Goal: Task Accomplishment & Management: Manage account settings

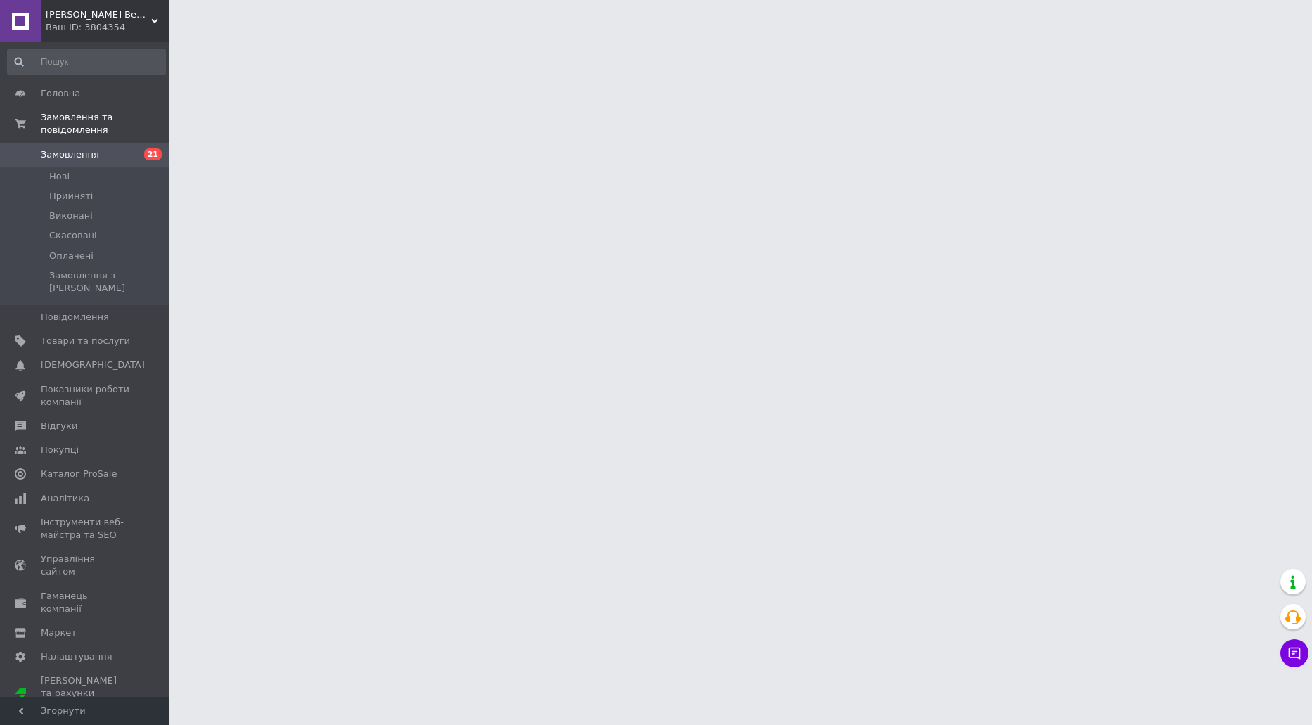
click at [143, 128] on link "Замовлення та повідомлення" at bounding box center [86, 123] width 173 height 37
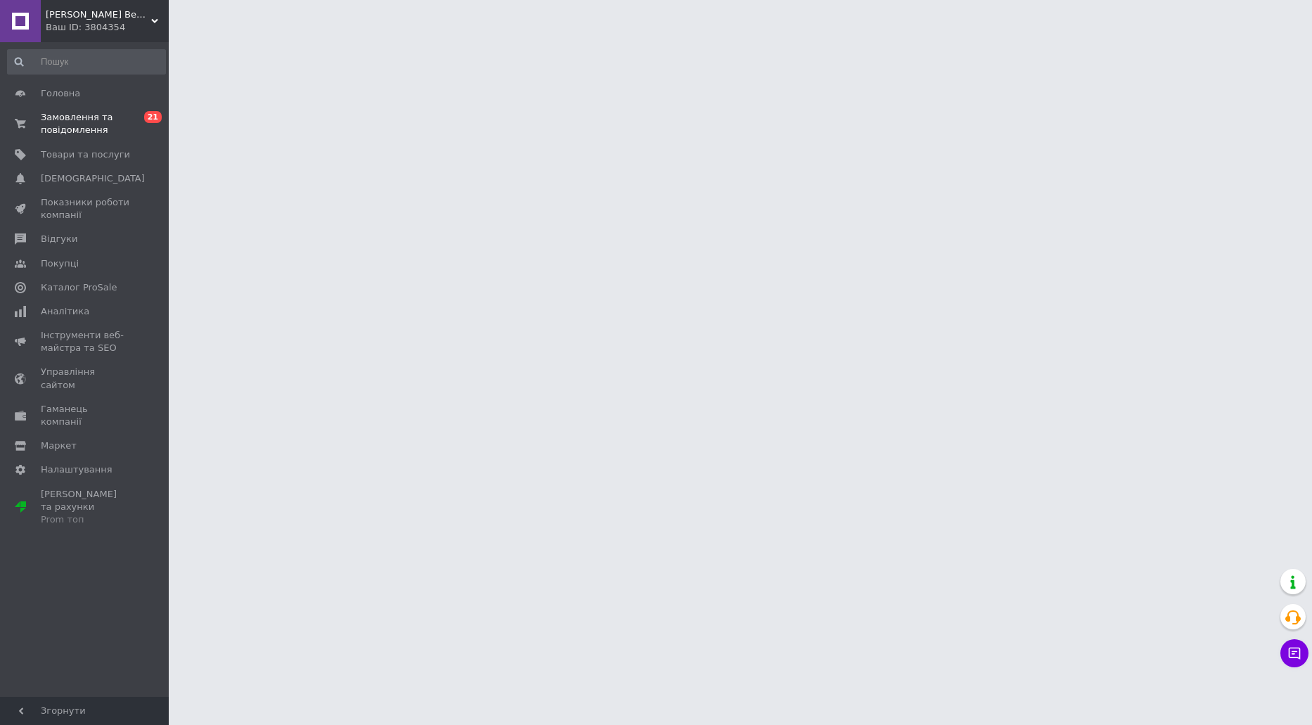
click at [143, 135] on span "0 21" at bounding box center [149, 123] width 39 height 25
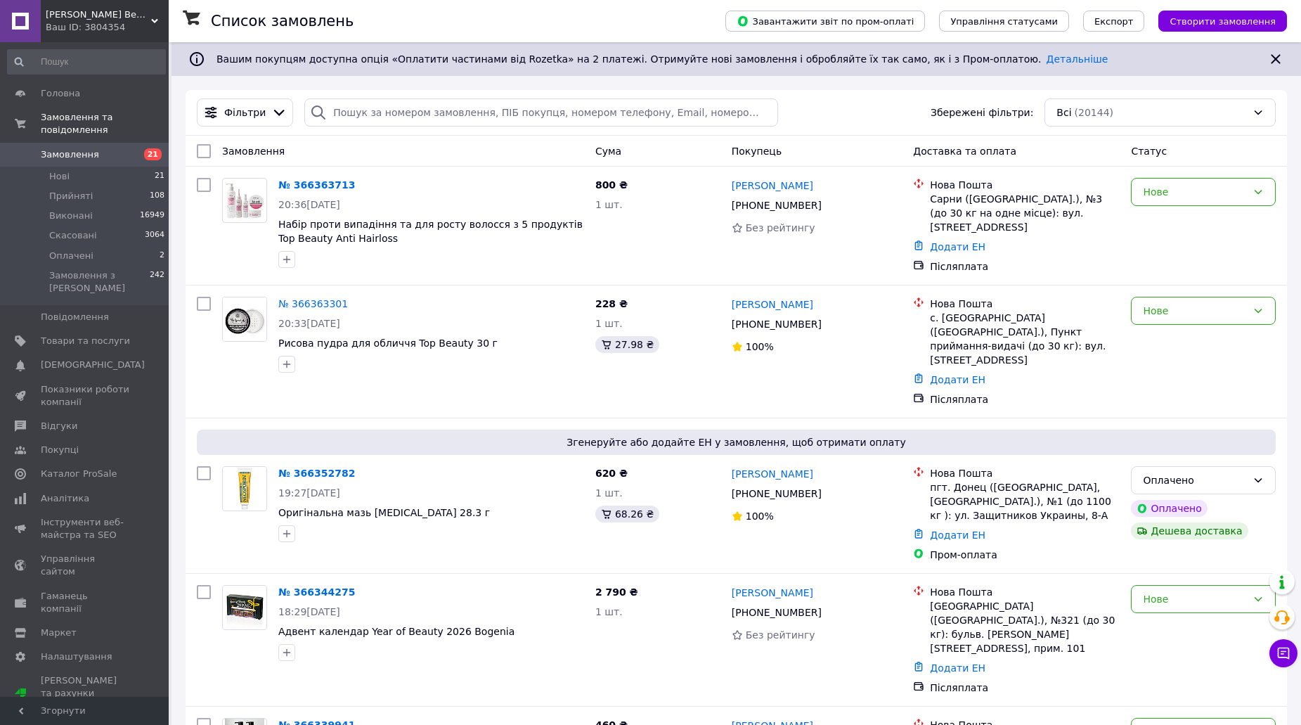
click at [125, 148] on span "Замовлення" at bounding box center [85, 154] width 89 height 13
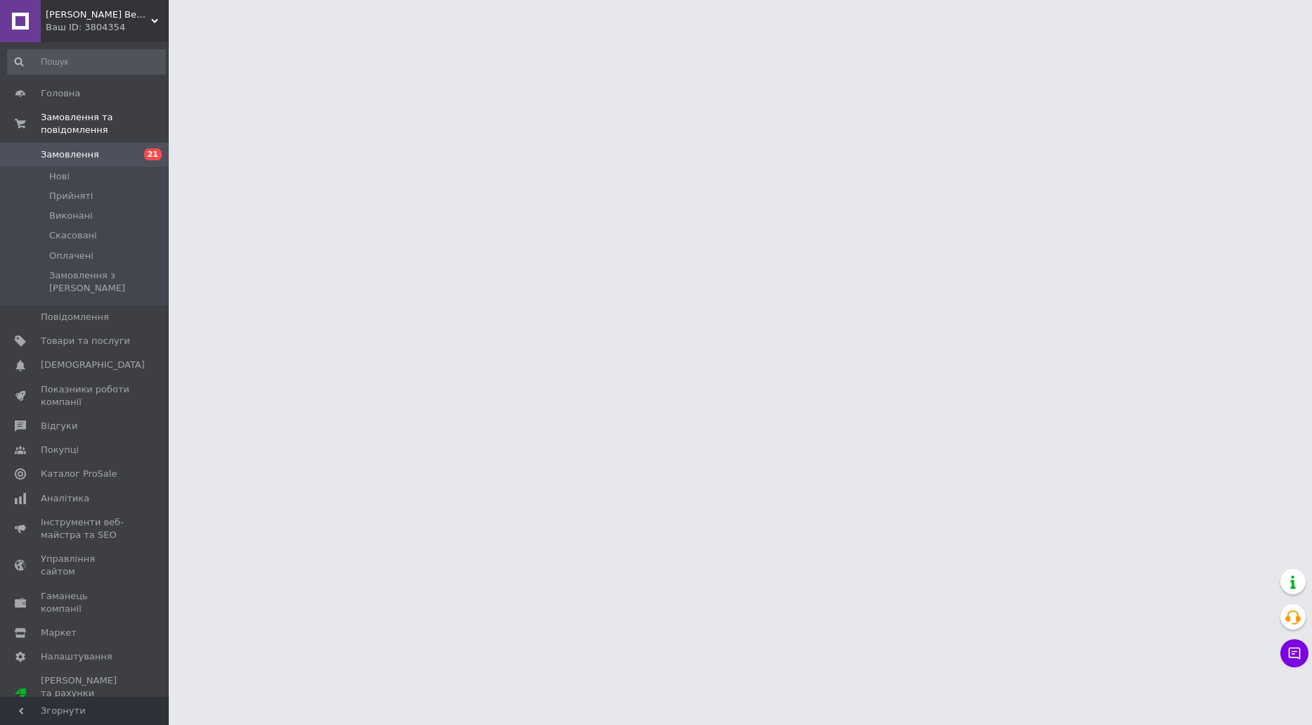
click at [112, 143] on link "Замовлення 21" at bounding box center [86, 155] width 173 height 24
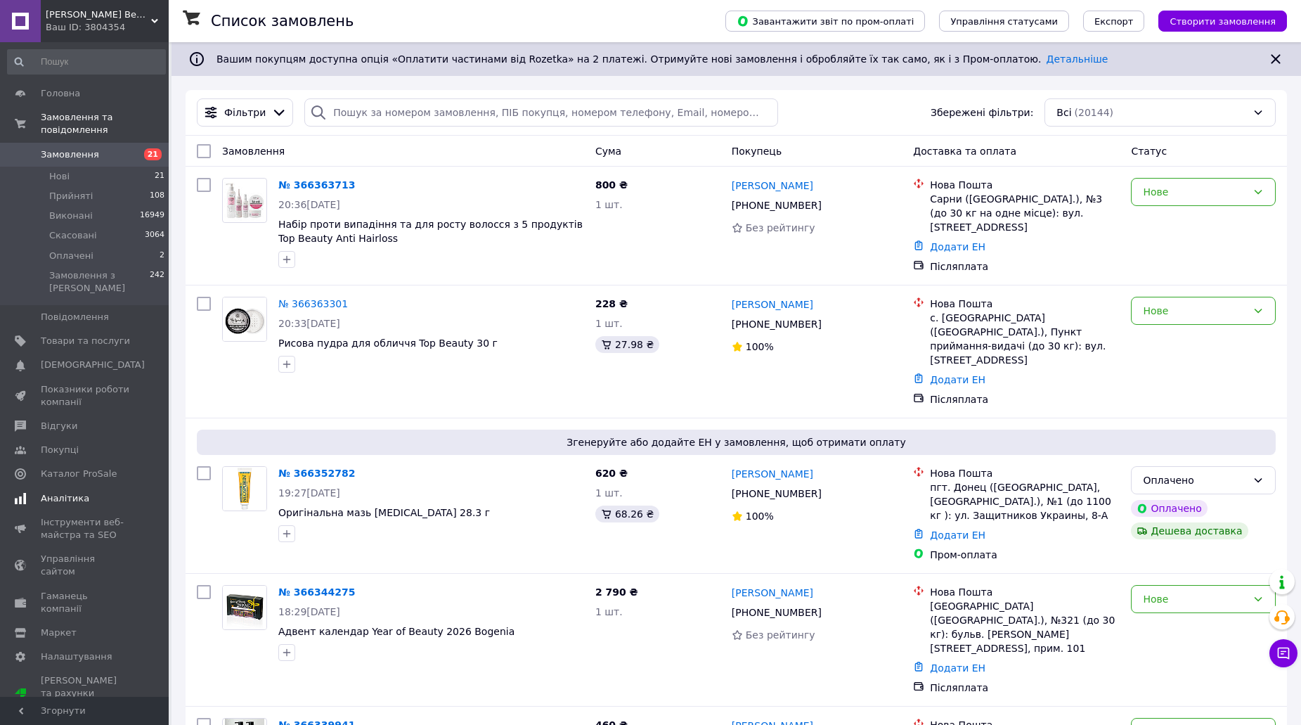
click at [112, 486] on link "Аналітика" at bounding box center [86, 498] width 173 height 24
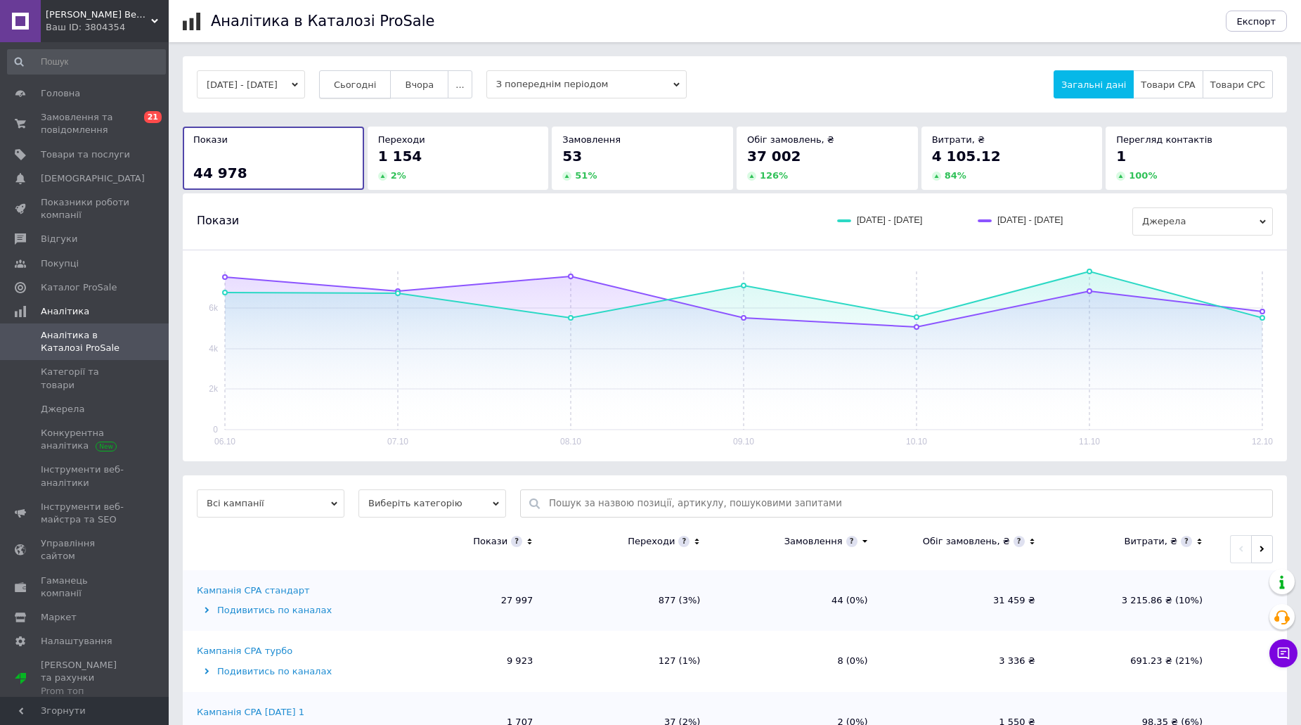
click at [377, 84] on span "Сьогодні" at bounding box center [355, 84] width 43 height 11
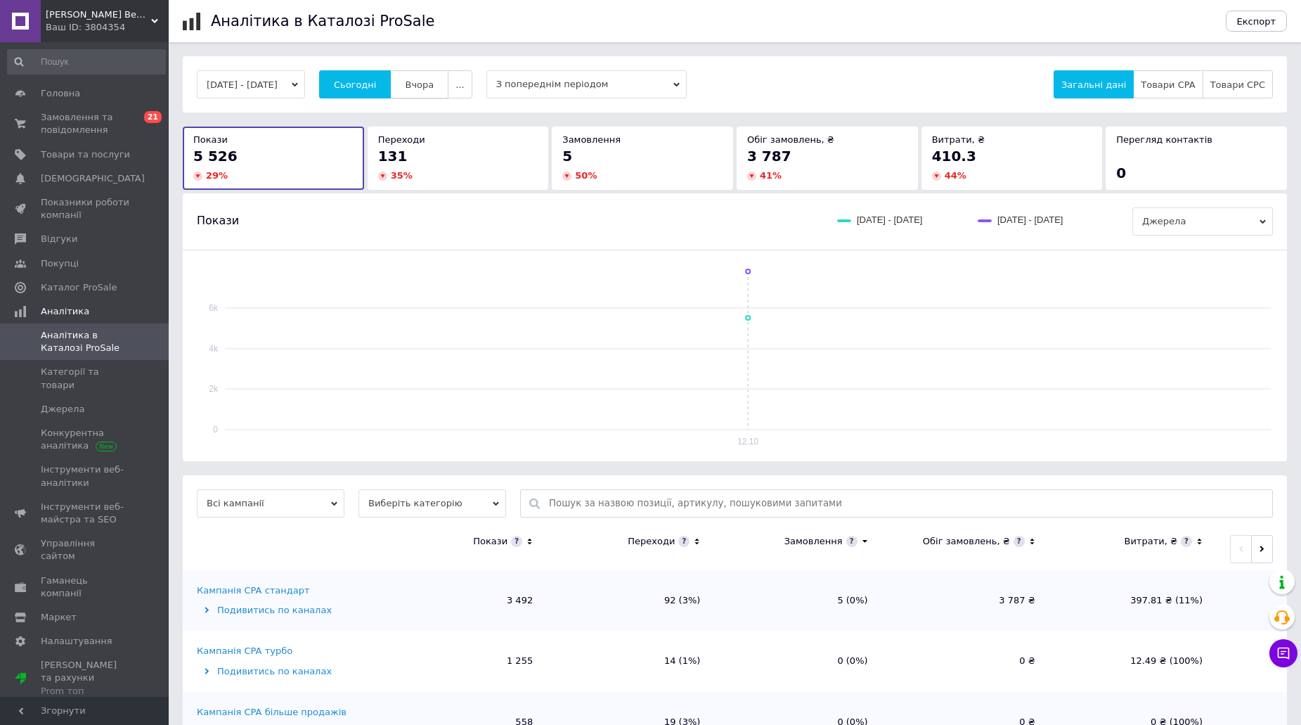
click at [419, 85] on button "Вчора" at bounding box center [419, 84] width 58 height 28
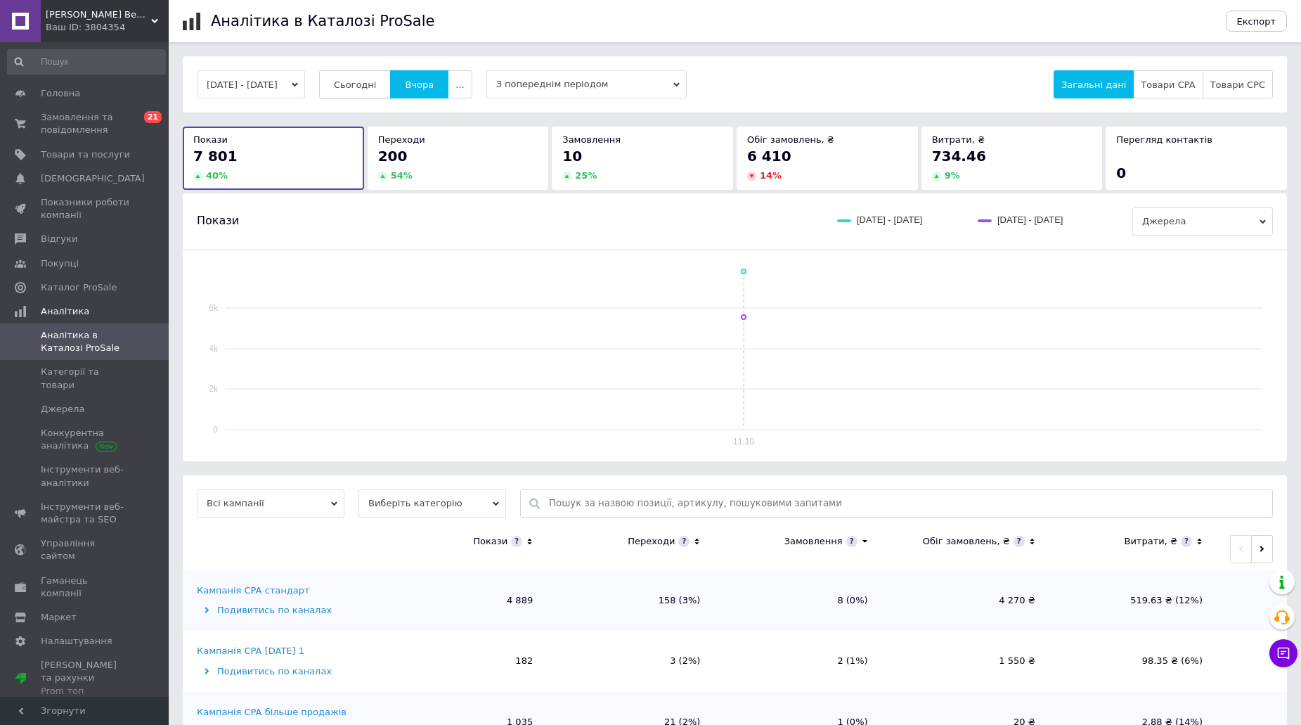
drag, startPoint x: 371, startPoint y: 83, endPoint x: 348, endPoint y: 84, distance: 23.2
click at [370, 83] on span "Сьогодні" at bounding box center [355, 84] width 43 height 11
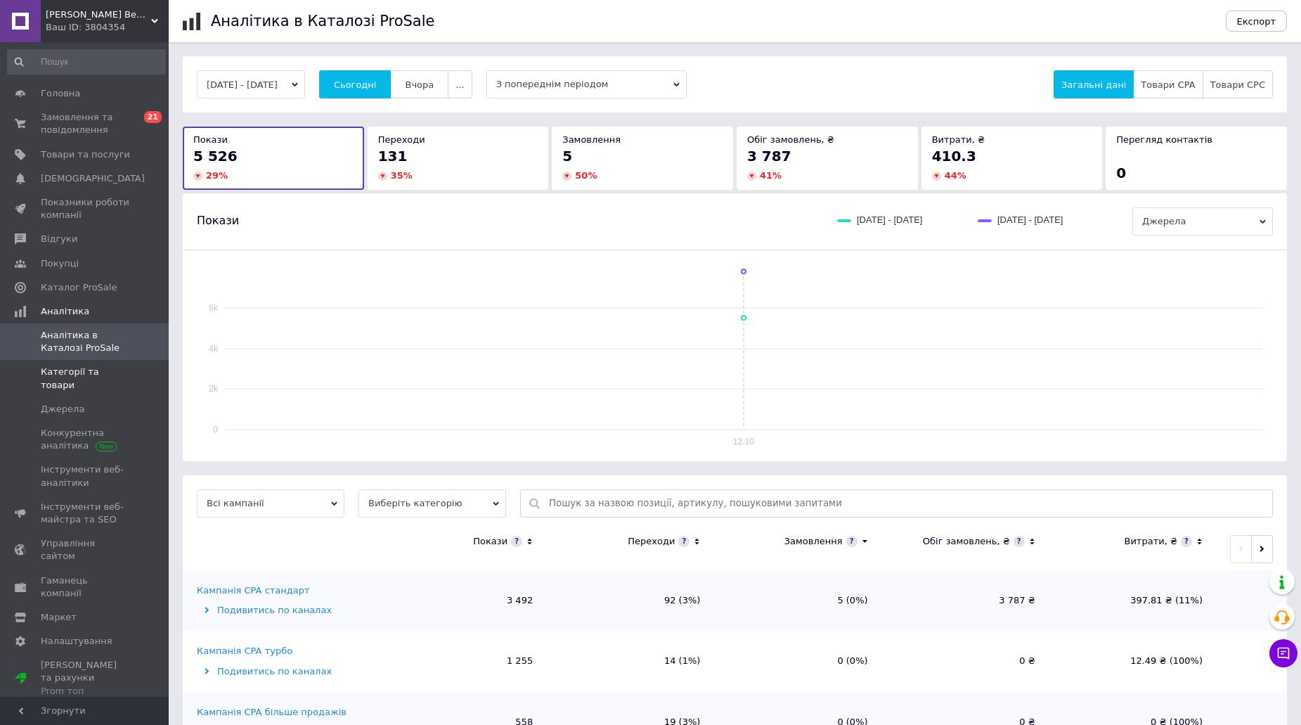
click at [86, 378] on span "Категорії та товари" at bounding box center [85, 378] width 89 height 25
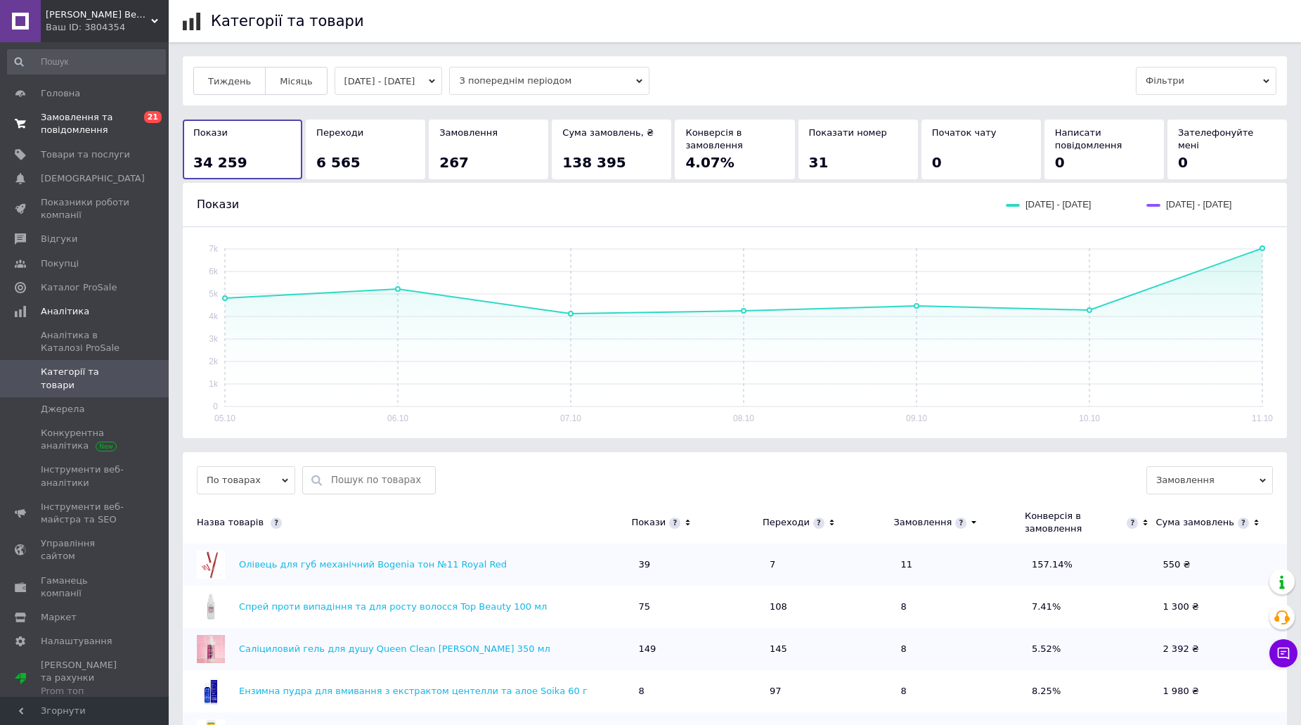
click at [82, 117] on span "Замовлення та повідомлення" at bounding box center [85, 123] width 89 height 25
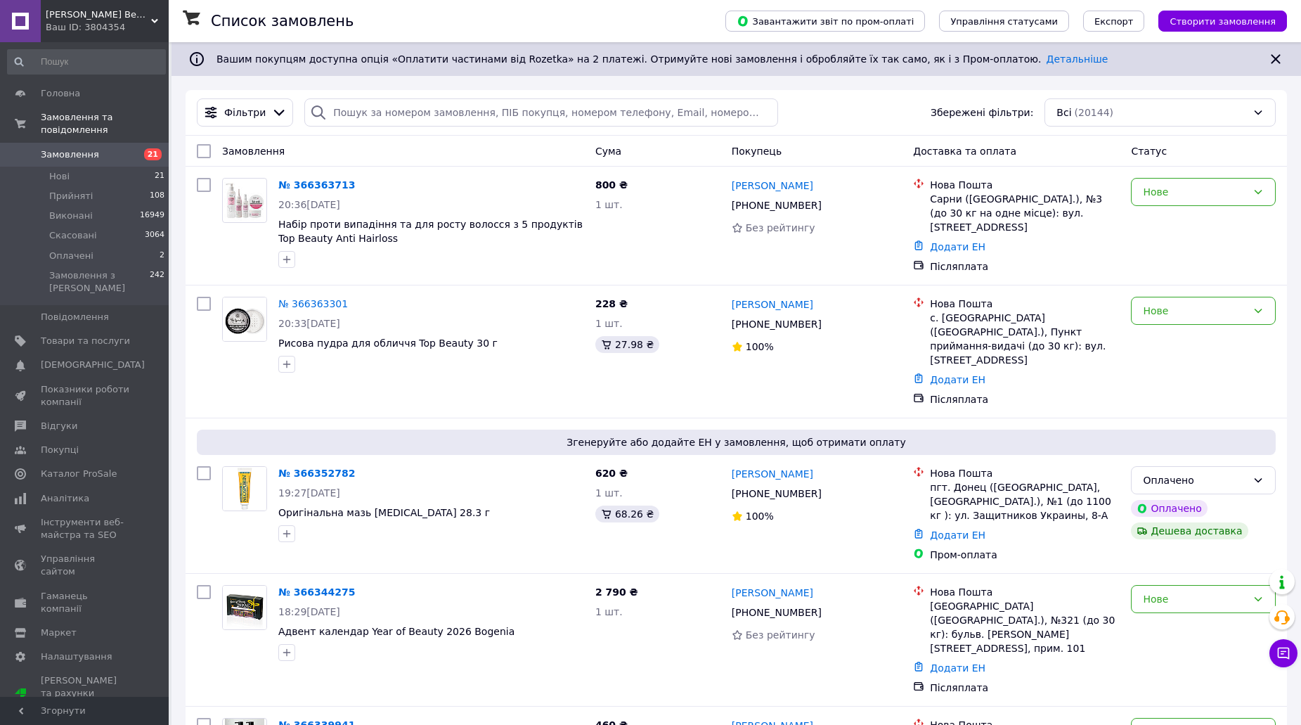
click at [141, 143] on link "Замовлення 21" at bounding box center [86, 155] width 173 height 24
click at [101, 492] on span "Аналітика" at bounding box center [85, 498] width 89 height 13
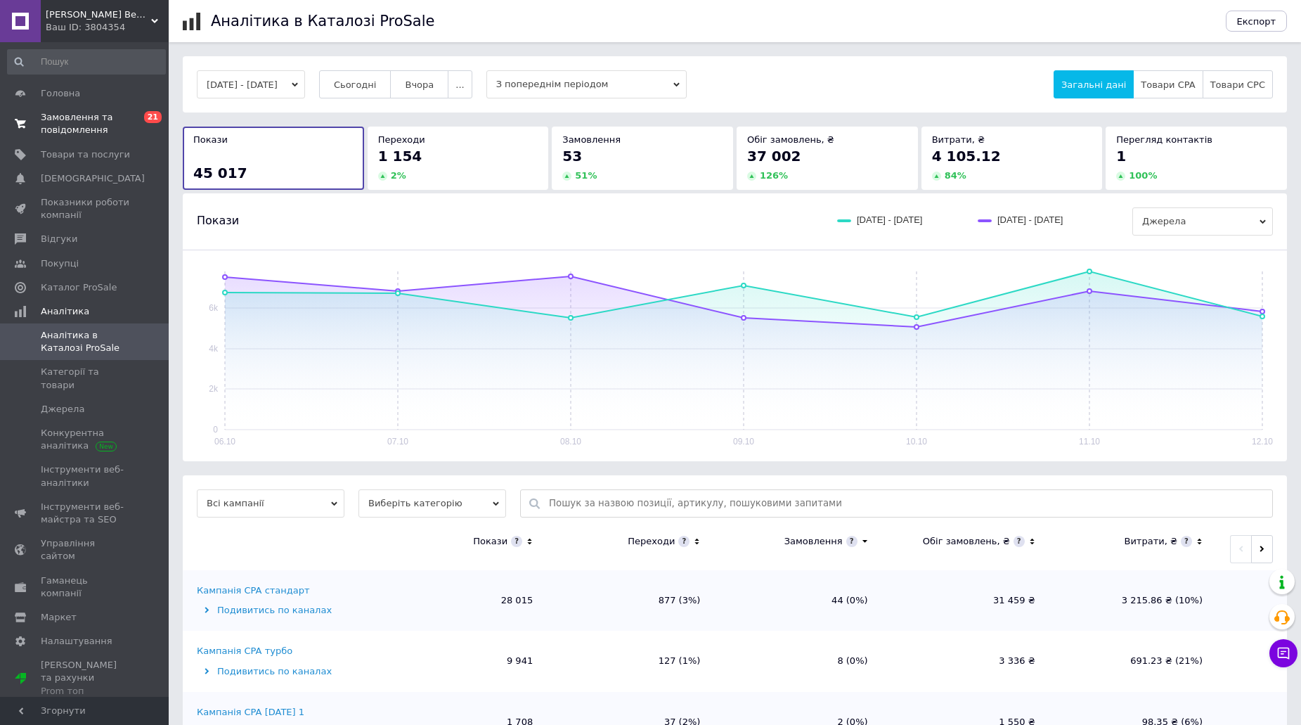
click at [118, 127] on span "Замовлення та повідомлення" at bounding box center [85, 123] width 89 height 25
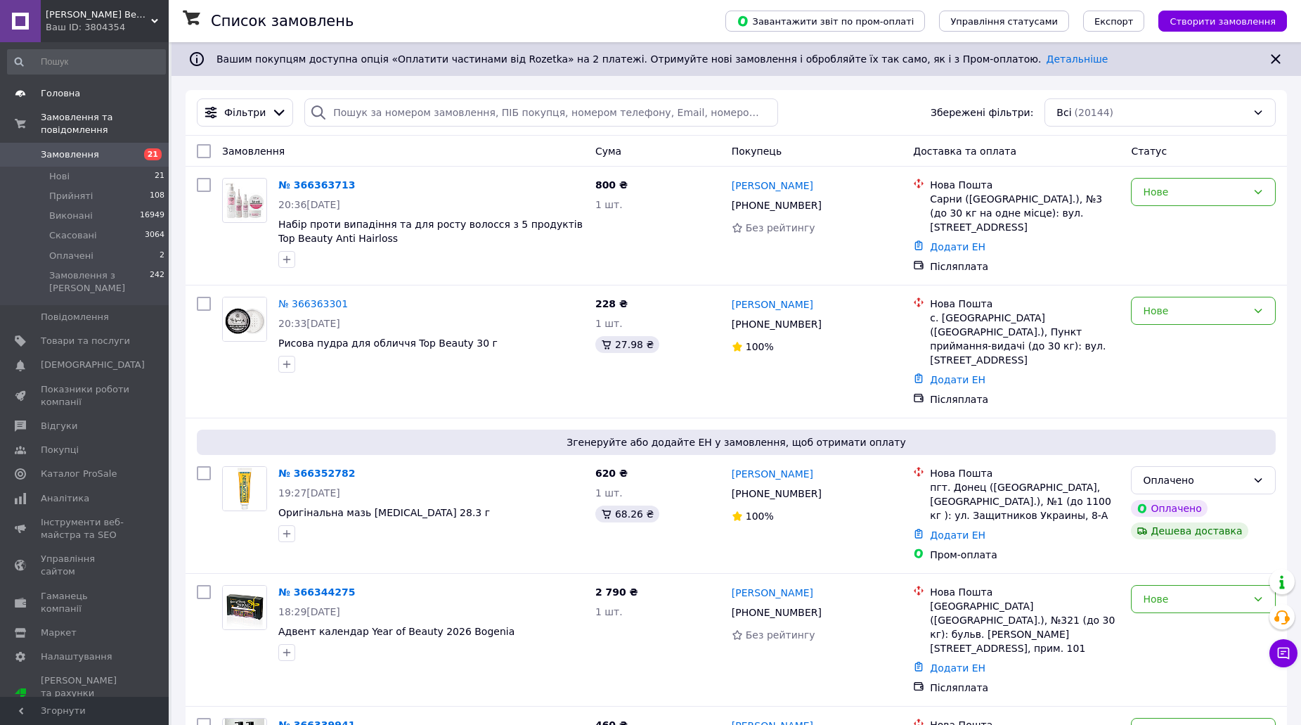
click at [56, 98] on span "Головна" at bounding box center [60, 93] width 39 height 13
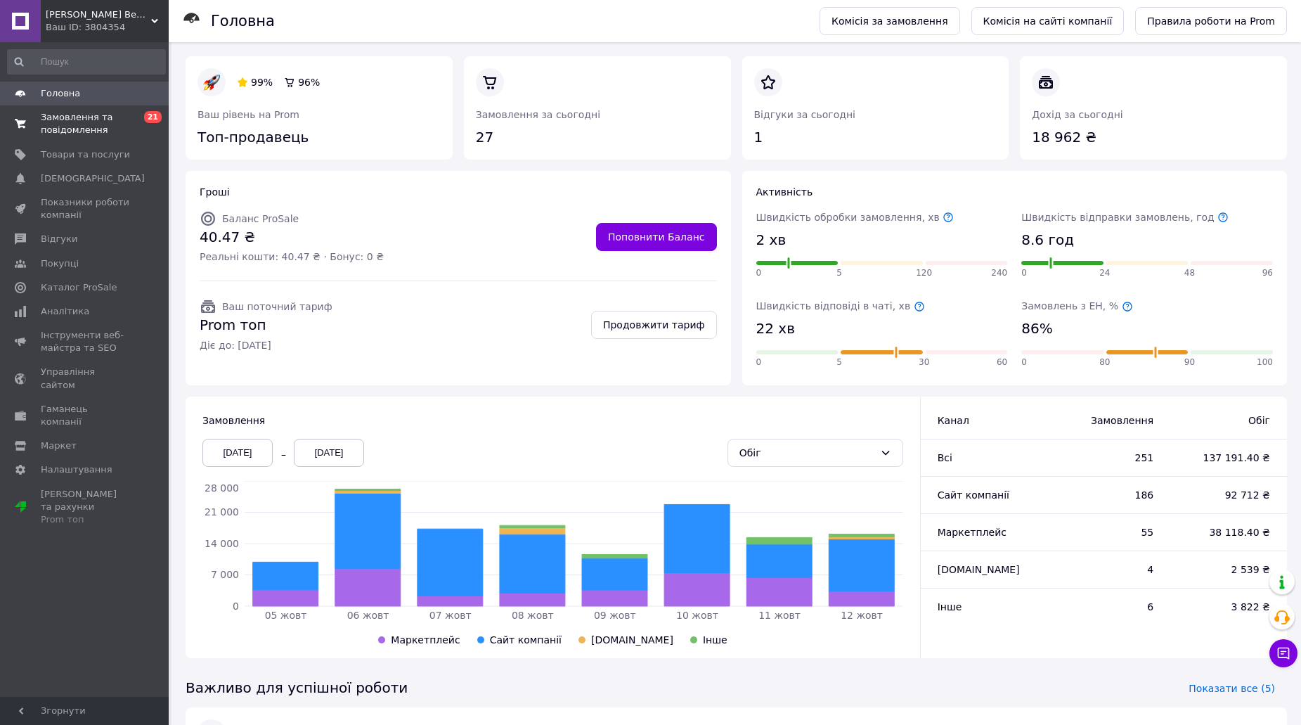
click at [118, 110] on link "Замовлення та повідомлення 0 21" at bounding box center [86, 123] width 173 height 37
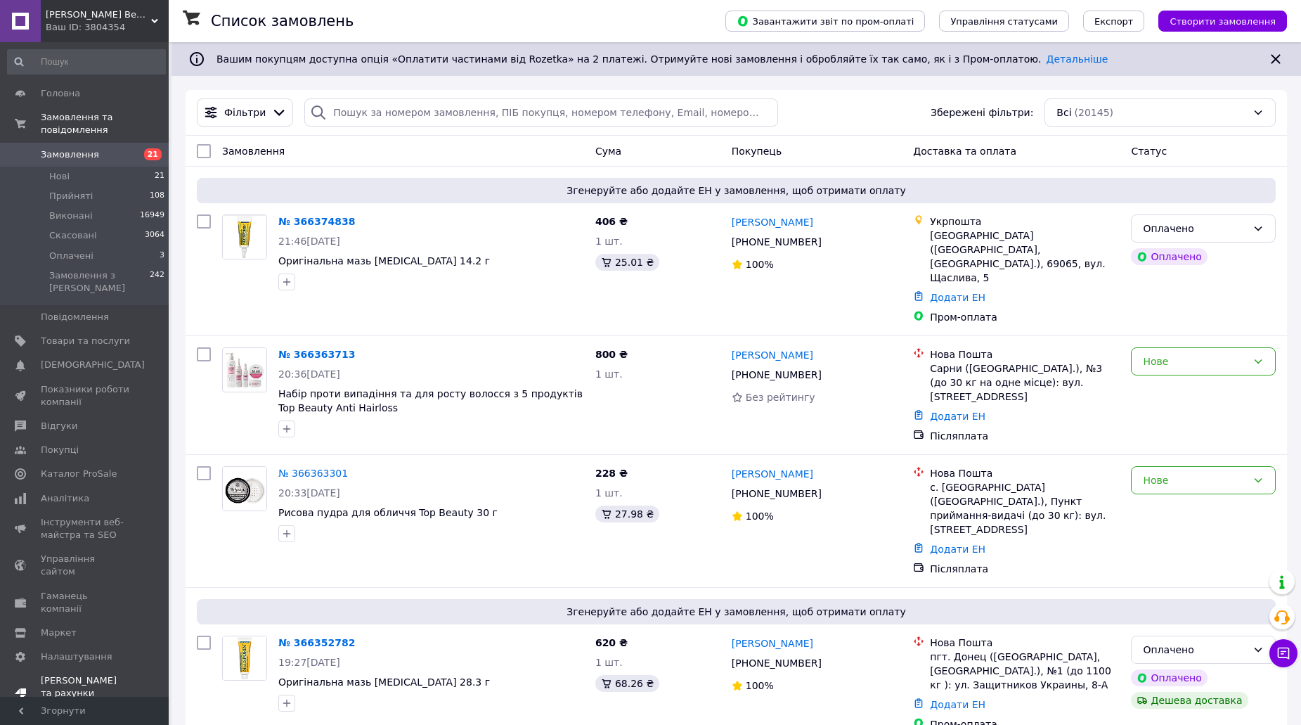
click at [58, 674] on span "Тарифи та рахунки Prom топ" at bounding box center [85, 693] width 89 height 39
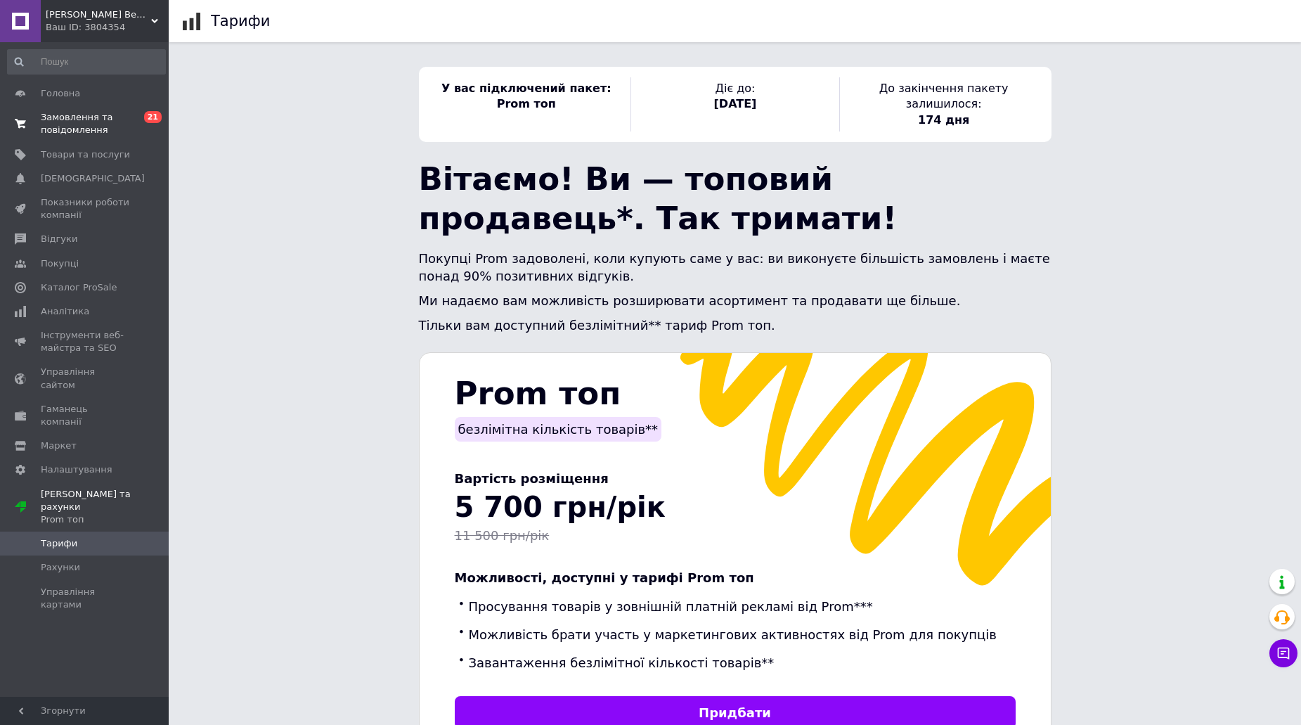
click at [61, 122] on span "Замовлення та повідомлення" at bounding box center [85, 123] width 89 height 25
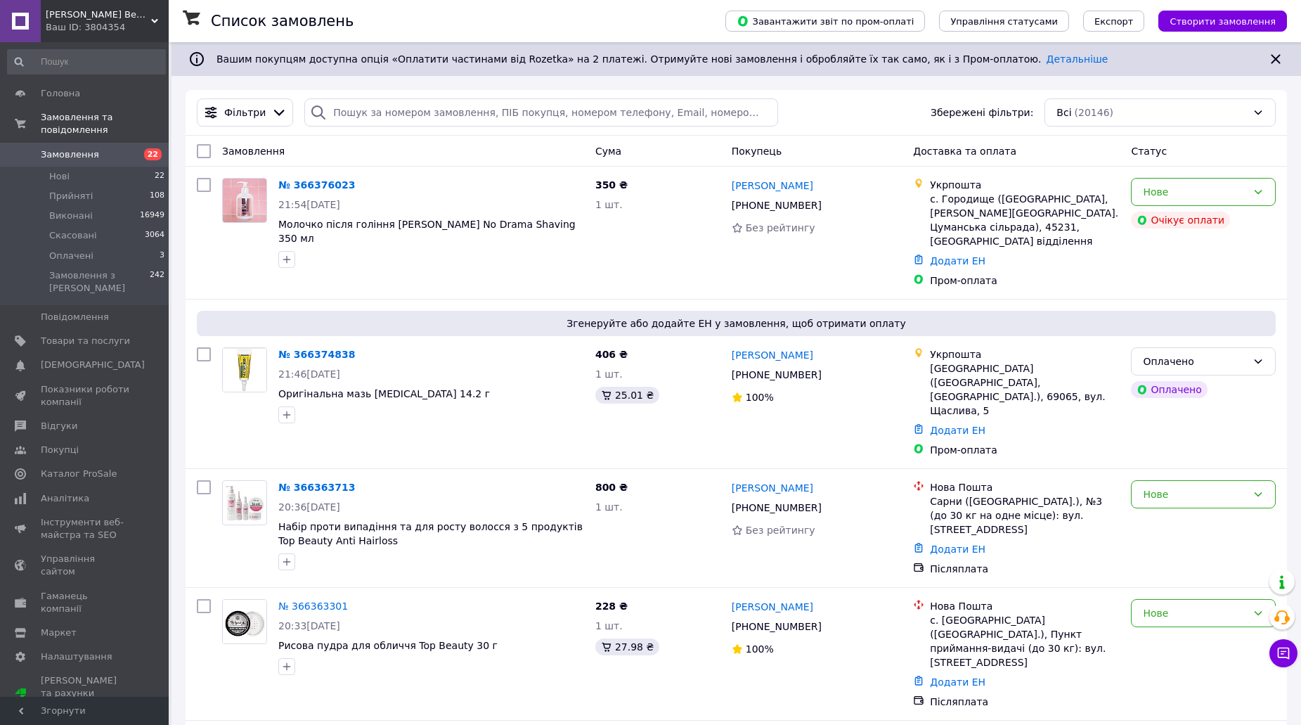
click at [98, 91] on span "Головна" at bounding box center [85, 93] width 89 height 13
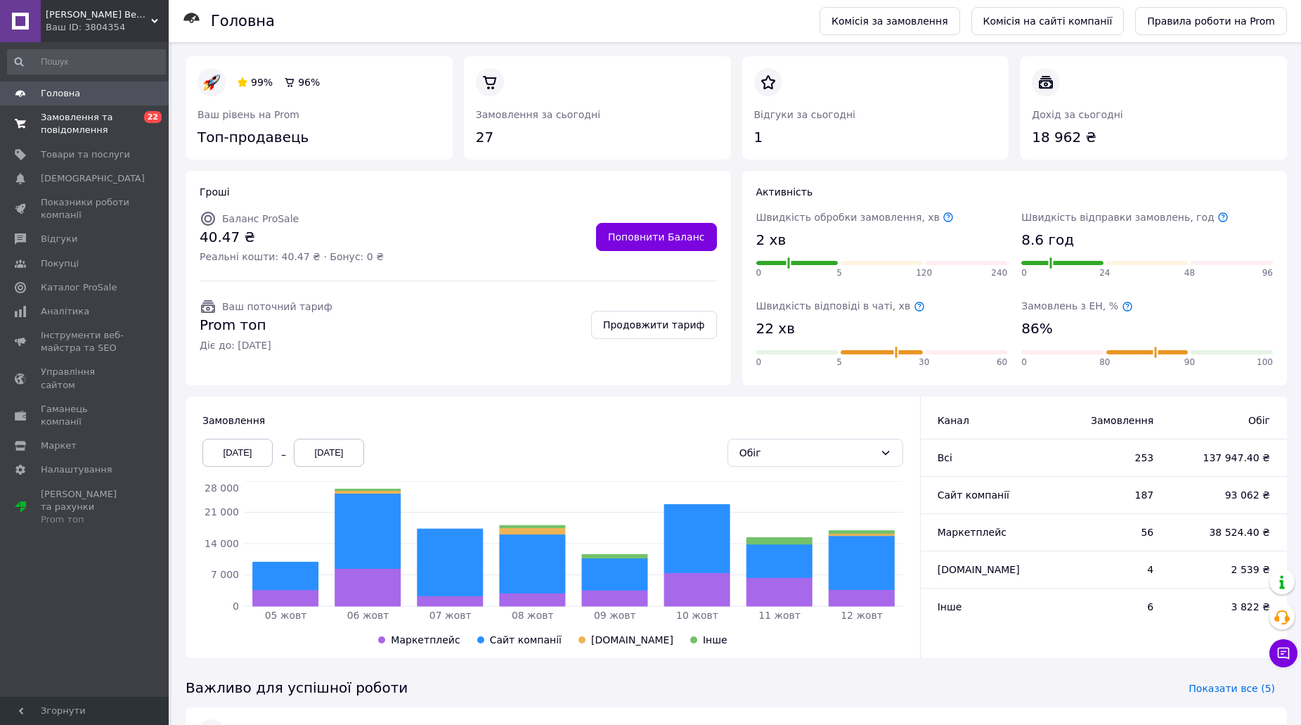
click at [60, 133] on span "Замовлення та повідомлення" at bounding box center [85, 123] width 89 height 25
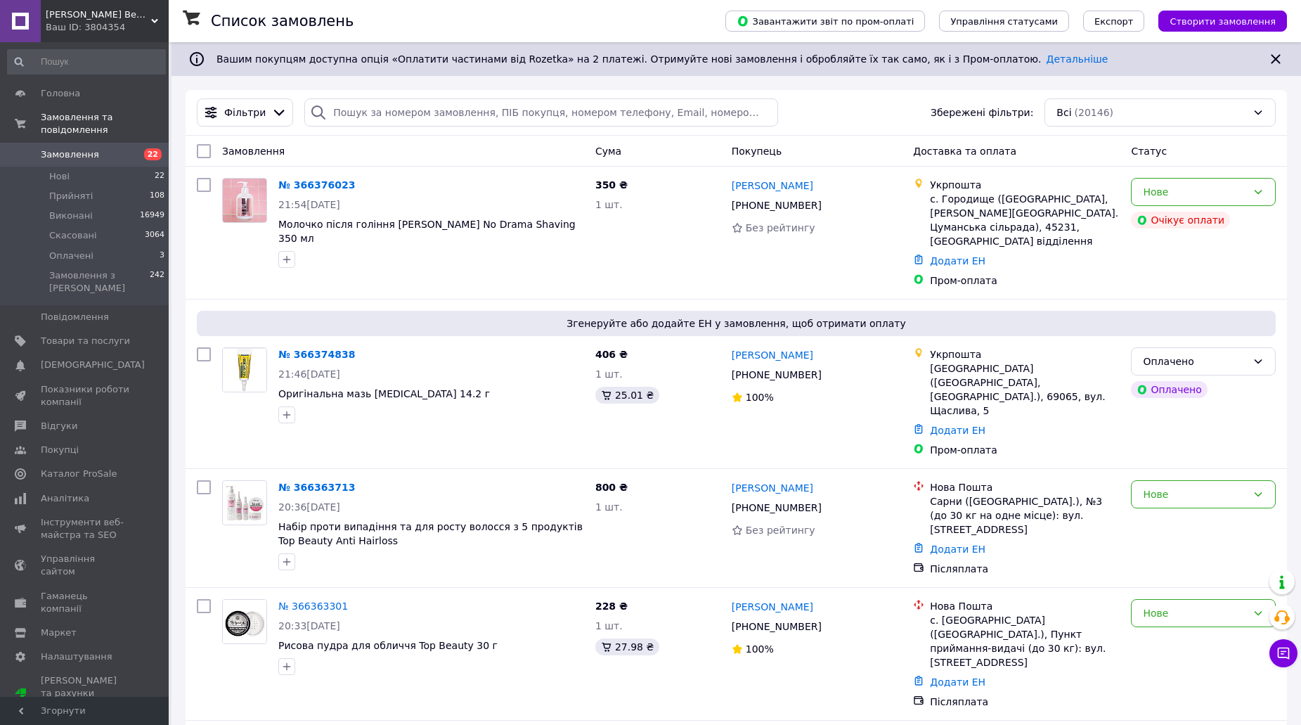
click at [96, 148] on span "Замовлення" at bounding box center [85, 154] width 89 height 13
click at [79, 80] on div "Головна Замовлення та повідомлення Замовлення 22 Нові 22 Прийняті 108 Виконані …" at bounding box center [86, 371] width 173 height 659
click at [77, 86] on link "Головна" at bounding box center [86, 94] width 173 height 24
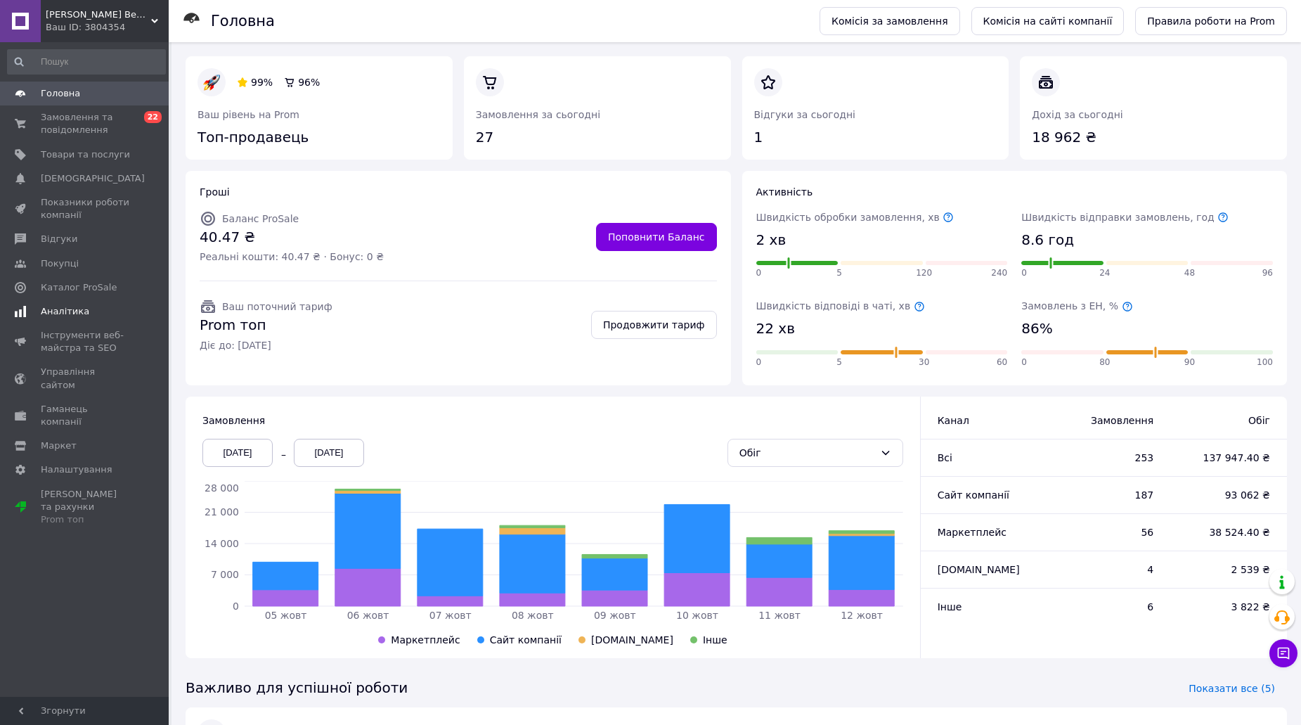
click at [101, 322] on link "Аналітика" at bounding box center [86, 311] width 173 height 24
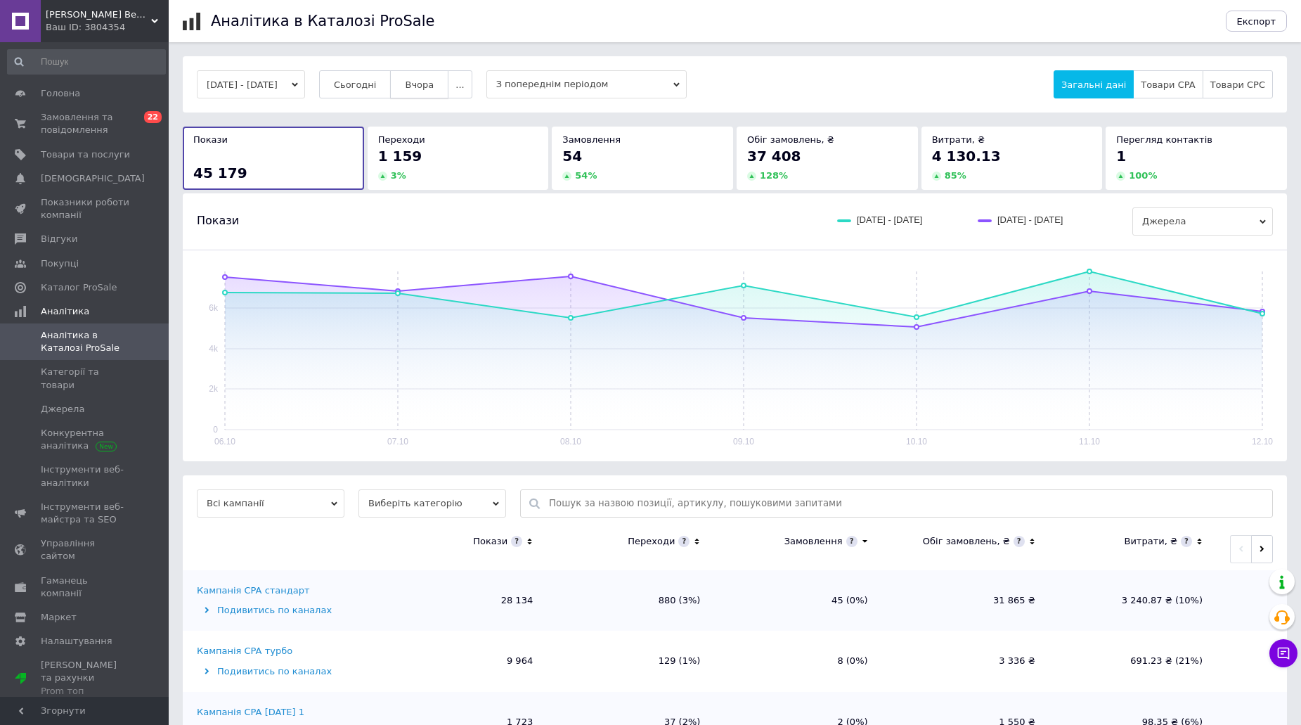
click at [413, 83] on button "Вчора" at bounding box center [419, 84] width 58 height 28
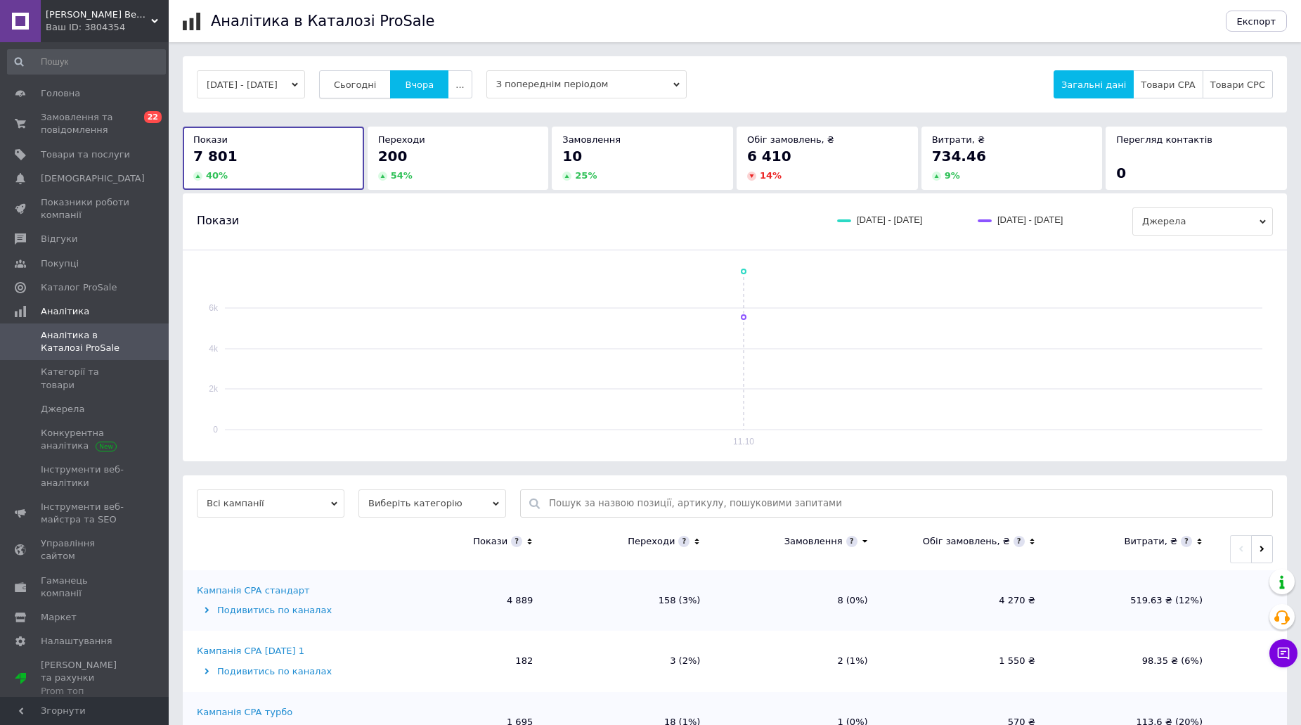
click at [377, 85] on span "Сьогодні" at bounding box center [355, 84] width 43 height 11
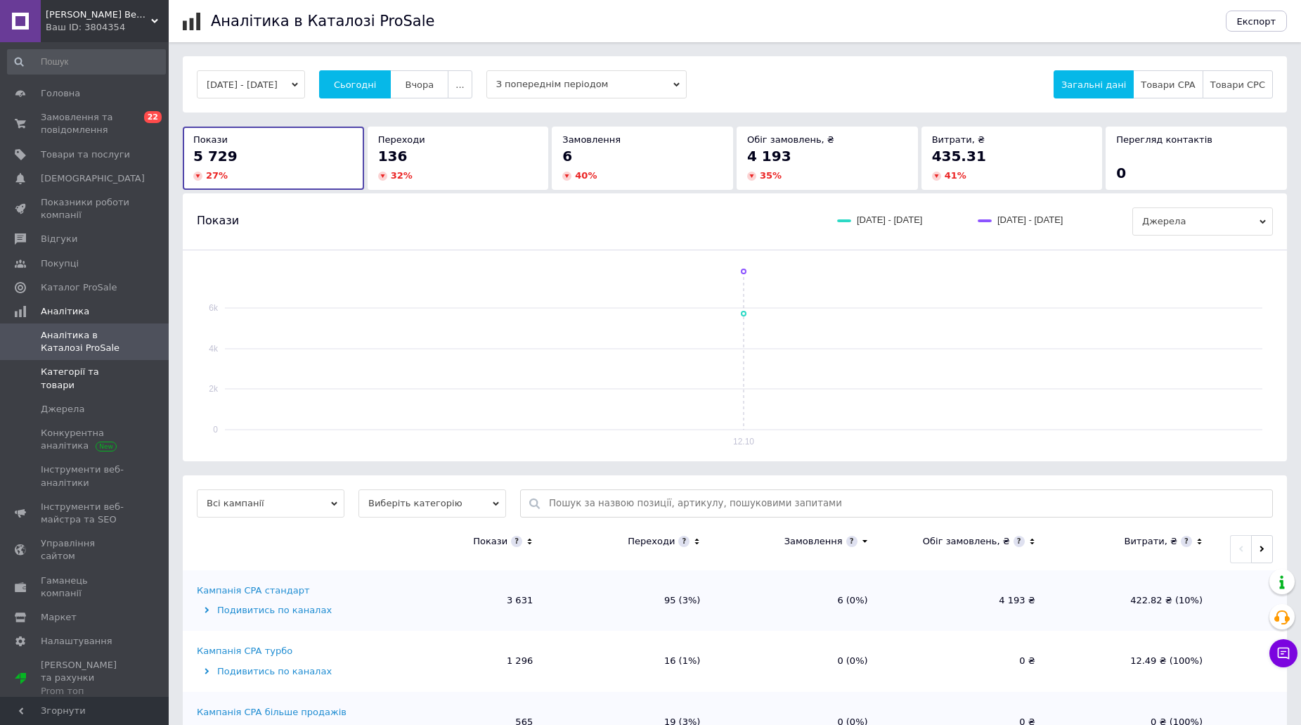
click at [124, 382] on link "Категорії та товари" at bounding box center [86, 378] width 173 height 37
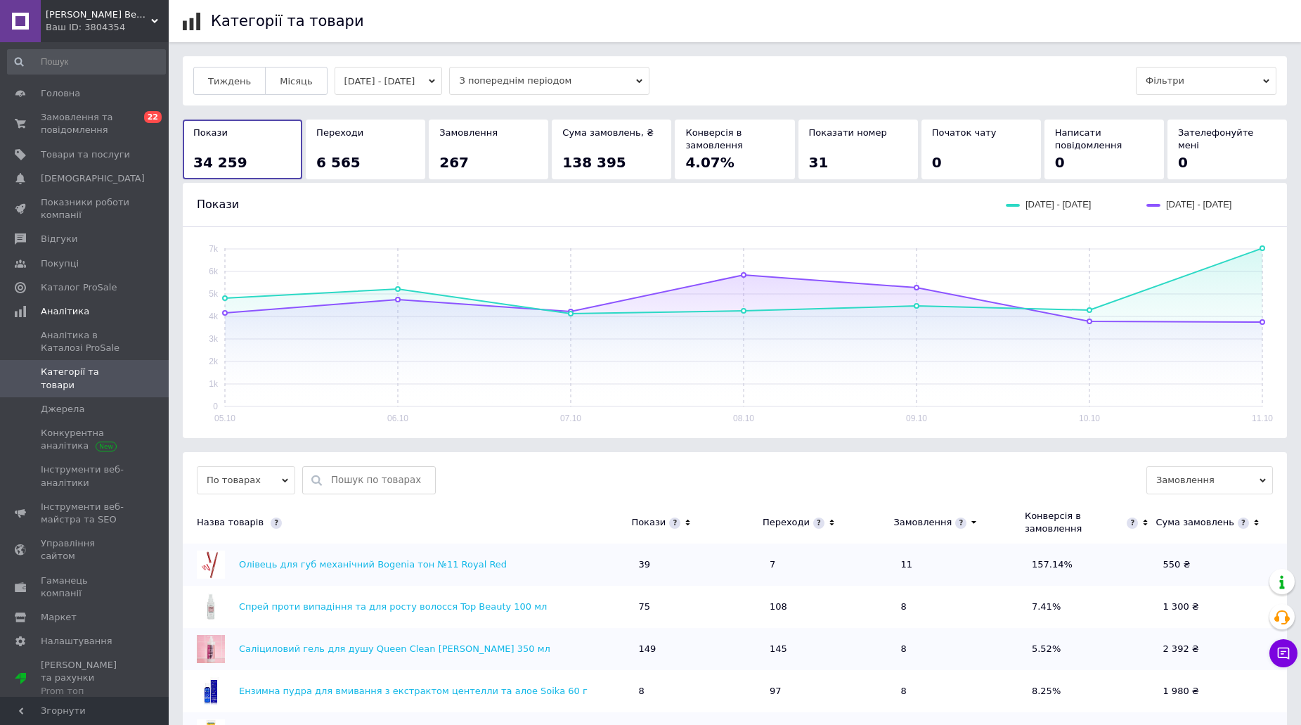
click at [392, 71] on button "[DATE] - [DATE]" at bounding box center [389, 81] width 108 height 28
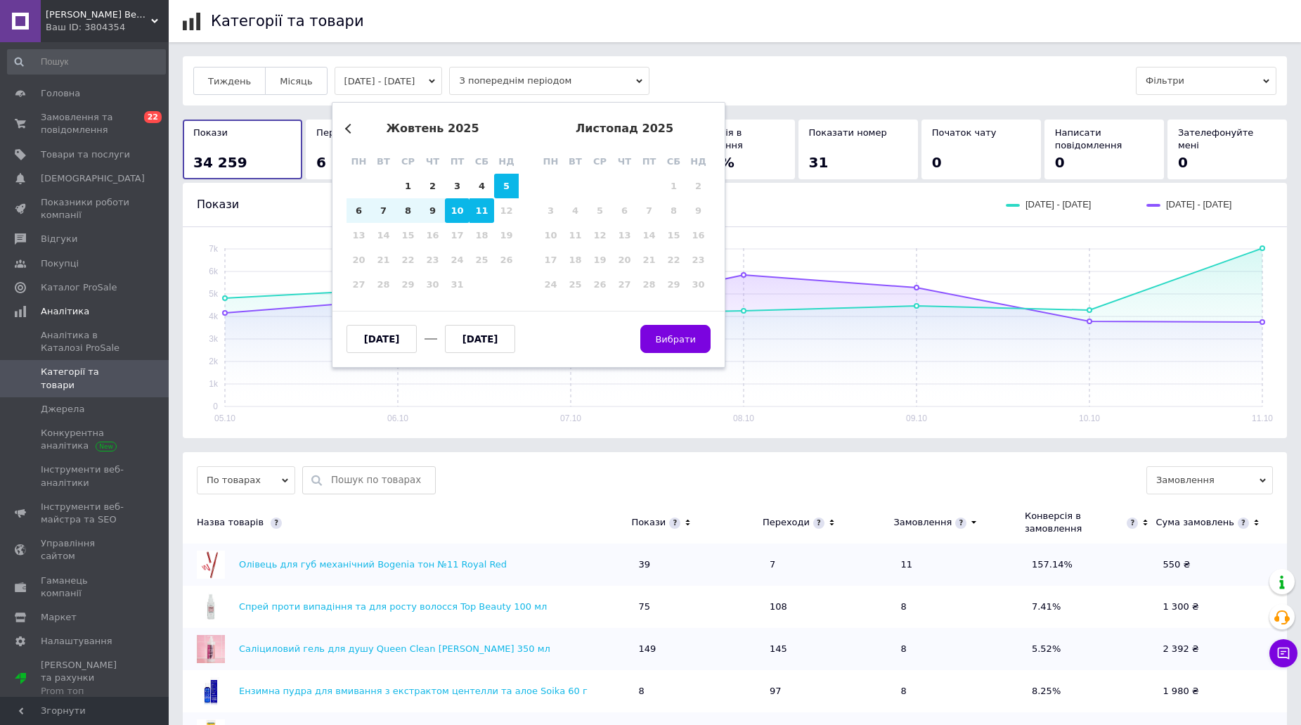
click at [464, 214] on div "10" at bounding box center [457, 210] width 25 height 25
type input "[DATE]"
click at [473, 214] on div "11" at bounding box center [482, 210] width 25 height 25
type input "[DATE]"
click at [694, 334] on span "Вибрати" at bounding box center [675, 339] width 41 height 11
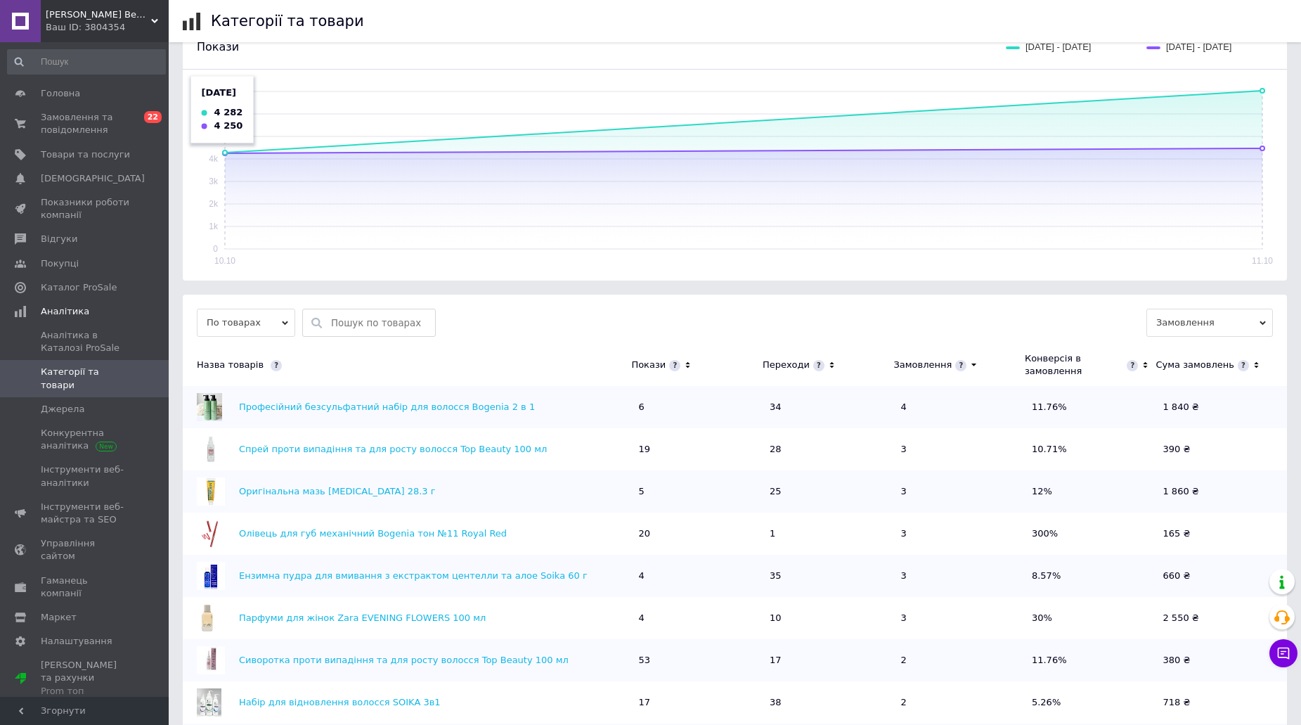
scroll to position [351, 0]
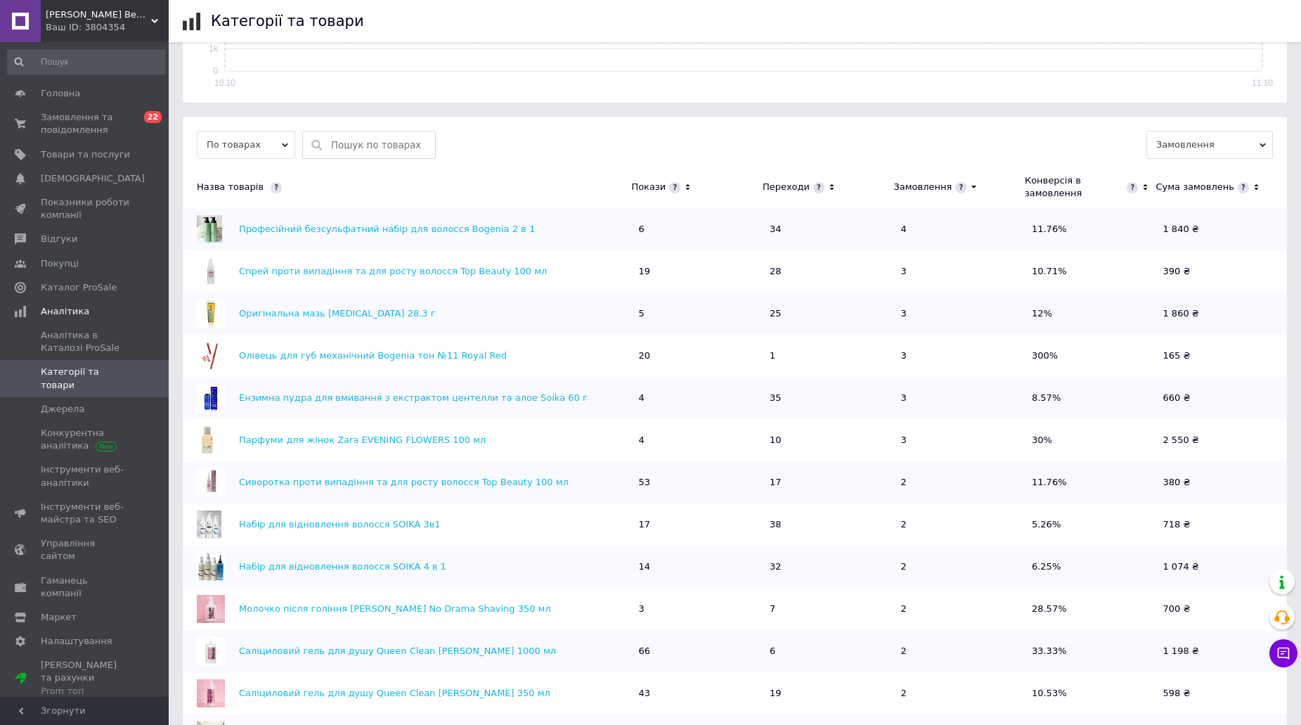
click at [827, 189] on icon at bounding box center [831, 187] width 9 height 12
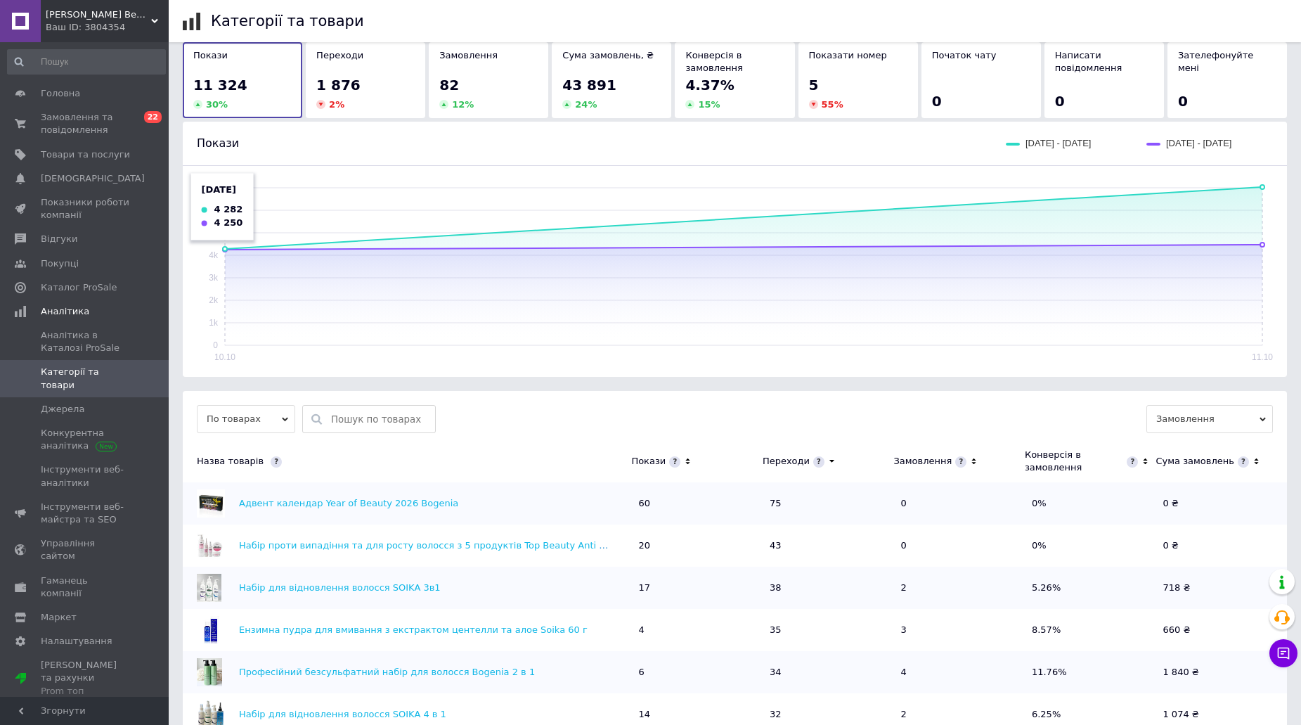
scroll to position [0, 0]
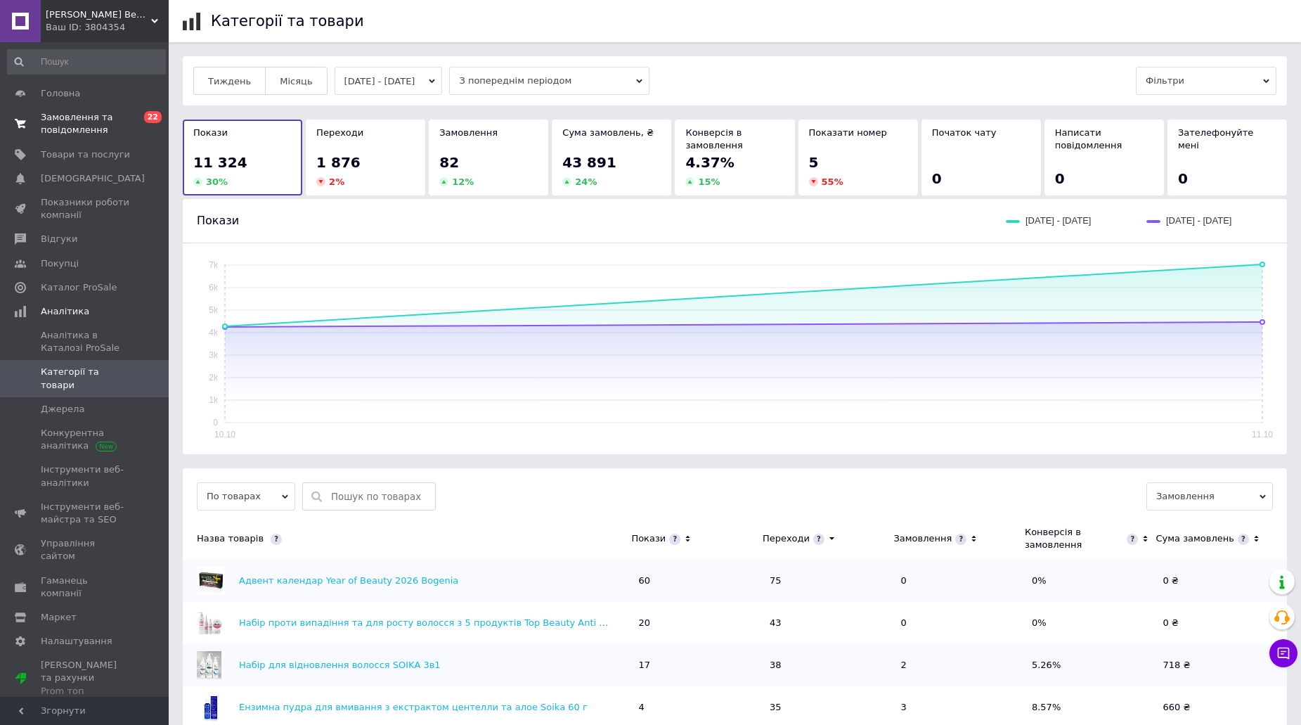
click at [98, 124] on span "Замовлення та повідомлення" at bounding box center [85, 123] width 89 height 25
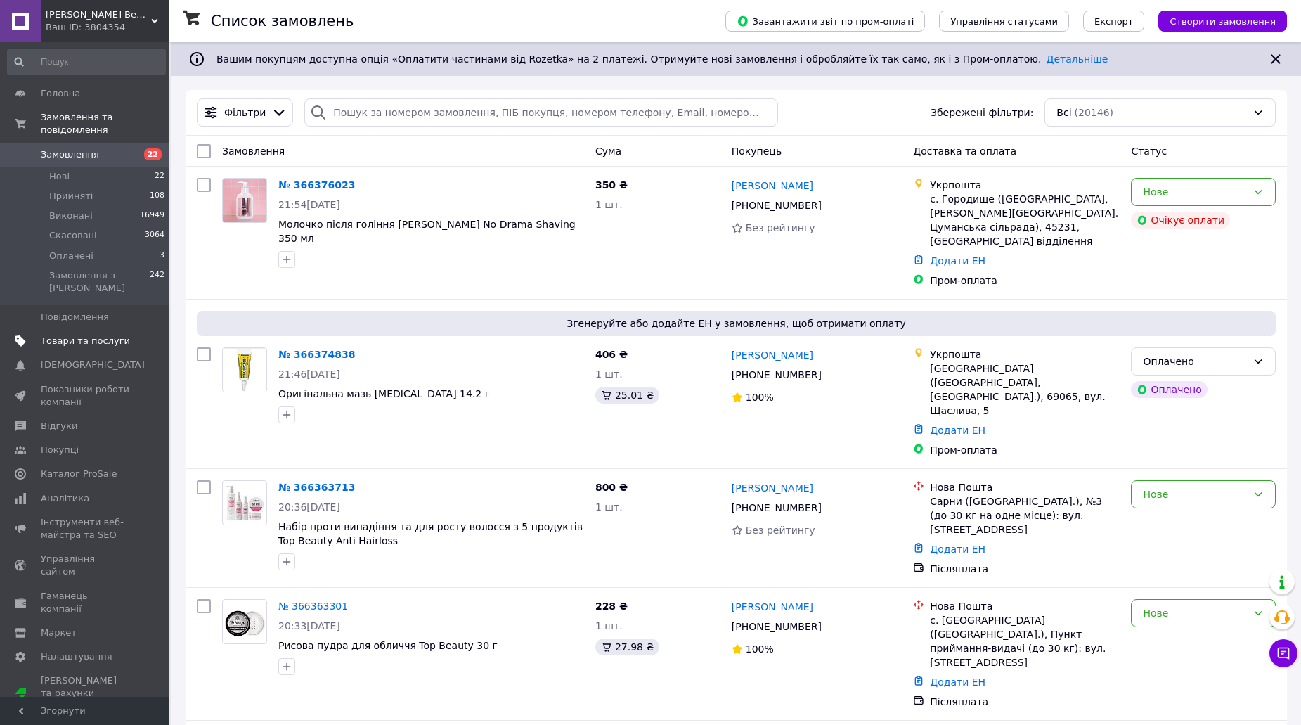
click at [83, 329] on link "Товари та послуги" at bounding box center [86, 341] width 173 height 24
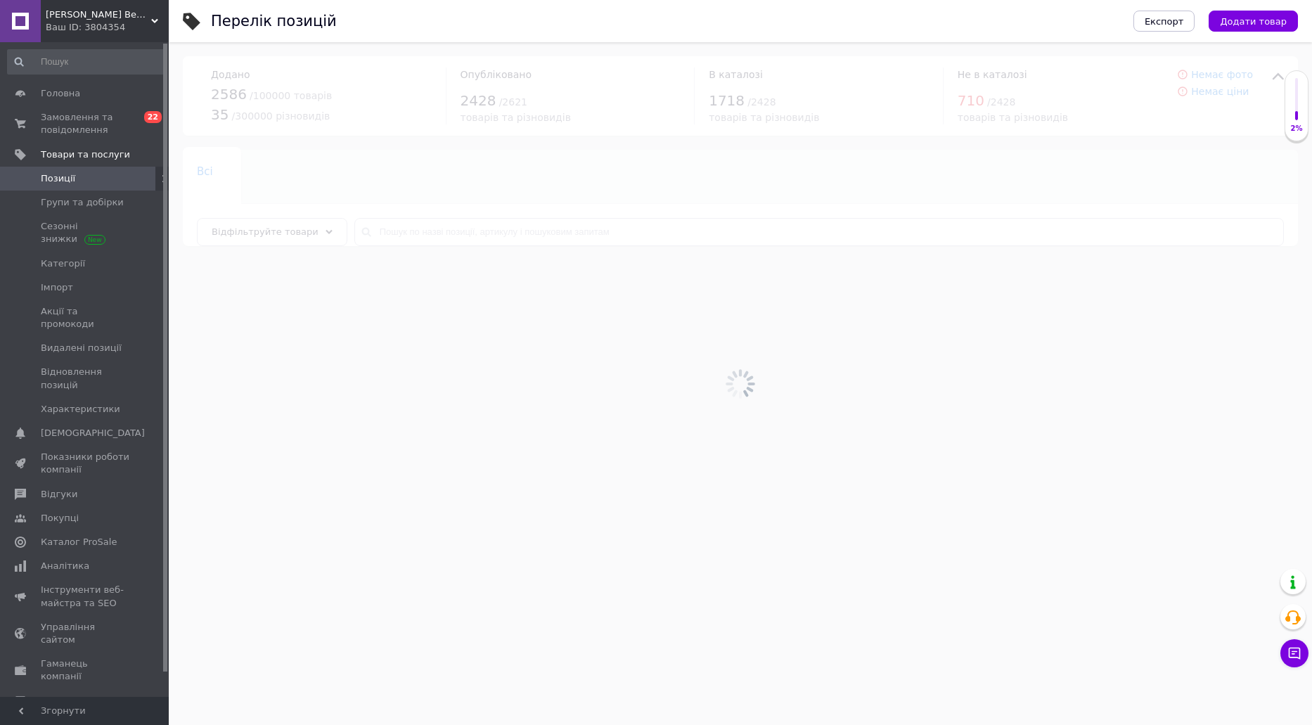
click at [490, 236] on div at bounding box center [740, 383] width 1143 height 683
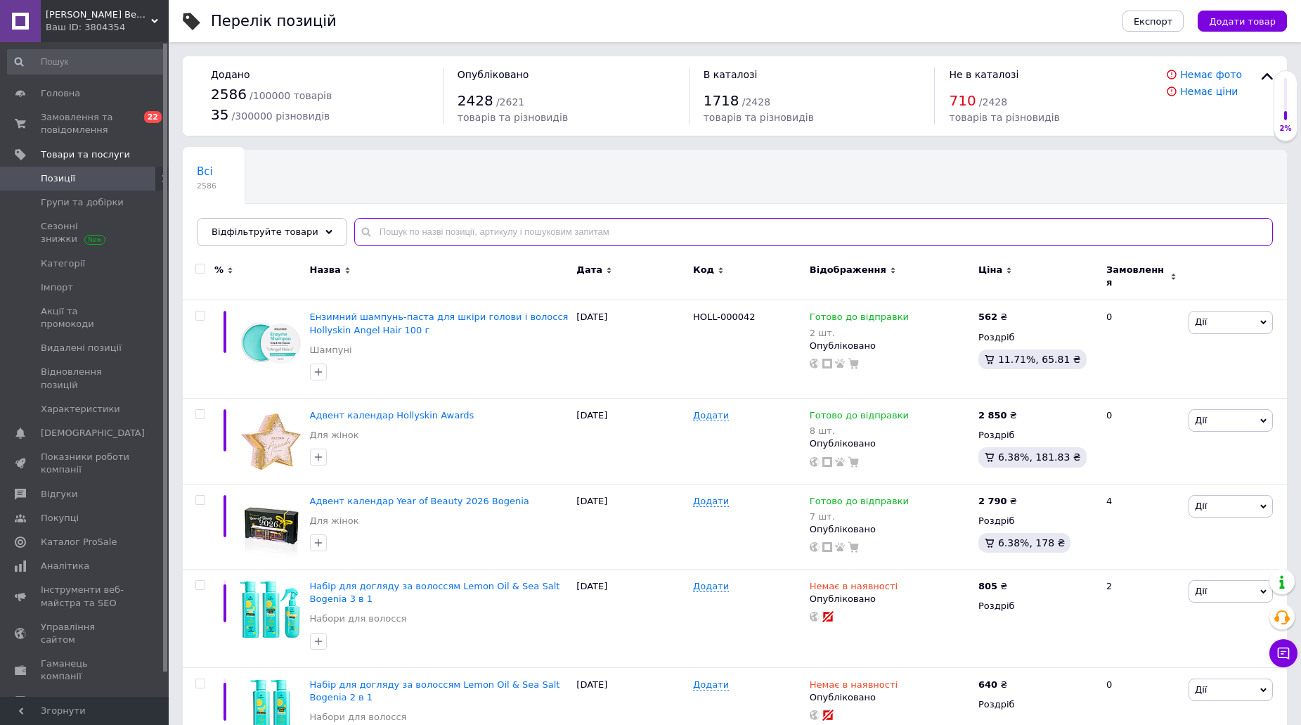
click at [465, 224] on input "text" at bounding box center [813, 232] width 919 height 28
paste input "АНА"
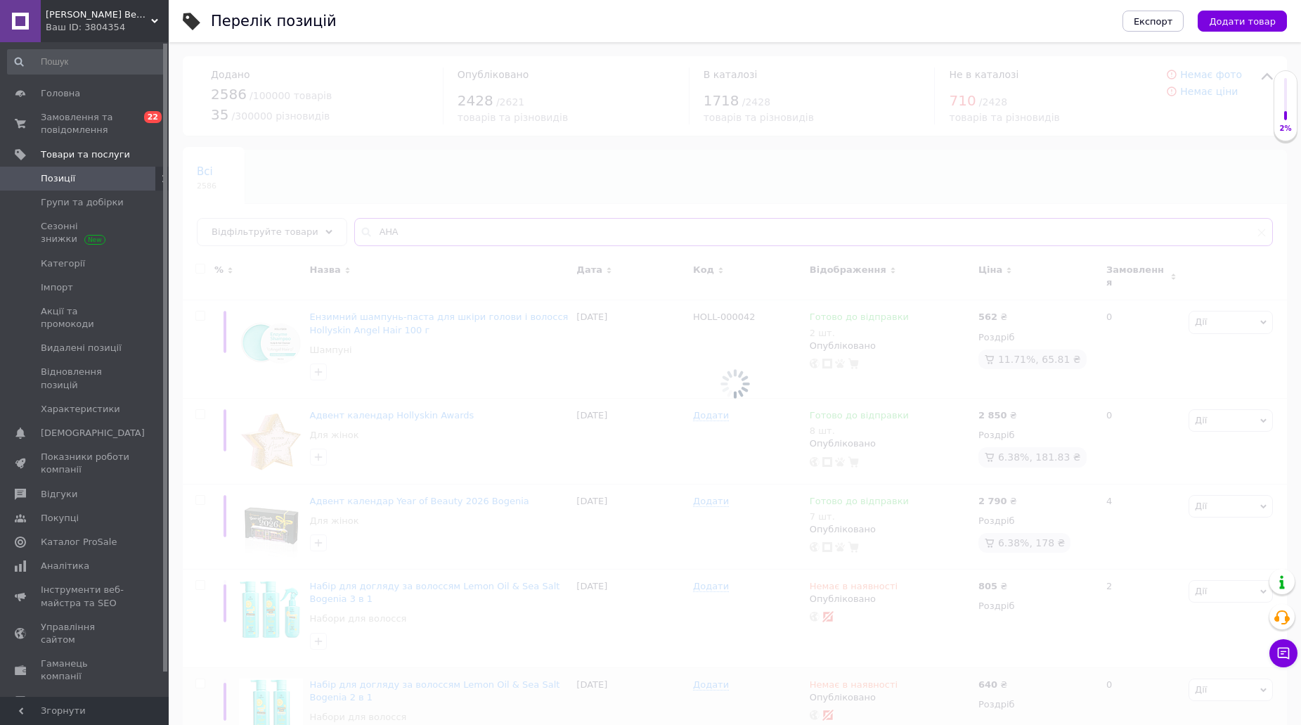
type input "АНА"
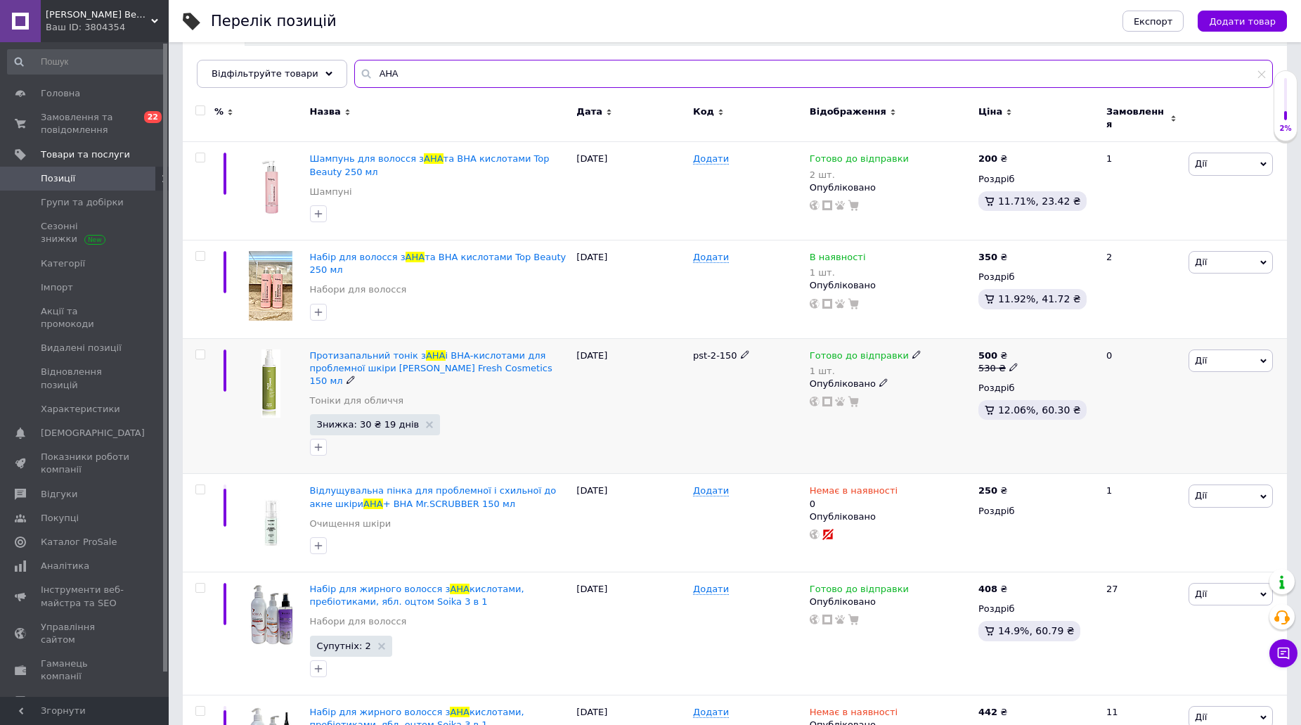
scroll to position [351, 0]
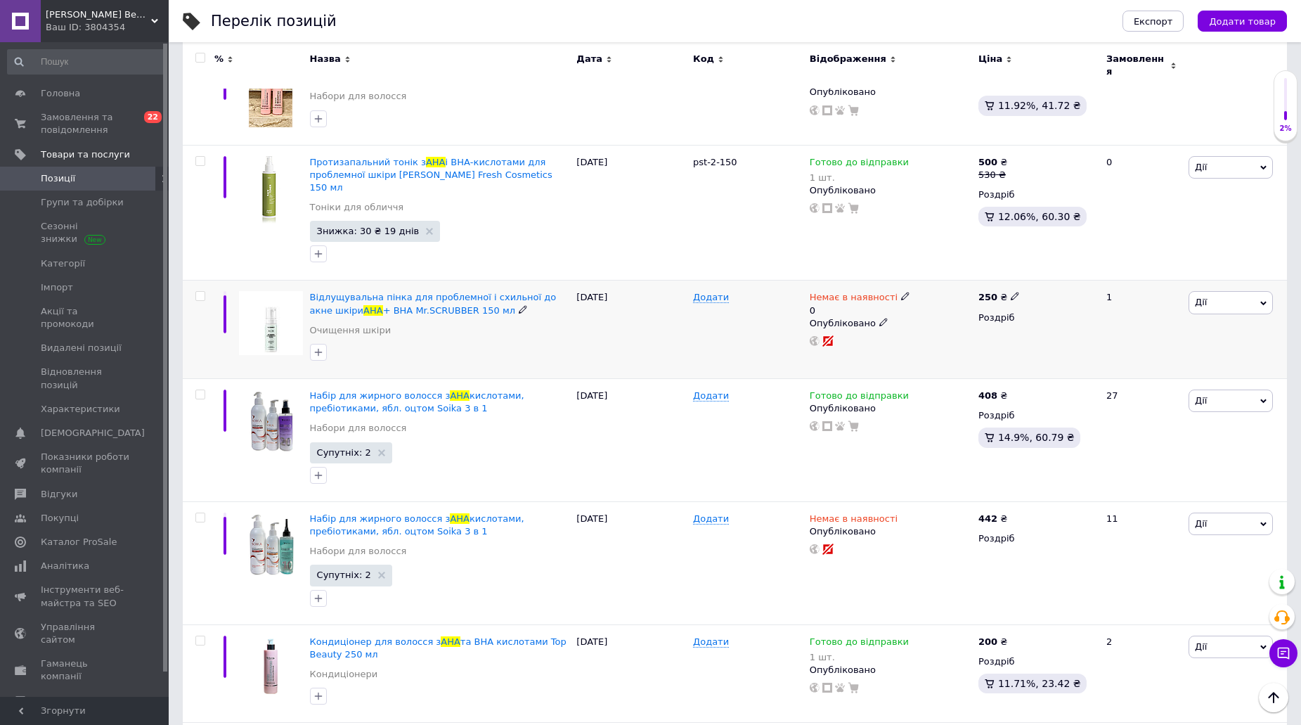
click at [899, 291] on div "Немає в наявності 0" at bounding box center [891, 303] width 162 height 25
click at [901, 292] on icon at bounding box center [905, 296] width 8 height 8
click at [934, 344] on li "Готово до відправки" at bounding box center [979, 354] width 134 height 20
drag, startPoint x: 934, startPoint y: 325, endPoint x: 746, endPoint y: 325, distance: 187.7
click at [934, 338] on input "2" at bounding box center [965, 352] width 107 height 28
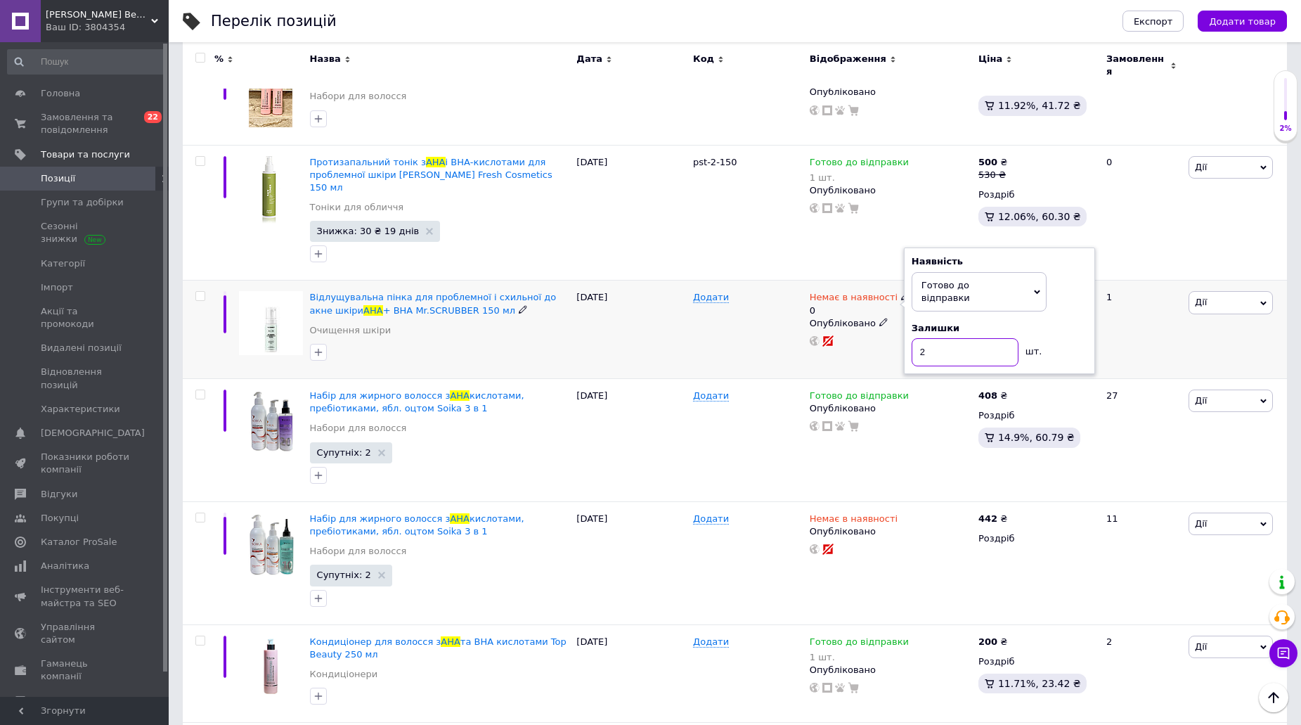
type input "2"
click at [687, 325] on div "[DATE]" at bounding box center [631, 329] width 117 height 98
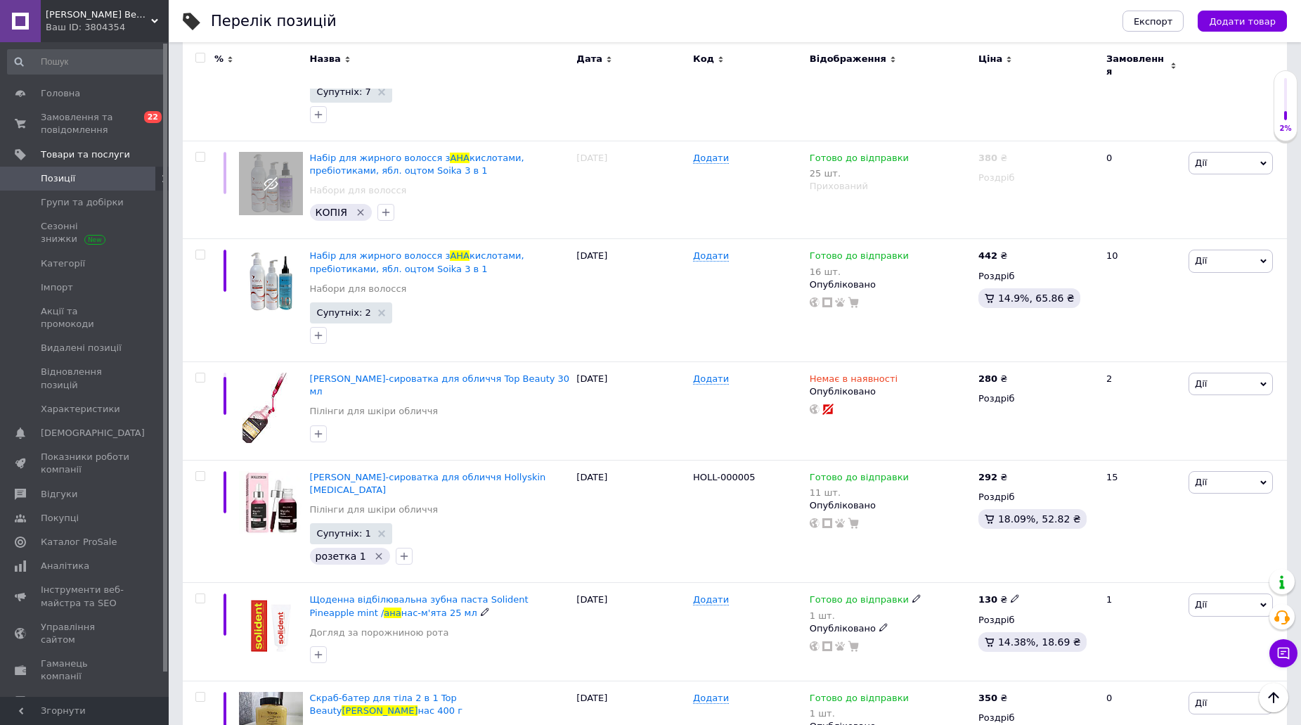
scroll to position [1797, 0]
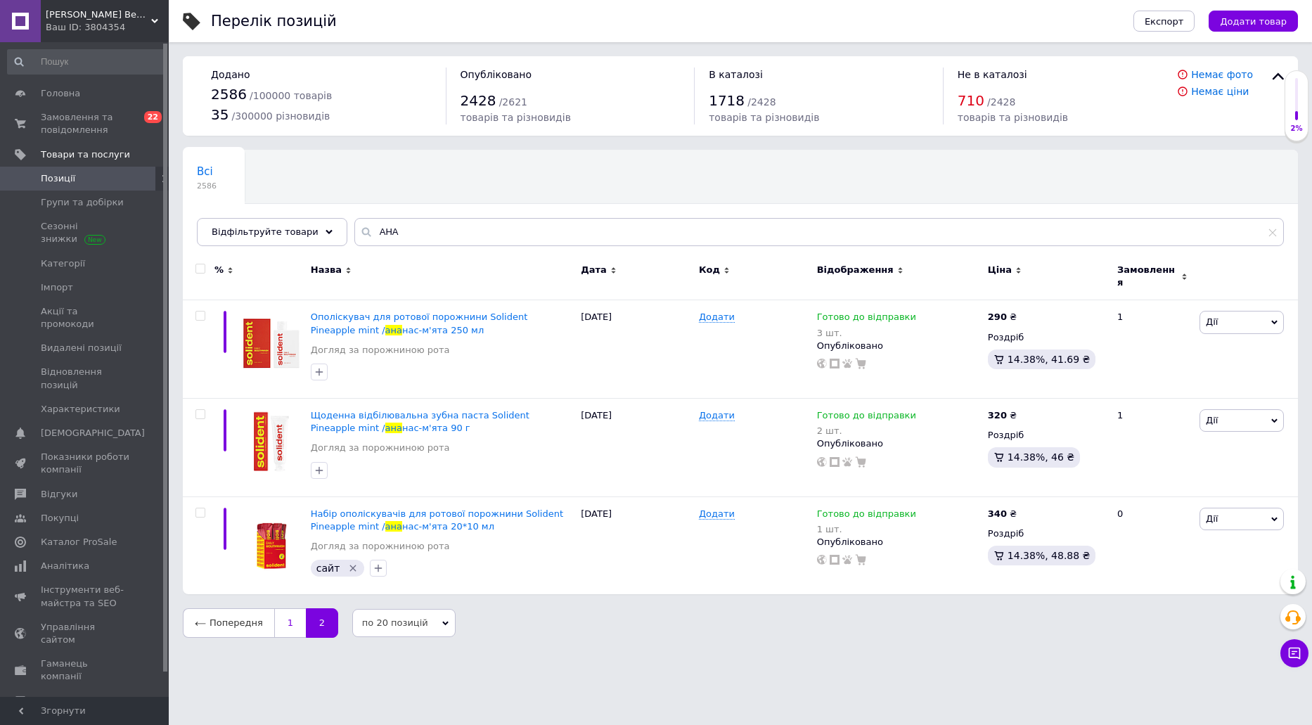
click at [290, 608] on link "1" at bounding box center [290, 623] width 32 height 30
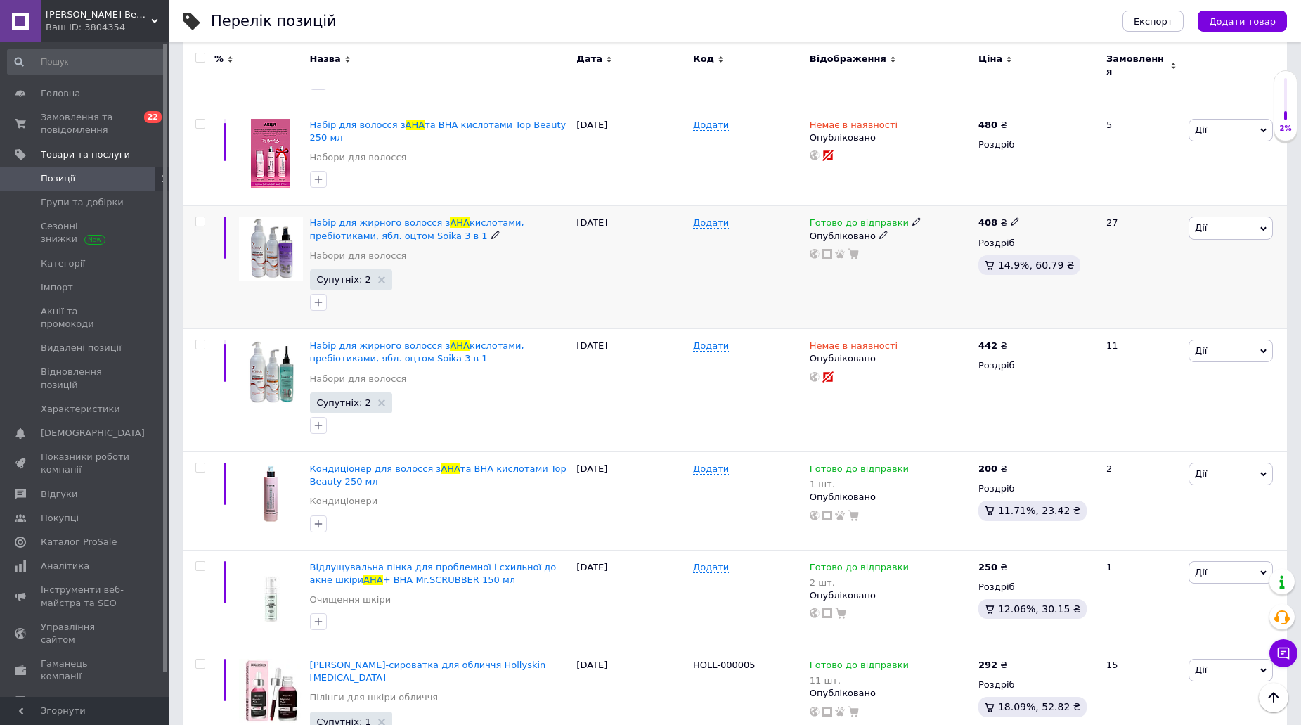
scroll to position [1476, 0]
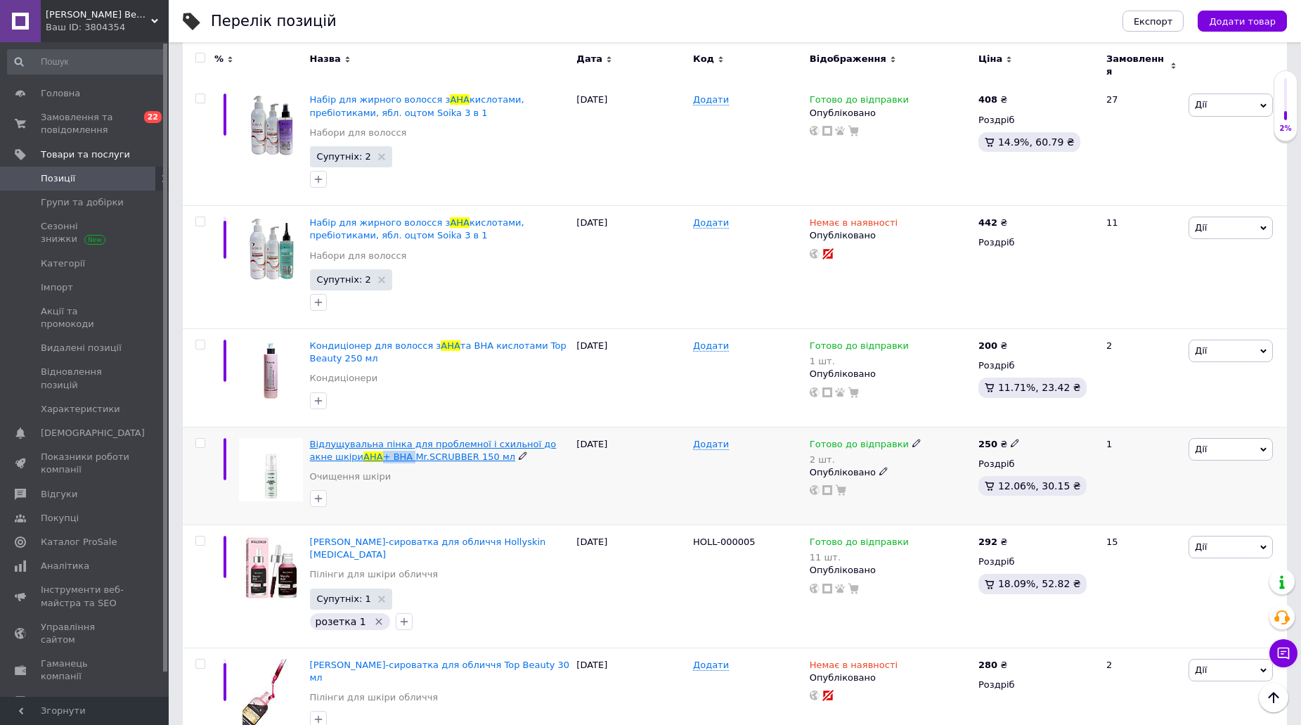
drag, startPoint x: 354, startPoint y: 413, endPoint x: 382, endPoint y: 415, distance: 27.5
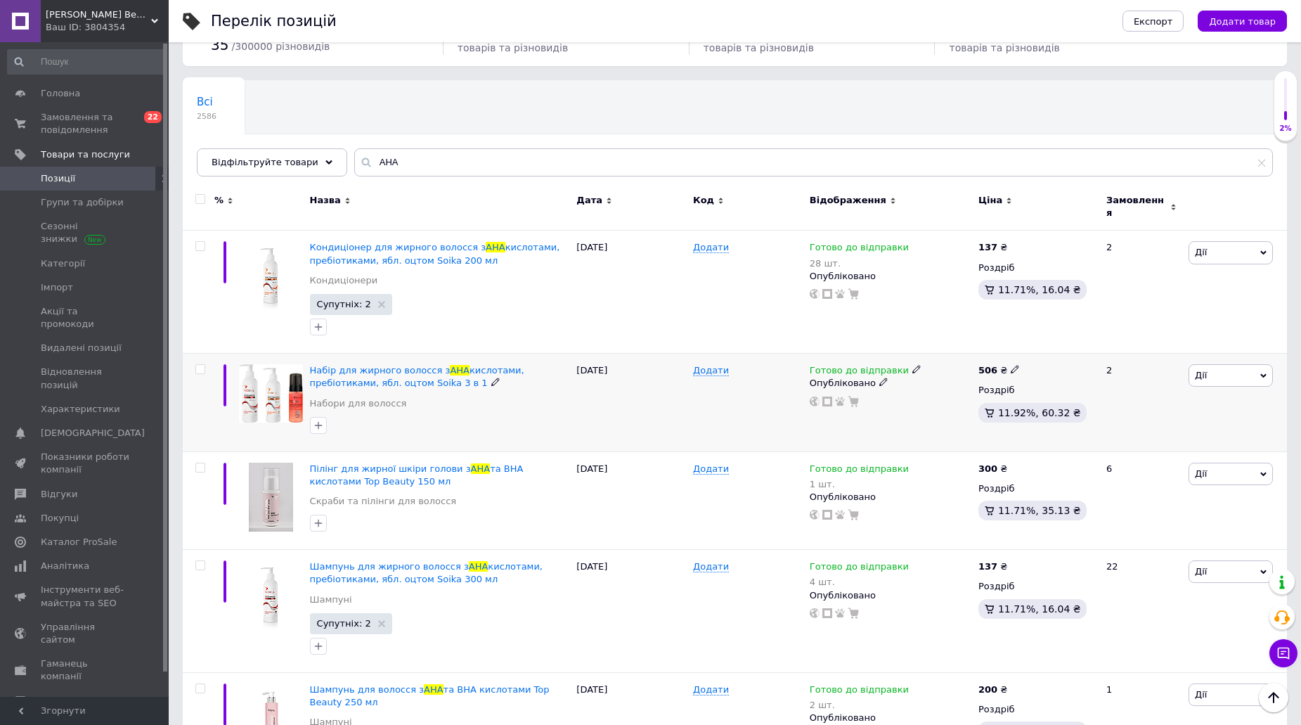
scroll to position [0, 0]
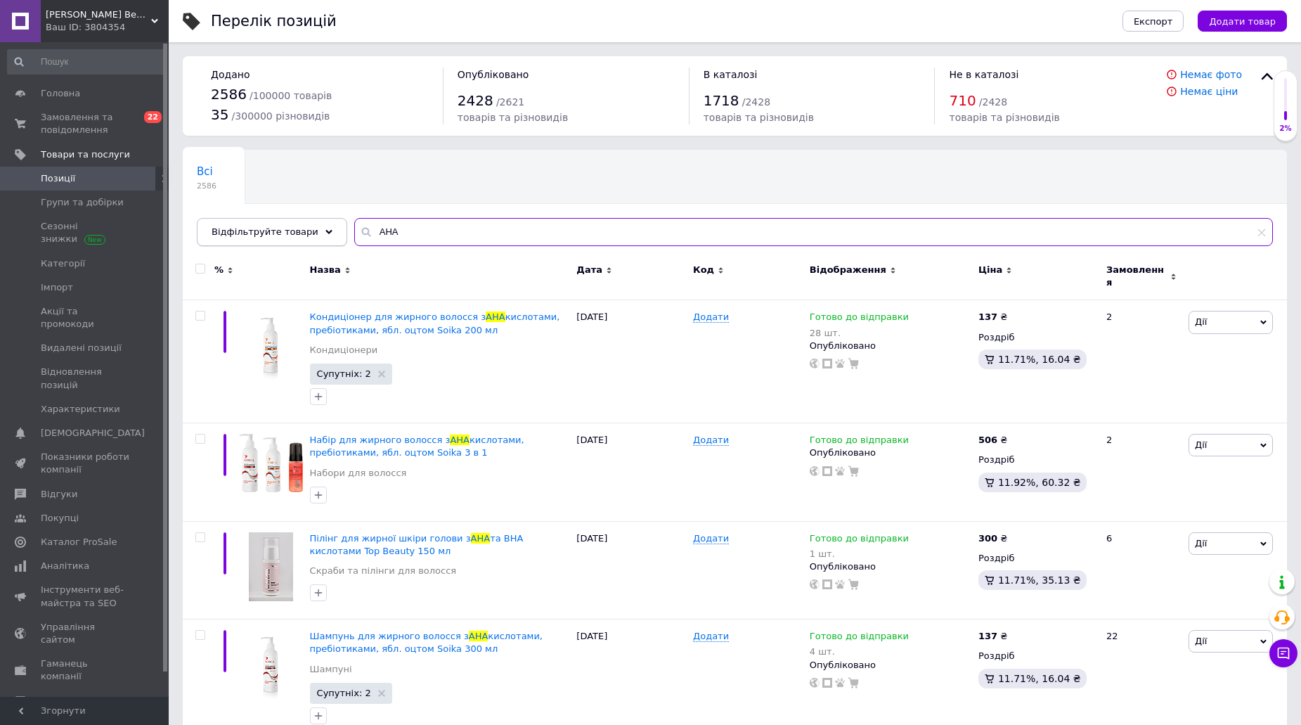
drag, startPoint x: 375, startPoint y: 229, endPoint x: 306, endPoint y: 223, distance: 68.5
click at [306, 223] on div "Відфільтруйте товари [PERSON_NAME]" at bounding box center [735, 232] width 1076 height 28
paste input "+ [PERSON_NAME]"
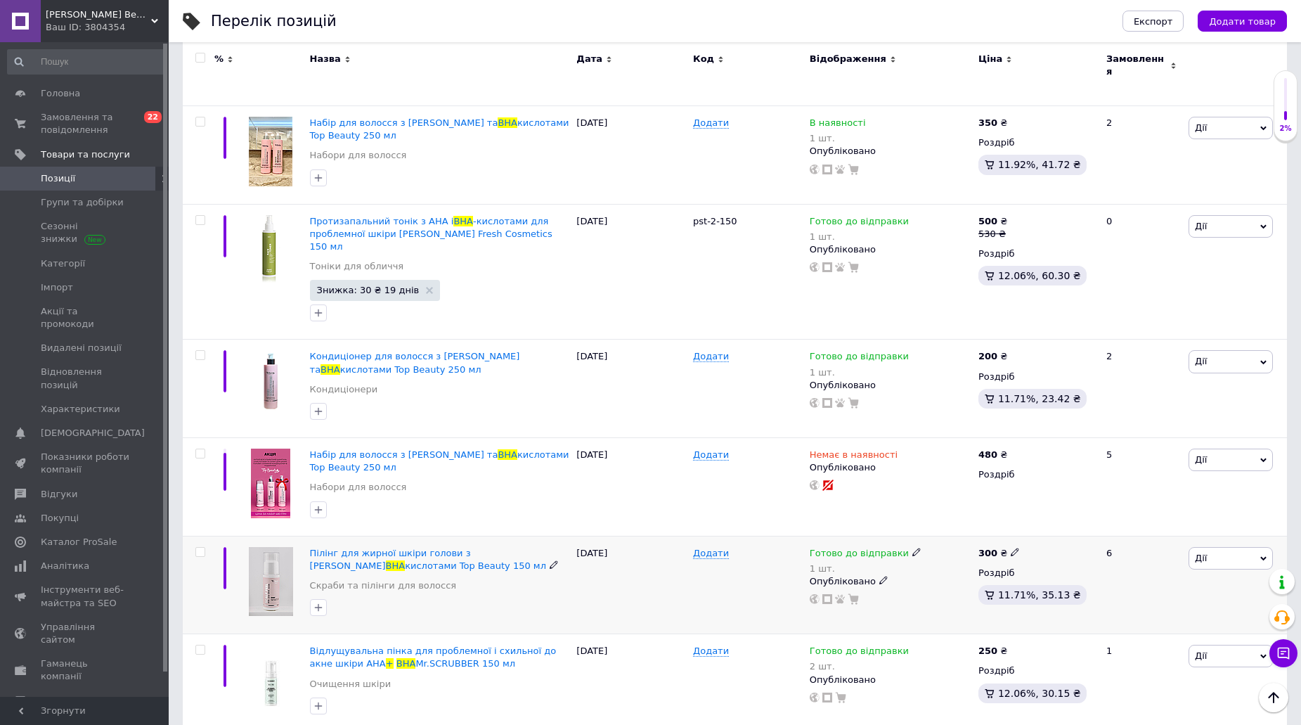
scroll to position [11, 0]
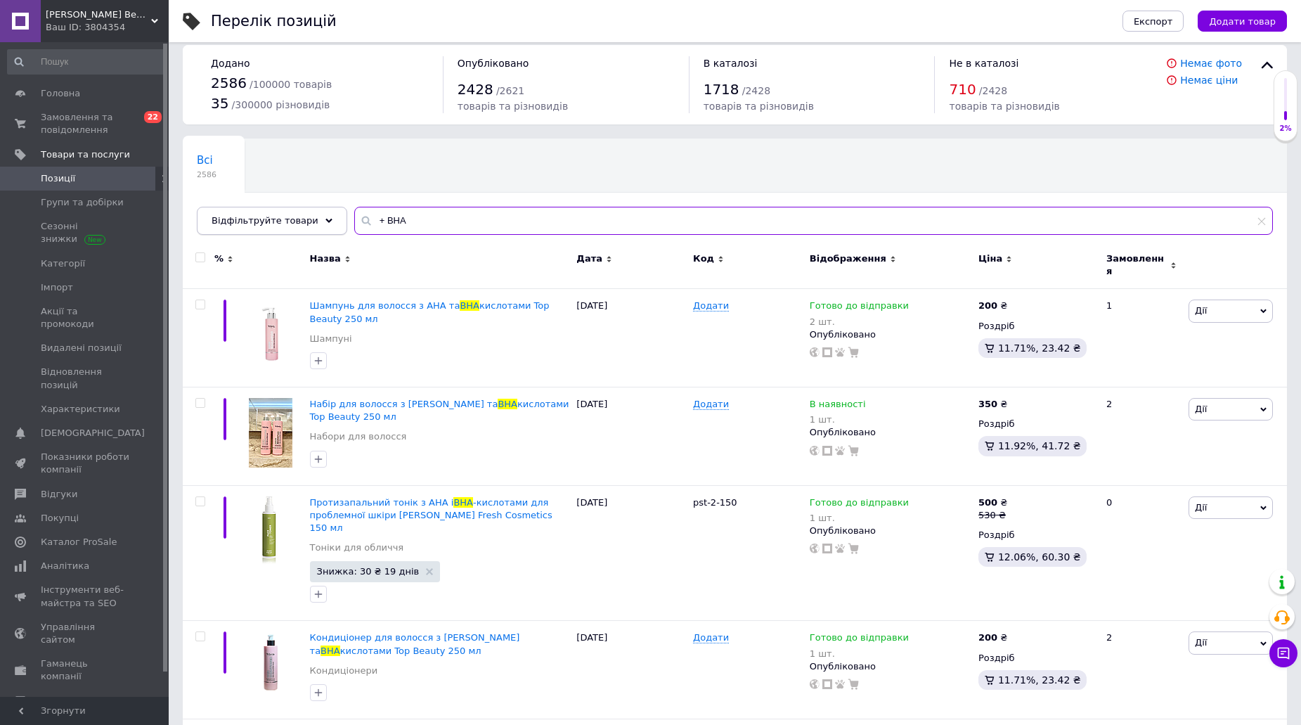
drag, startPoint x: 418, startPoint y: 222, endPoint x: 315, endPoint y: 222, distance: 103.3
click at [315, 222] on div "Відфільтруйте товари + ВНА" at bounding box center [735, 221] width 1076 height 28
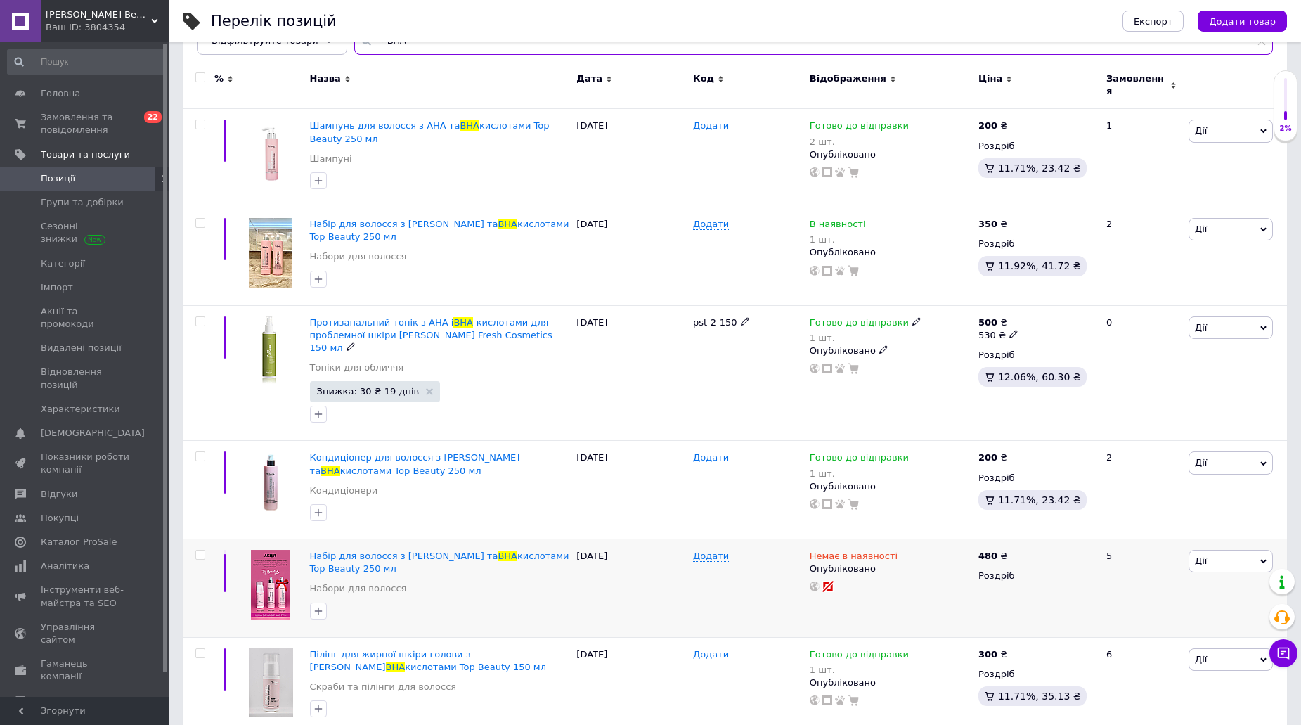
scroll to position [292, 0]
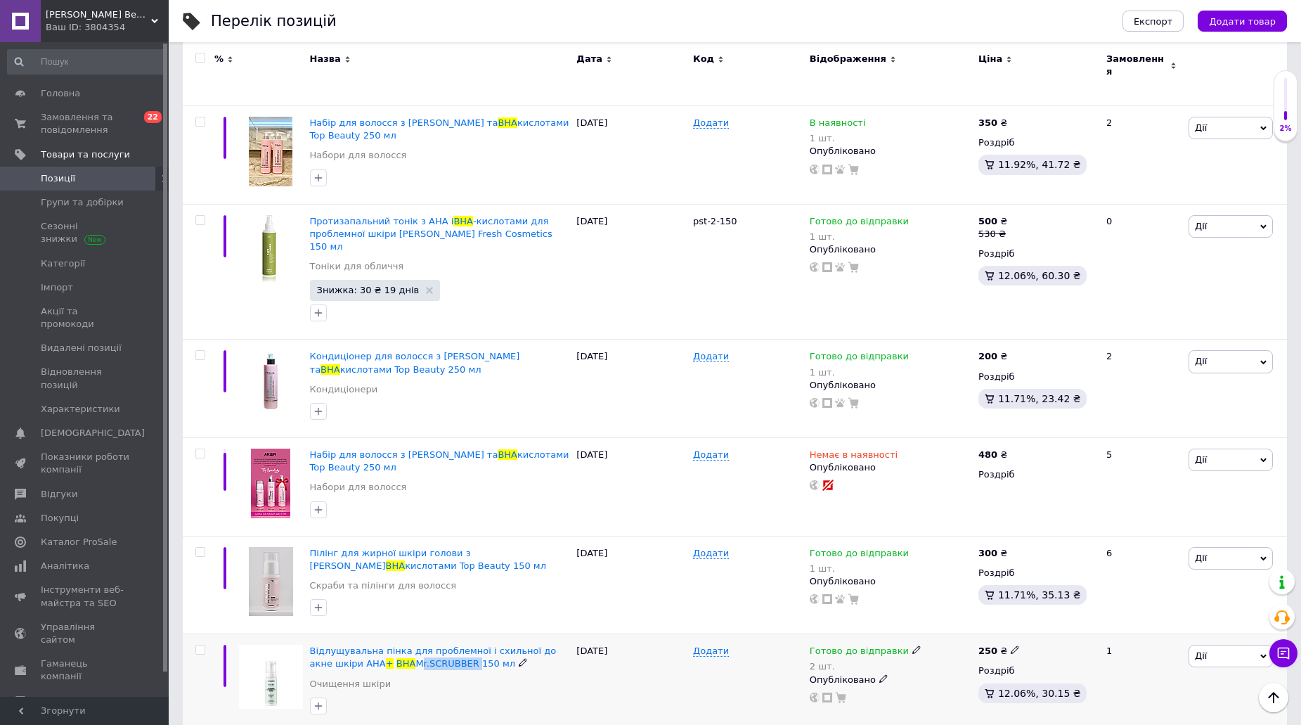
drag, startPoint x: 386, startPoint y: 647, endPoint x: 444, endPoint y: 649, distance: 57.7
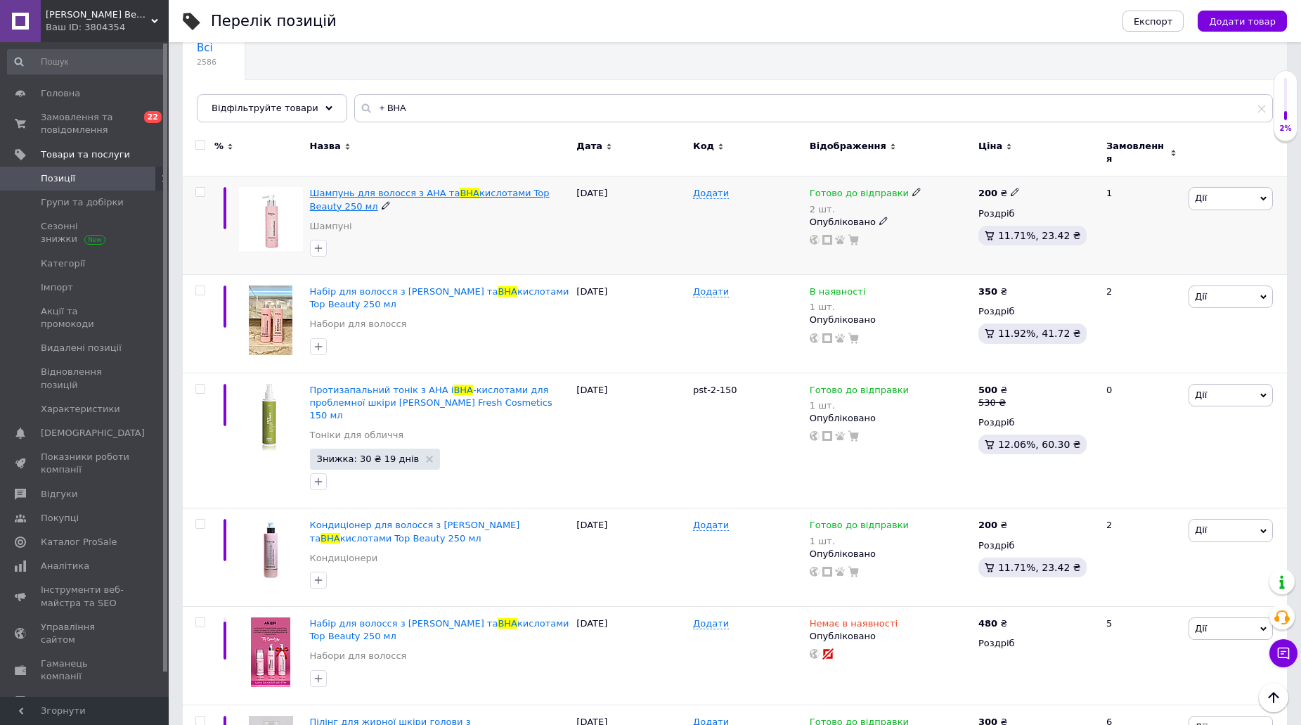
scroll to position [0, 0]
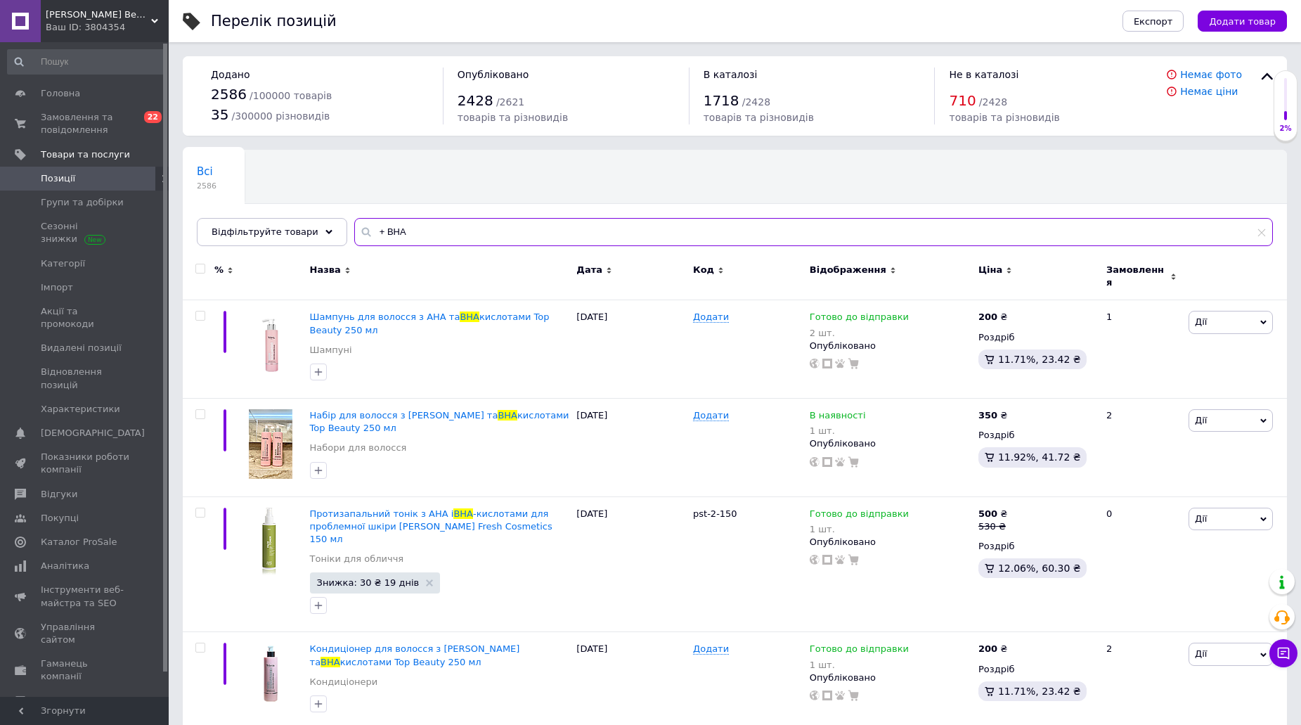
click at [399, 222] on input "+ ВНА" at bounding box center [813, 232] width 919 height 28
paste input "Mr.SCRUBBER"
type input "Mr.SCRUBBER"
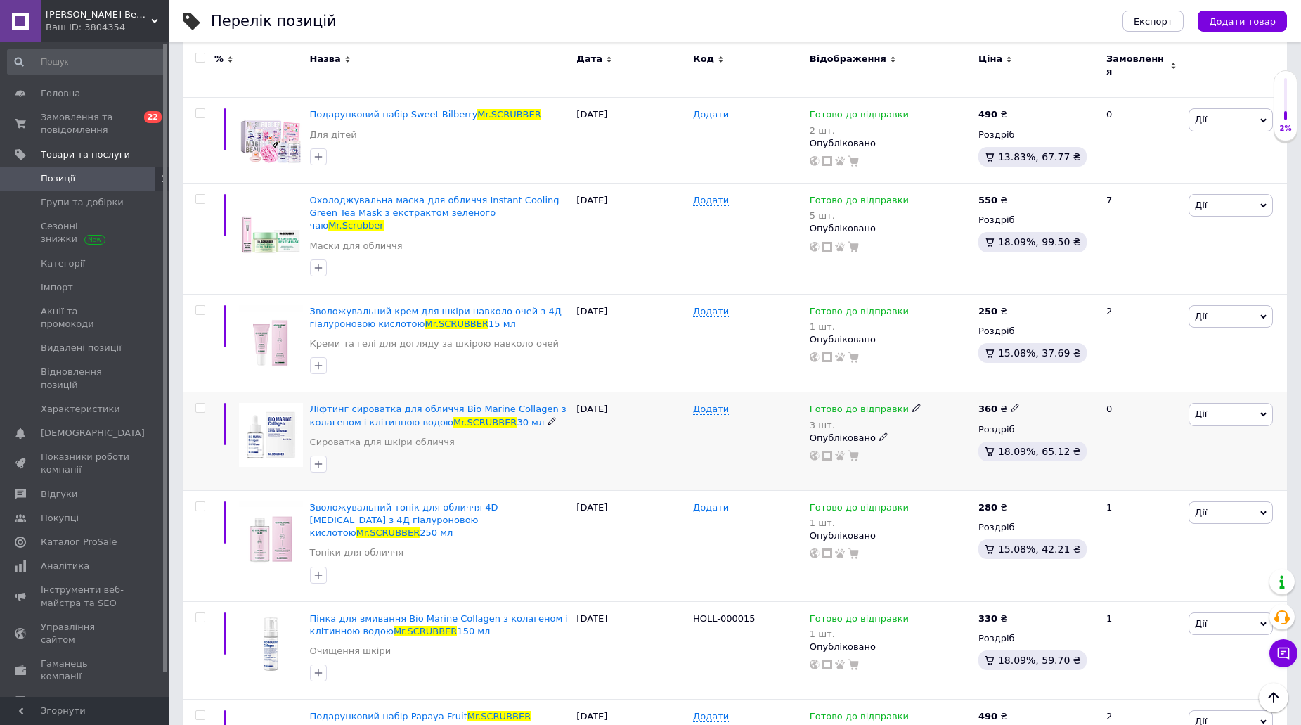
scroll to position [1195, 0]
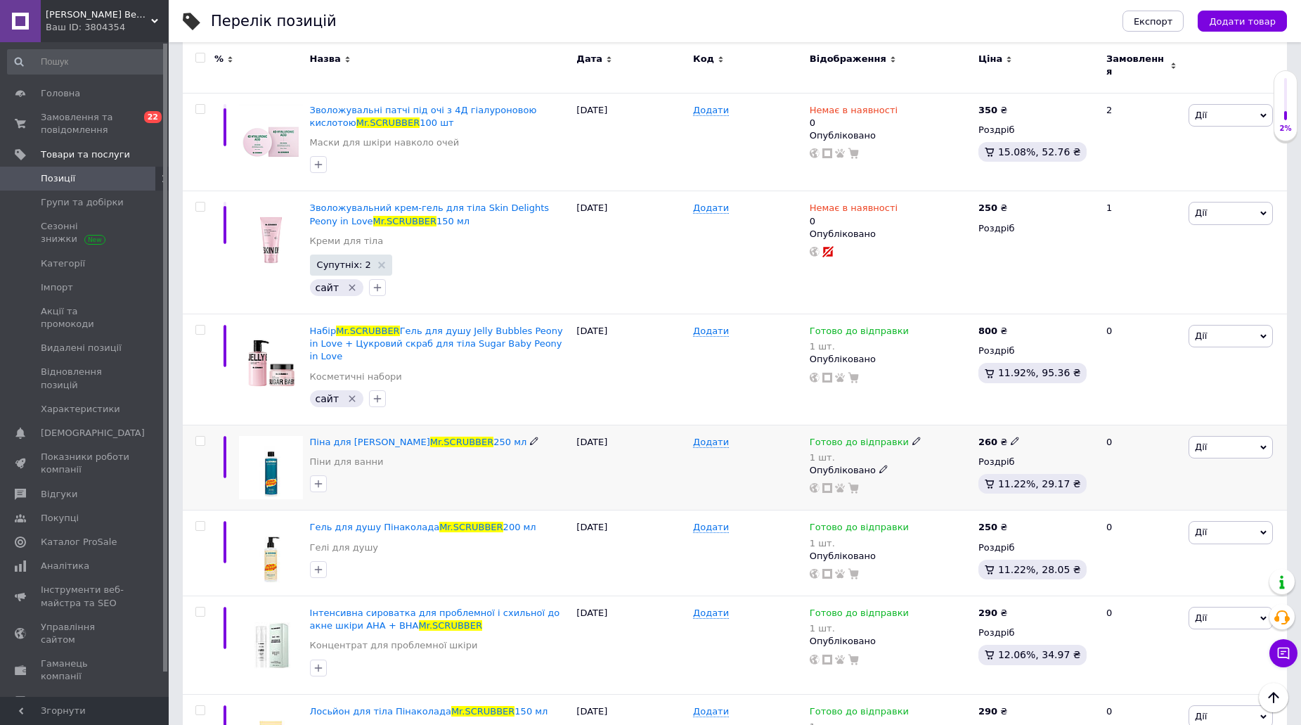
scroll to position [1795, 0]
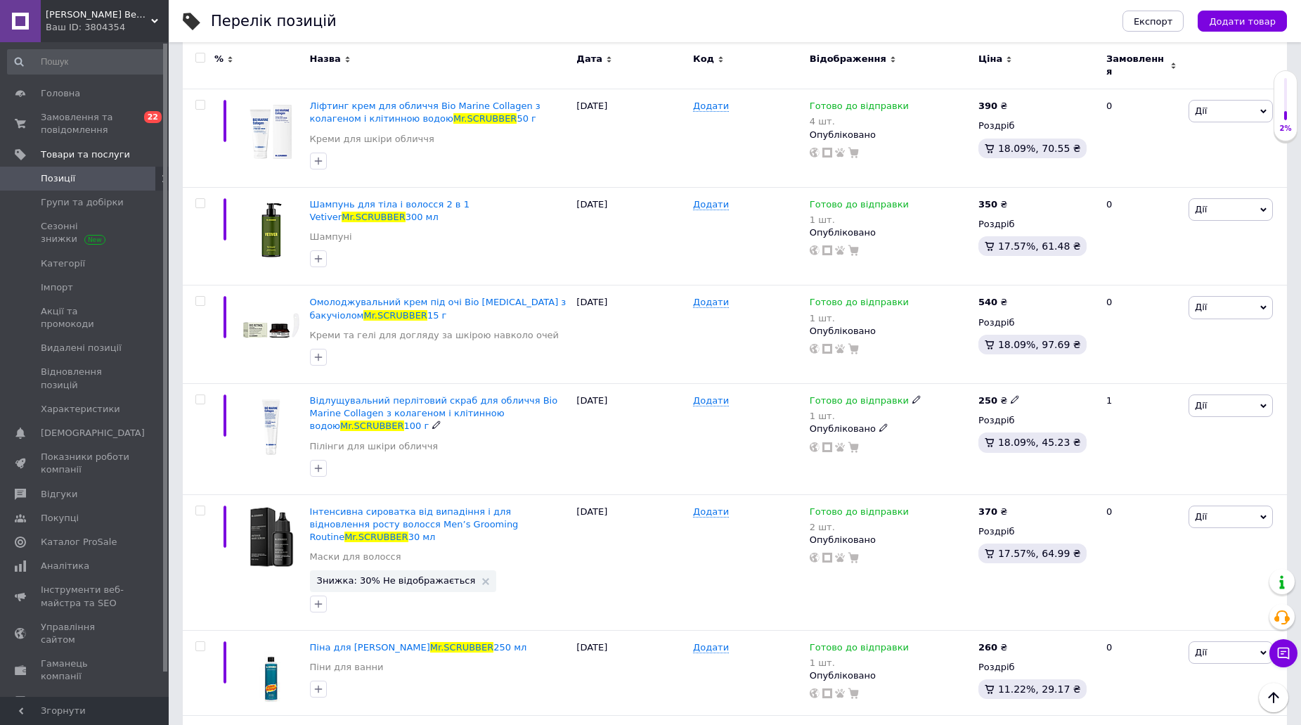
scroll to position [38, 0]
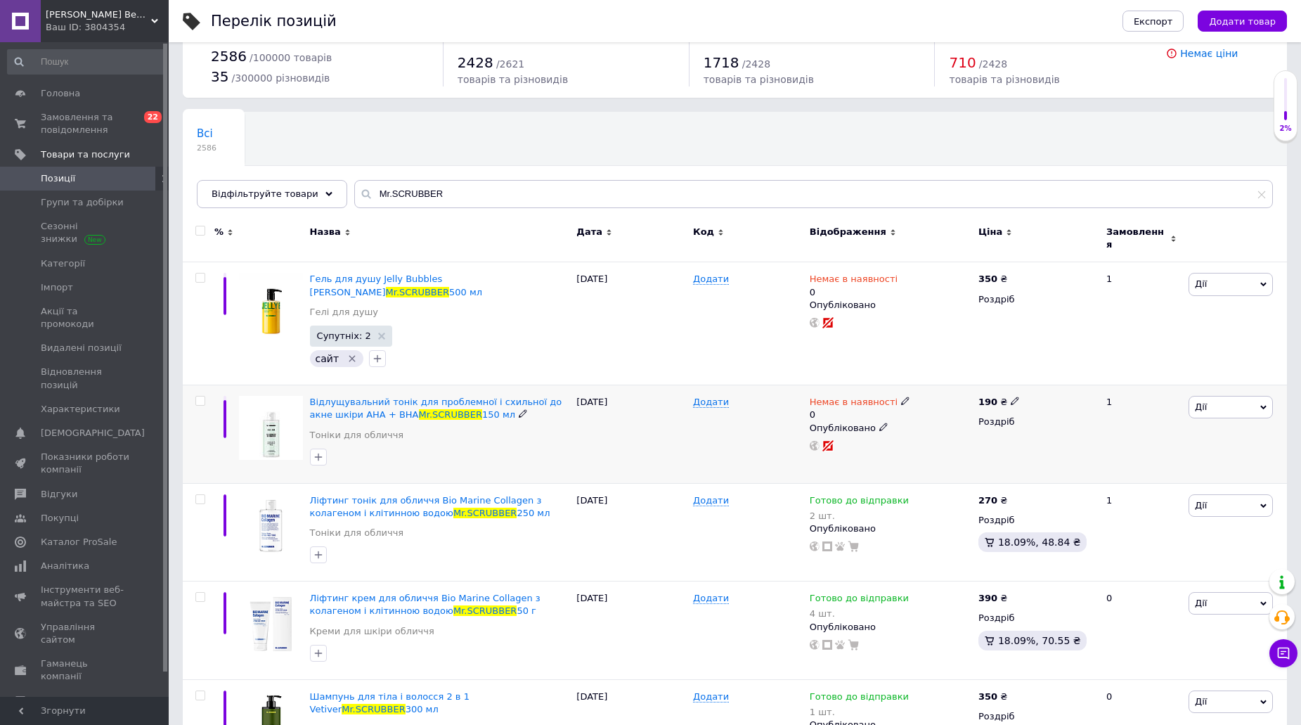
click at [901, 396] on icon at bounding box center [905, 400] width 8 height 8
click at [945, 448] on li "Готово до відправки" at bounding box center [979, 458] width 134 height 20
click at [943, 443] on input "0" at bounding box center [965, 457] width 107 height 28
type input "2"
click at [604, 422] on div "[DATE]" at bounding box center [631, 434] width 117 height 98
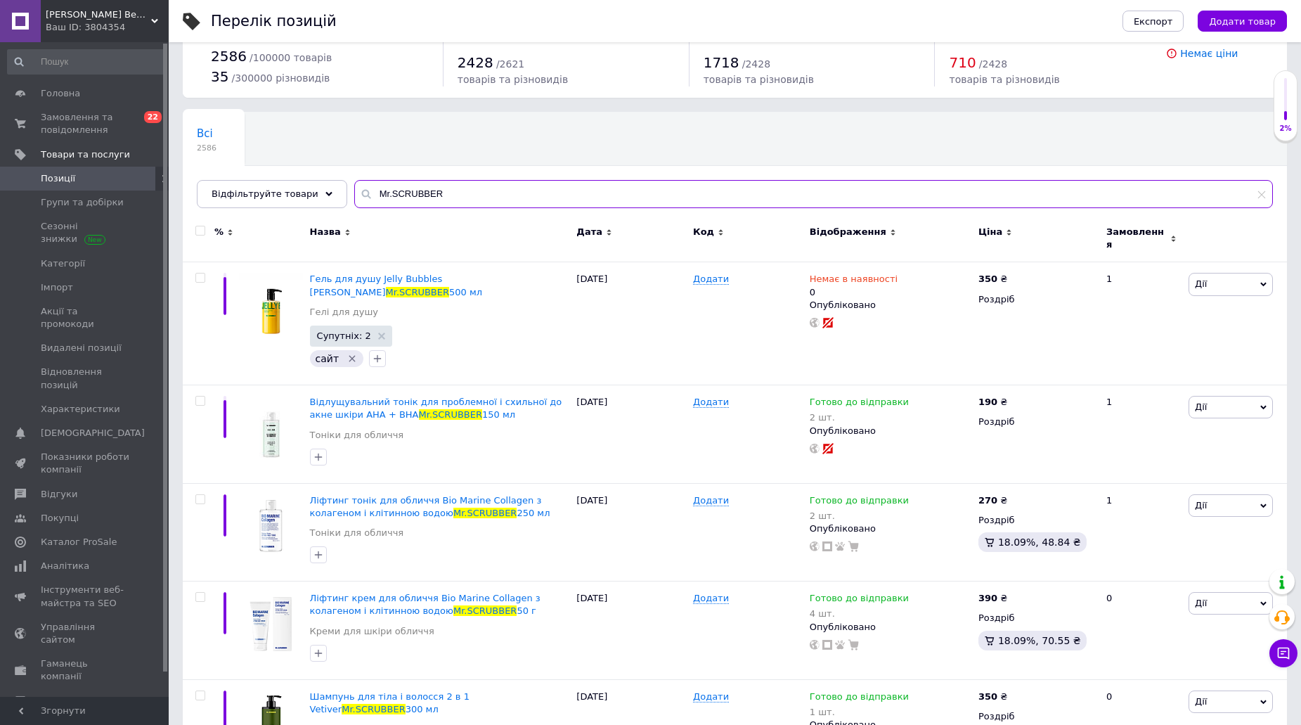
click at [522, 181] on input "Mr.SCRUBBER" at bounding box center [813, 194] width 919 height 28
paste input "Jelly Bubbles Mango"
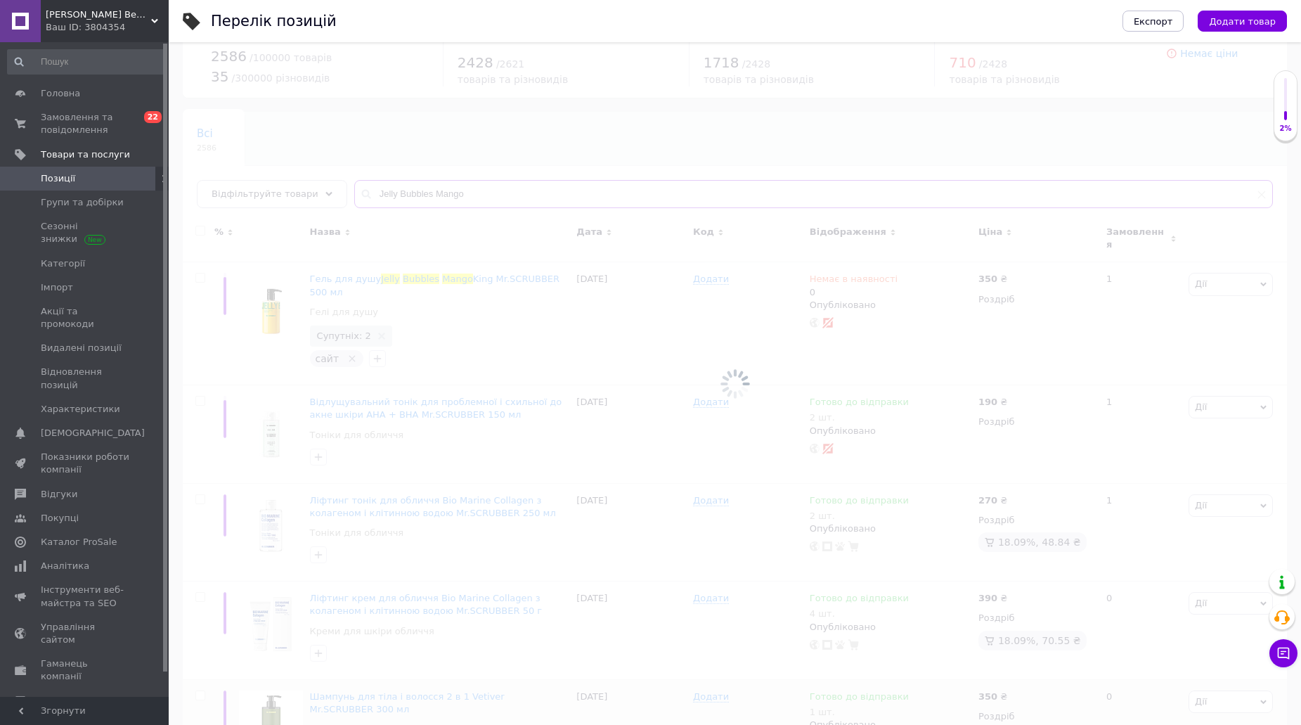
type input "Jelly Bubbles Mango"
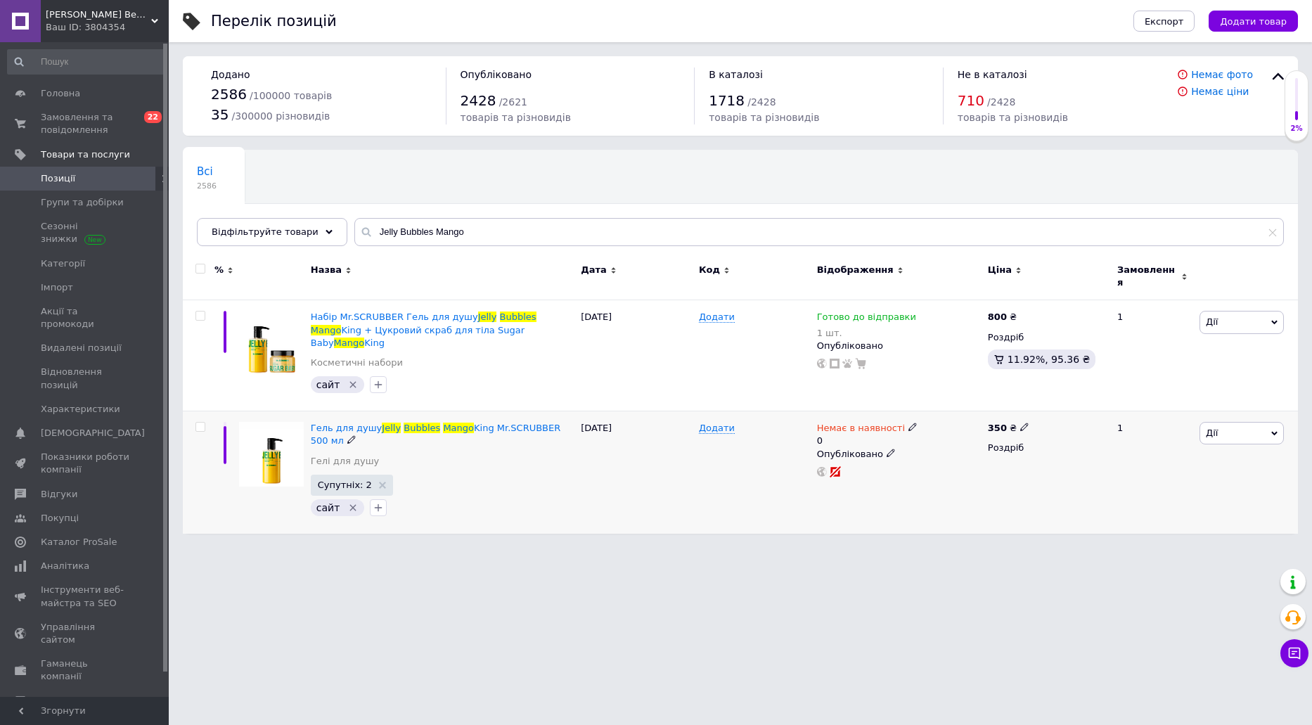
click at [908, 423] on use at bounding box center [912, 427] width 8 height 8
click at [945, 474] on li "Готово до відправки" at bounding box center [986, 484] width 134 height 20
click at [951, 469] on input "0" at bounding box center [972, 483] width 107 height 28
type input "1"
click at [923, 517] on html "[PERSON_NAME] Beauty - магазин якісної косметики Ваш ID: 3804354 Сайт [PERSON_N…" at bounding box center [656, 274] width 1312 height 548
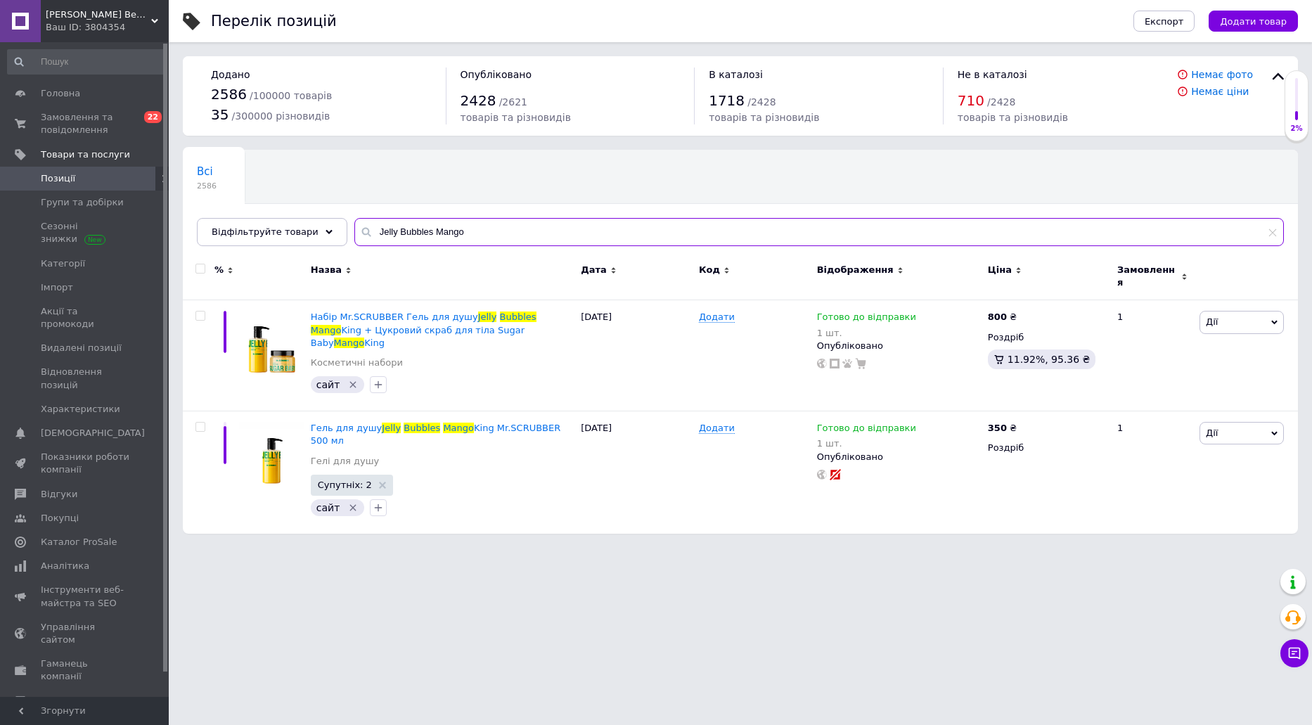
click at [564, 228] on input "Jelly Bubbles Mango" at bounding box center [818, 232] width 929 height 28
paste input "DELIGHTS Peony in Love"
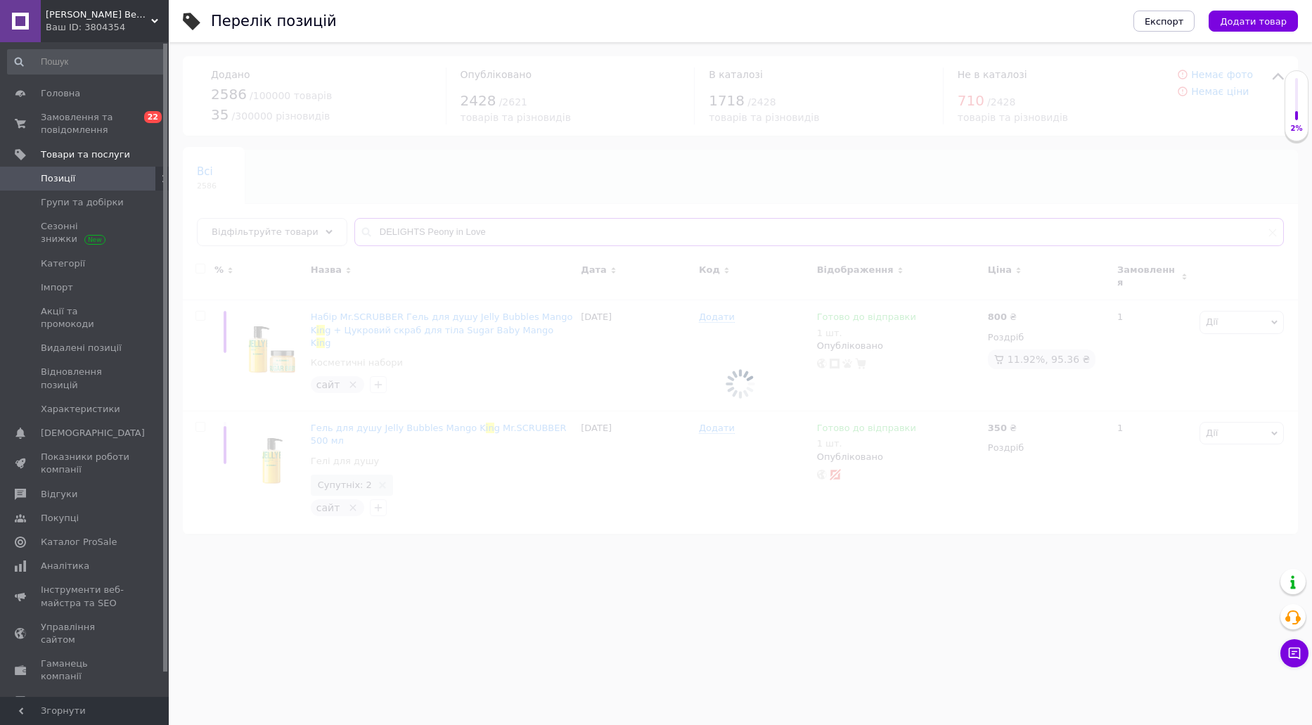
type input "DELIGHTS Peony in Love"
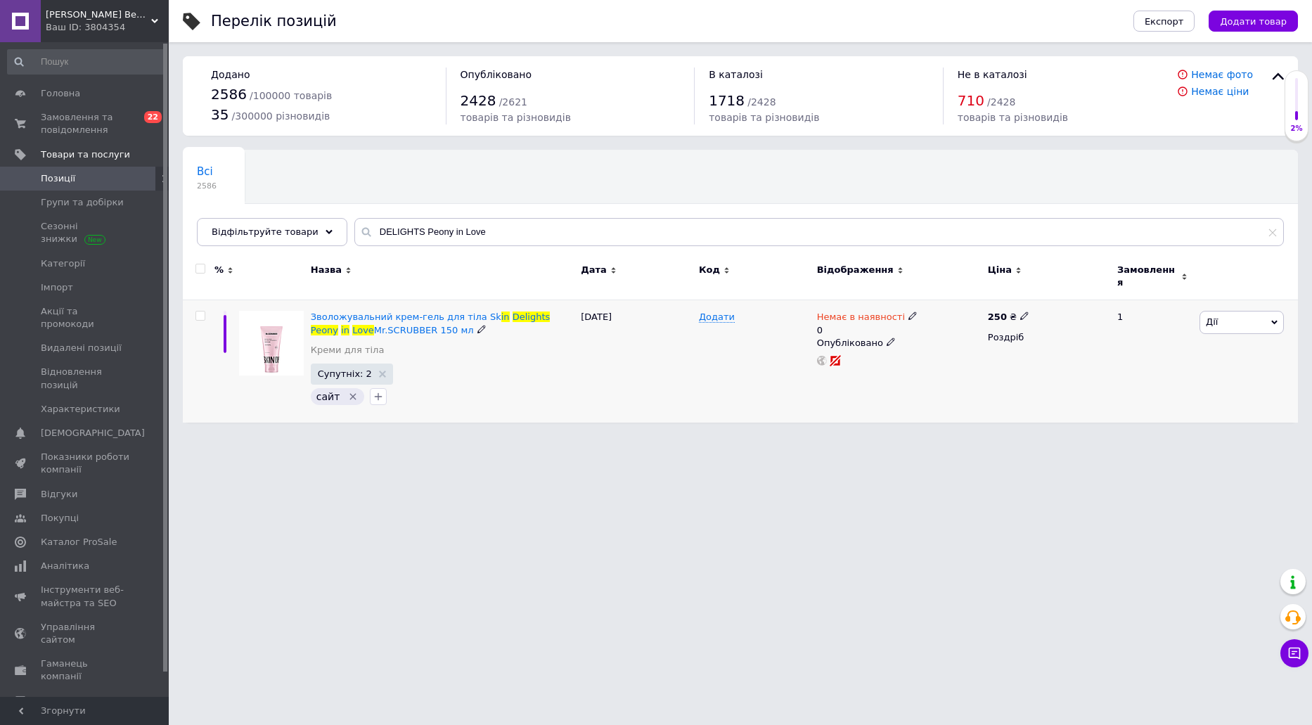
click at [908, 311] on icon at bounding box center [912, 315] width 8 height 8
click at [936, 363] on li "Готово до відправки" at bounding box center [986, 373] width 134 height 20
click at [936, 358] on input "0" at bounding box center [972, 372] width 107 height 28
type input "1"
click at [824, 437] on html "[PERSON_NAME] Beauty - магазин якісної косметики Ваш ID: 3804354 Сайт [PERSON_N…" at bounding box center [656, 218] width 1312 height 437
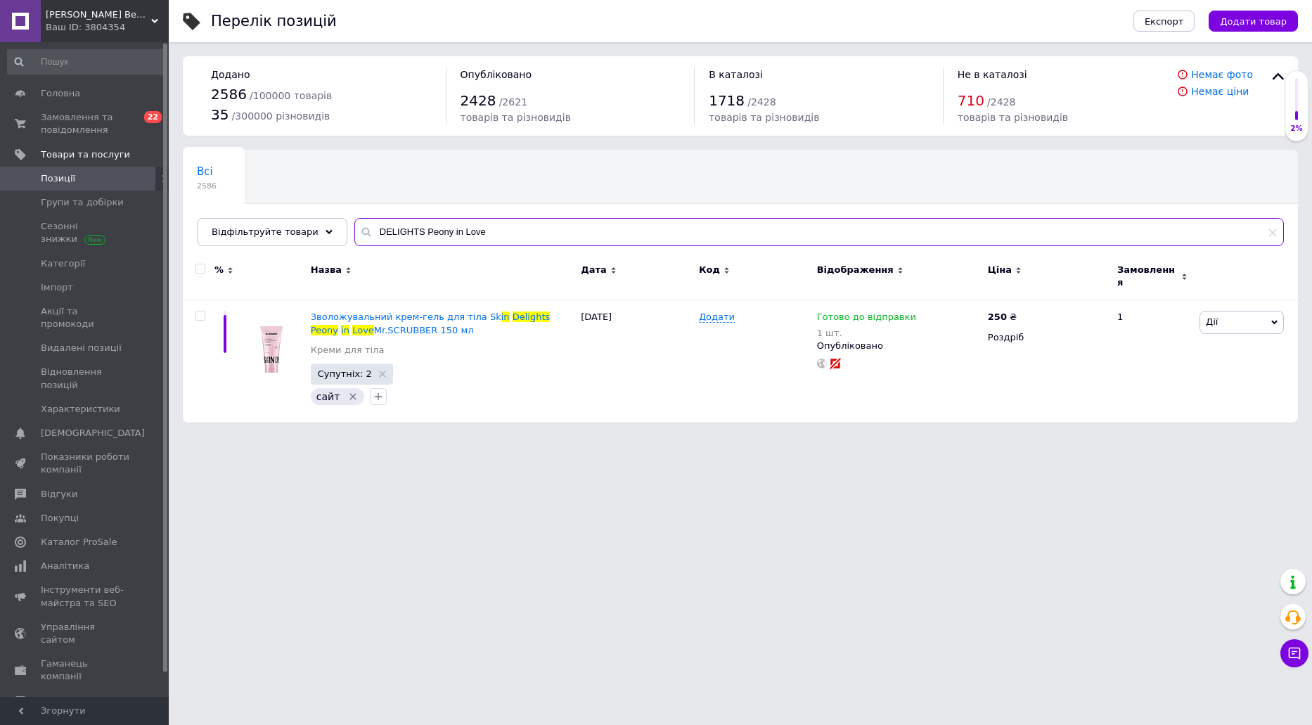
drag, startPoint x: 415, startPoint y: 235, endPoint x: 393, endPoint y: 235, distance: 21.8
click at [393, 235] on input "DELIGHTS Peony in Love" at bounding box center [818, 232] width 929 height 28
click at [436, 235] on input "DELIGHTS Peony in Love" at bounding box center [818, 232] width 929 height 28
drag, startPoint x: 411, startPoint y: 227, endPoint x: 248, endPoint y: 227, distance: 162.4
click at [249, 227] on div "Відфільтруйте товари DELIGHTS Peony in Love" at bounding box center [740, 232] width 1087 height 28
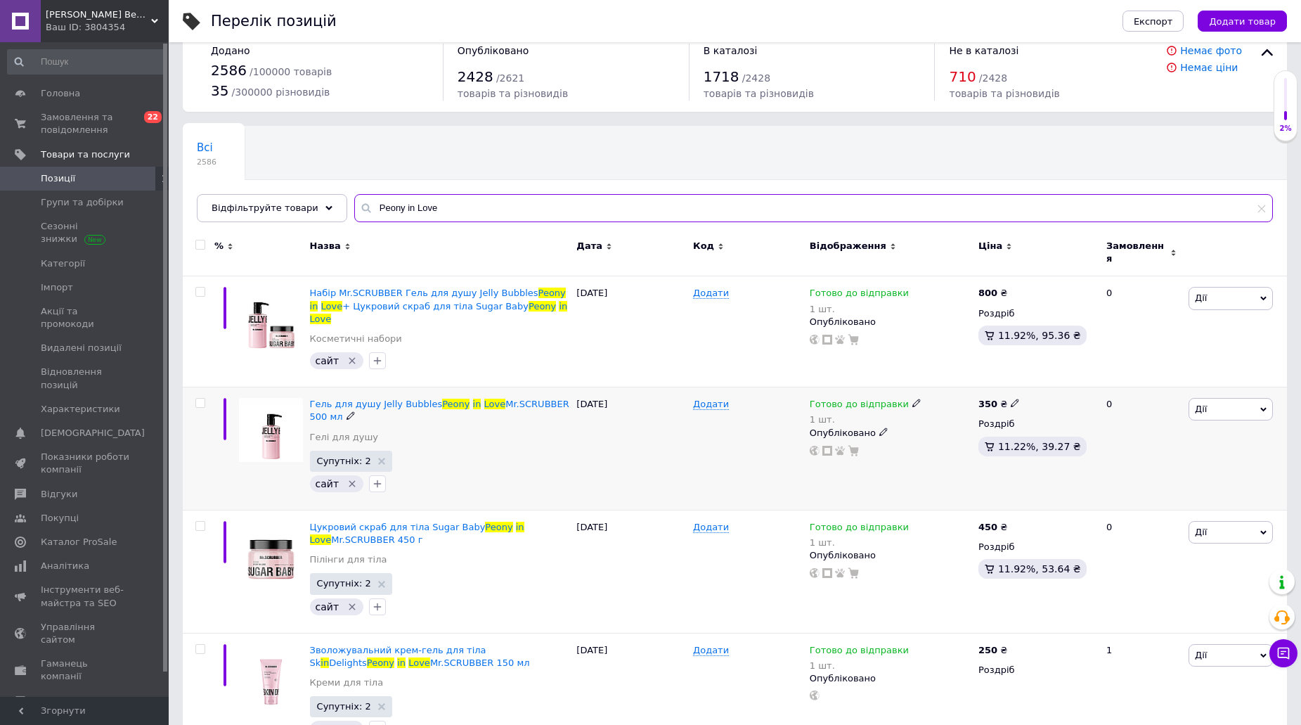
scroll to position [47, 0]
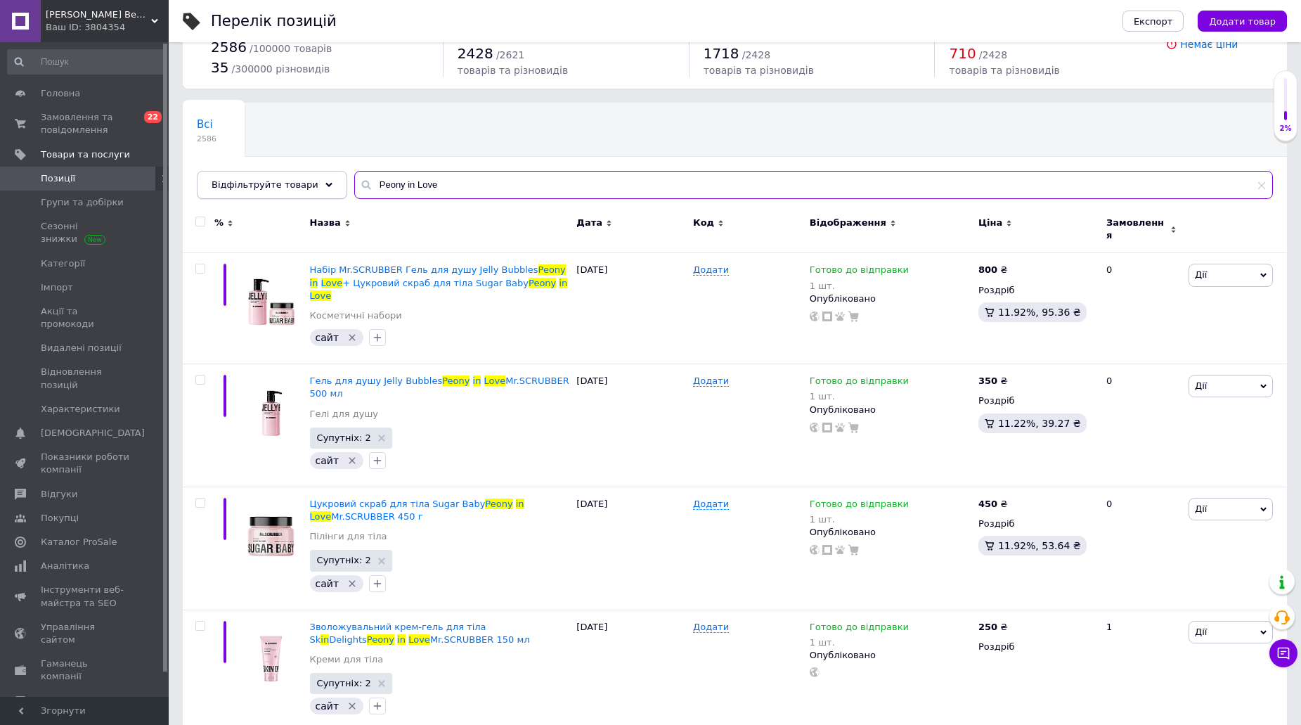
drag, startPoint x: 375, startPoint y: 183, endPoint x: 236, endPoint y: 178, distance: 139.3
click at [236, 178] on div "Відфільтруйте товари Peony in Love" at bounding box center [735, 185] width 1076 height 28
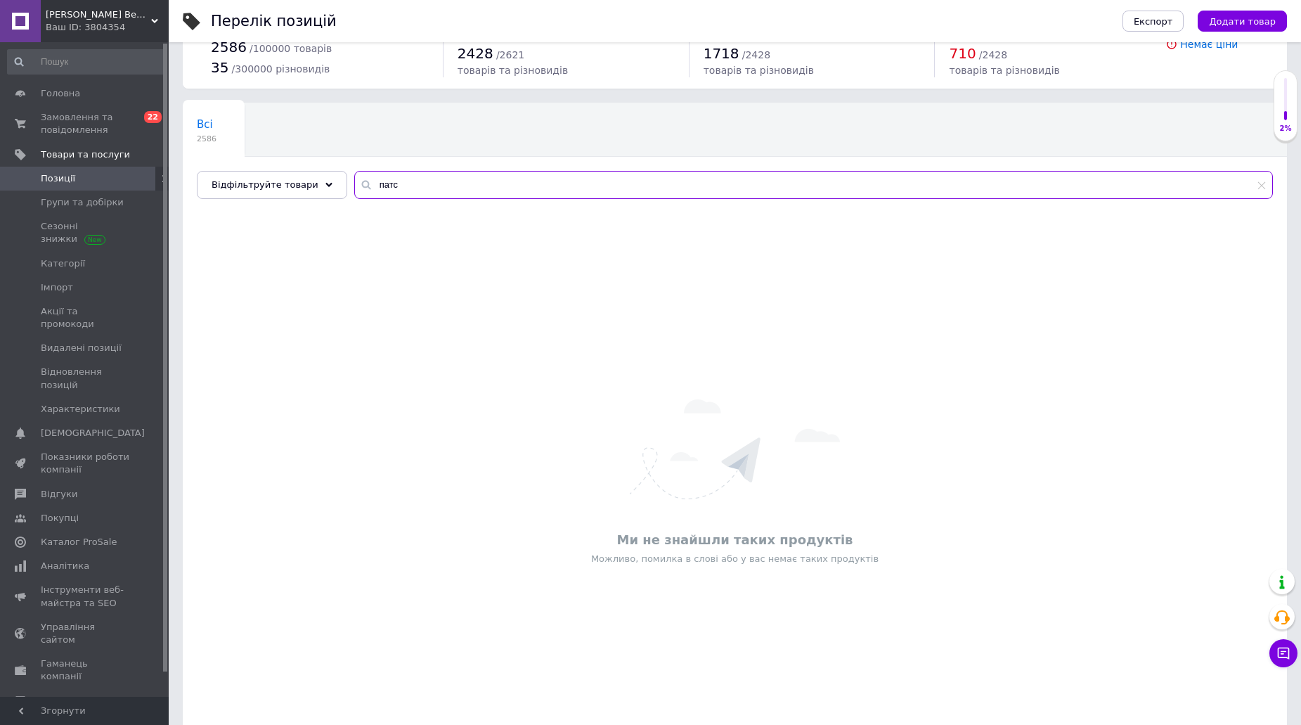
drag, startPoint x: 398, startPoint y: 183, endPoint x: 376, endPoint y: 183, distance: 21.8
type input "патч"
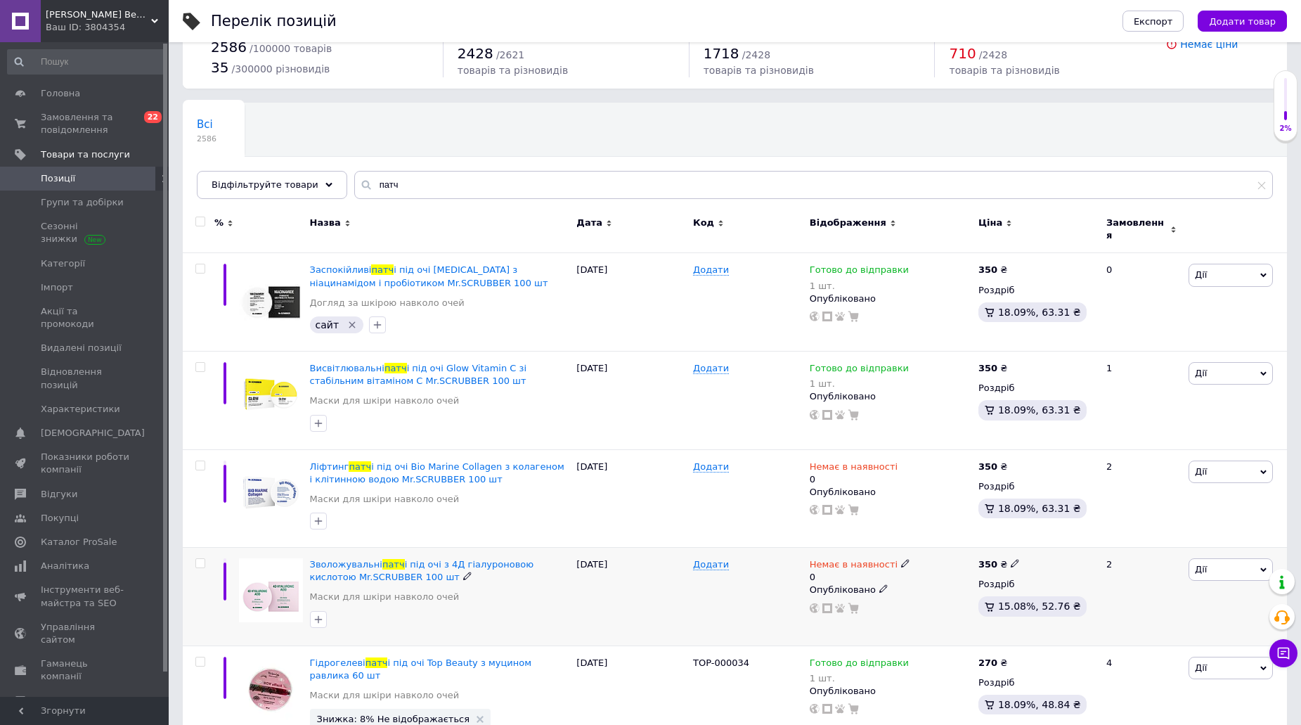
click at [901, 559] on icon at bounding box center [905, 563] width 8 height 8
click at [943, 611] on li "Готово до відправки" at bounding box center [979, 621] width 134 height 20
click at [943, 606] on input "0" at bounding box center [965, 619] width 107 height 28
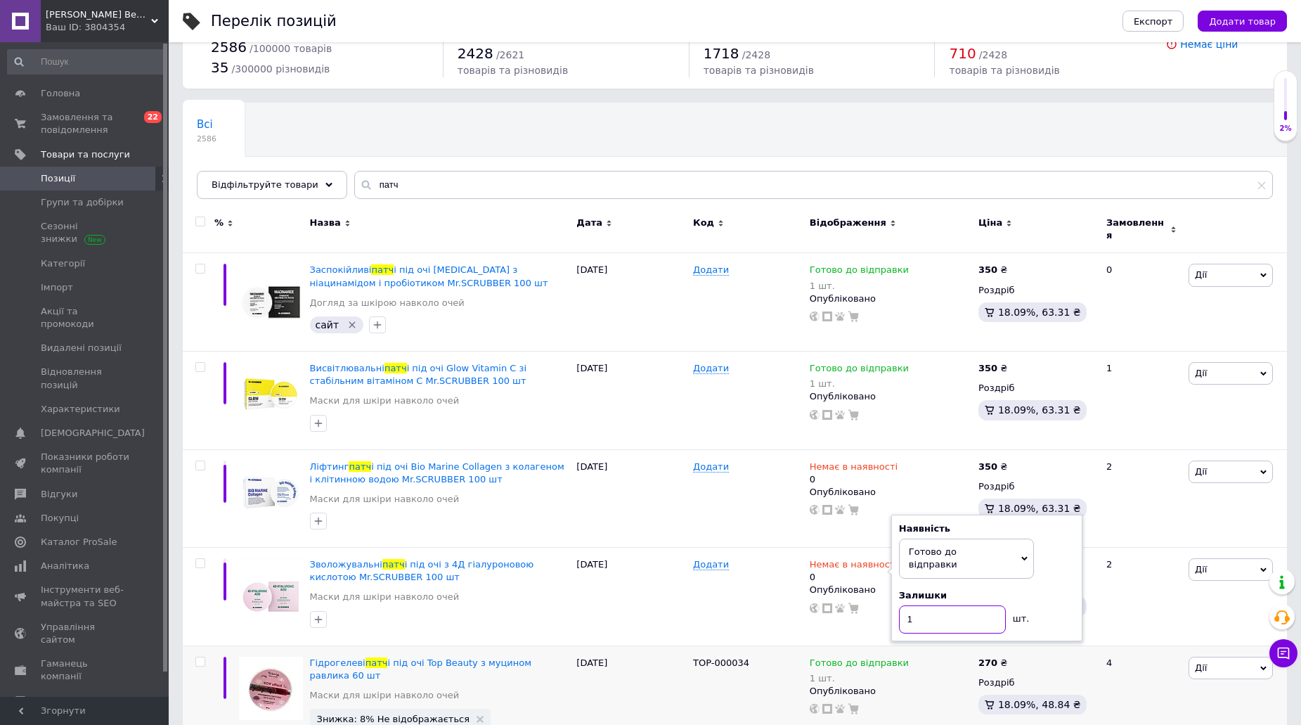
type input "1"
drag, startPoint x: 912, startPoint y: 451, endPoint x: 900, endPoint y: 451, distance: 11.9
click at [910, 460] on div "Немає в наявності 0" at bounding box center [891, 472] width 162 height 25
click at [901, 461] on icon at bounding box center [905, 465] width 8 height 8
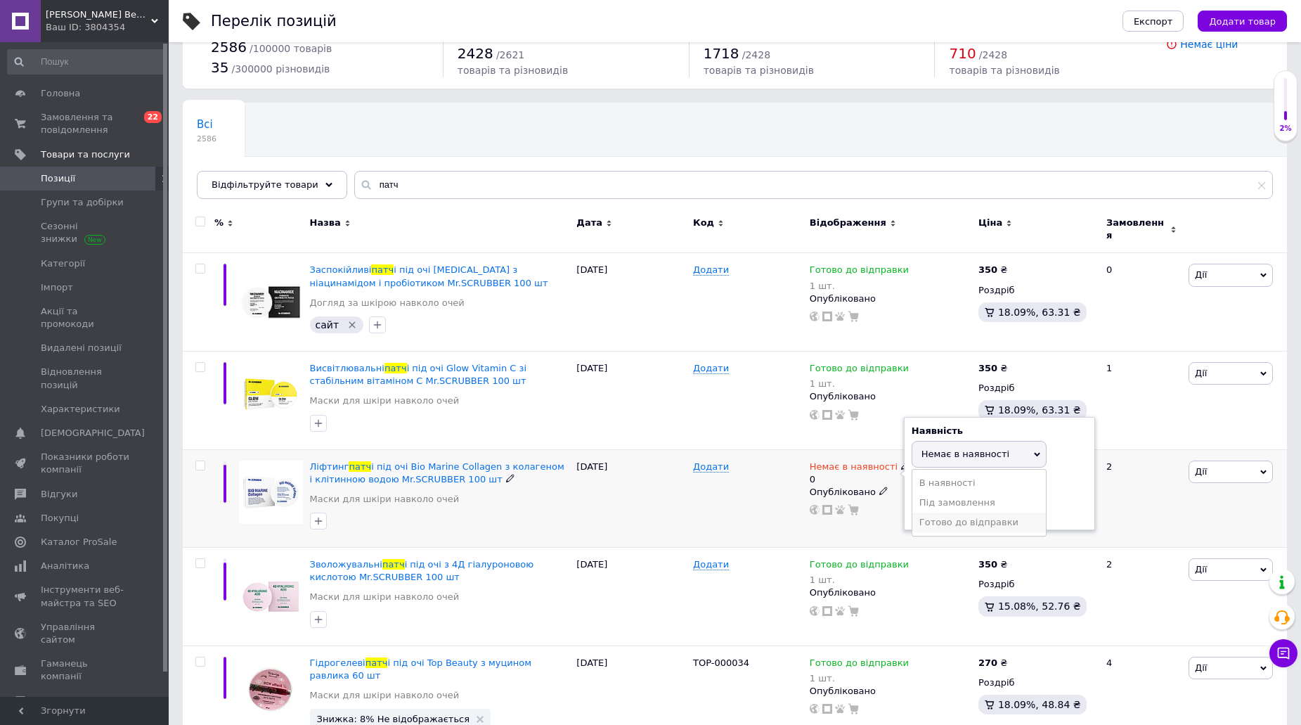
click at [1001, 519] on li "Готово до відправки" at bounding box center [979, 522] width 134 height 20
click at [979, 508] on input "0" at bounding box center [965, 521] width 107 height 28
type input "1"
click at [665, 516] on div "[DATE]" at bounding box center [631, 498] width 117 height 98
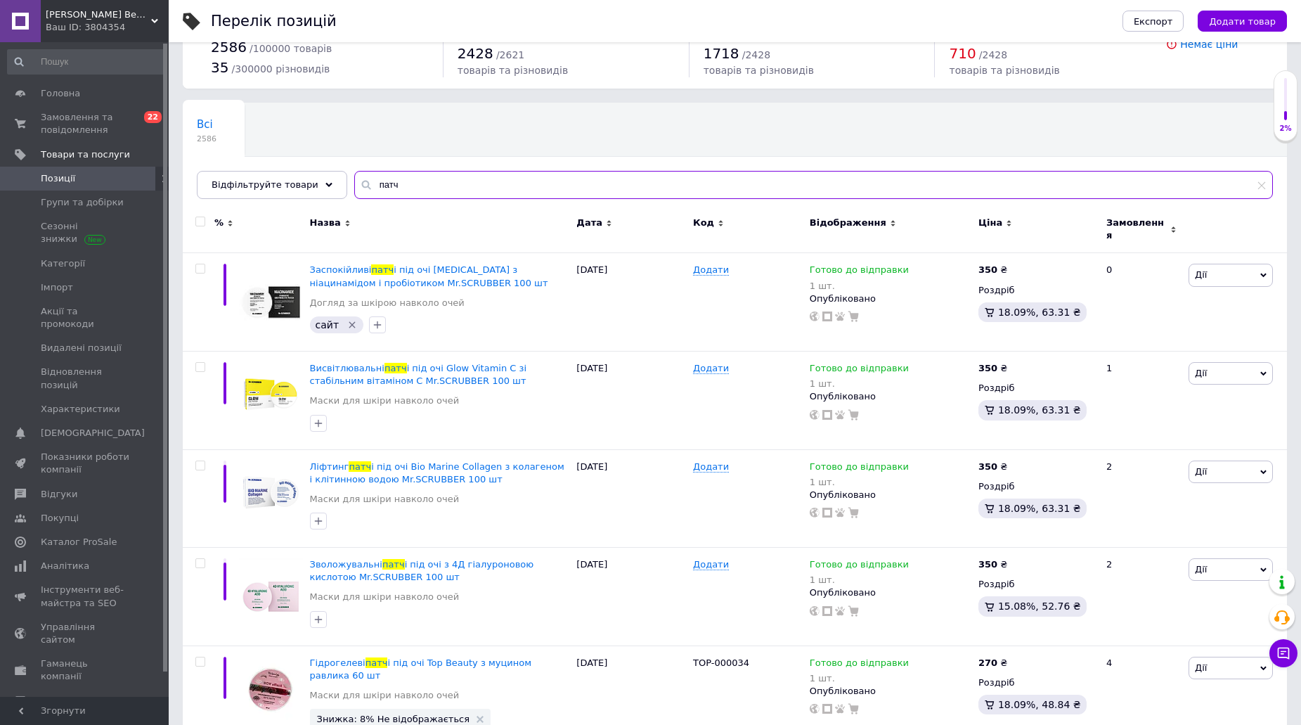
click at [465, 182] on input "патч" at bounding box center [813, 185] width 919 height 28
paste input "Men`s Care Routine"
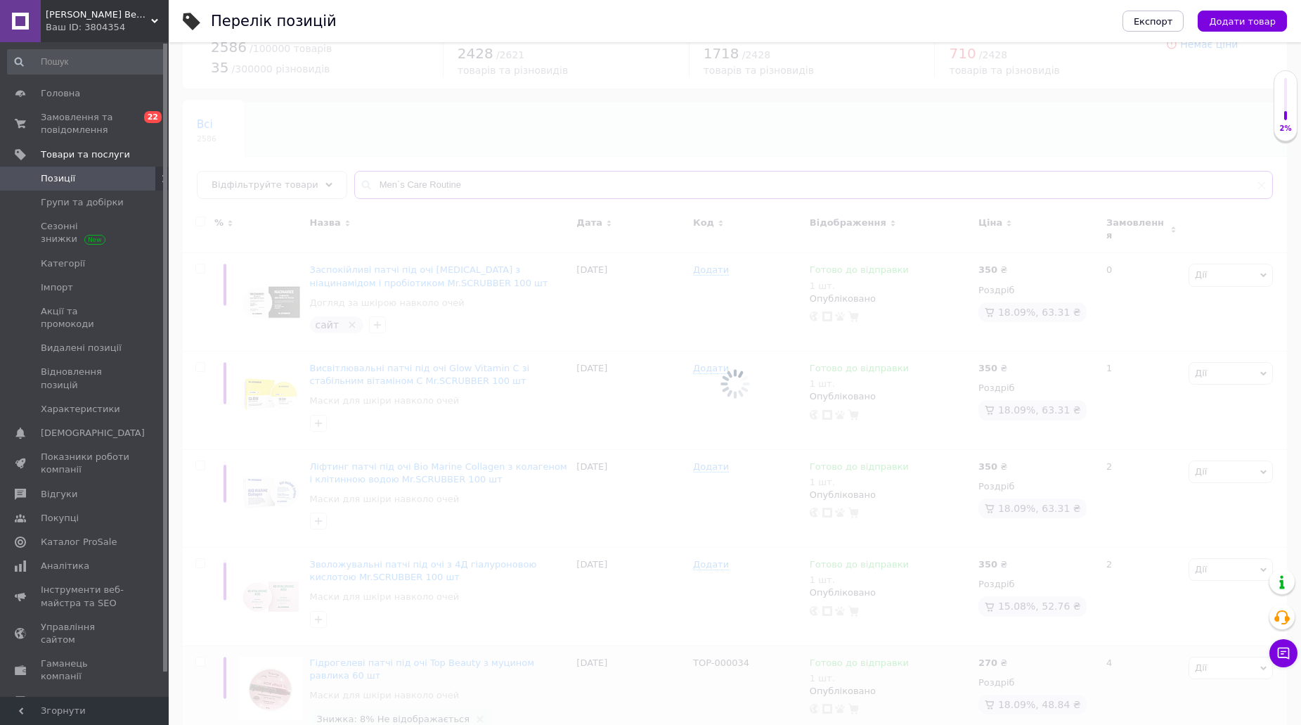
type input "Men`s Care Routine"
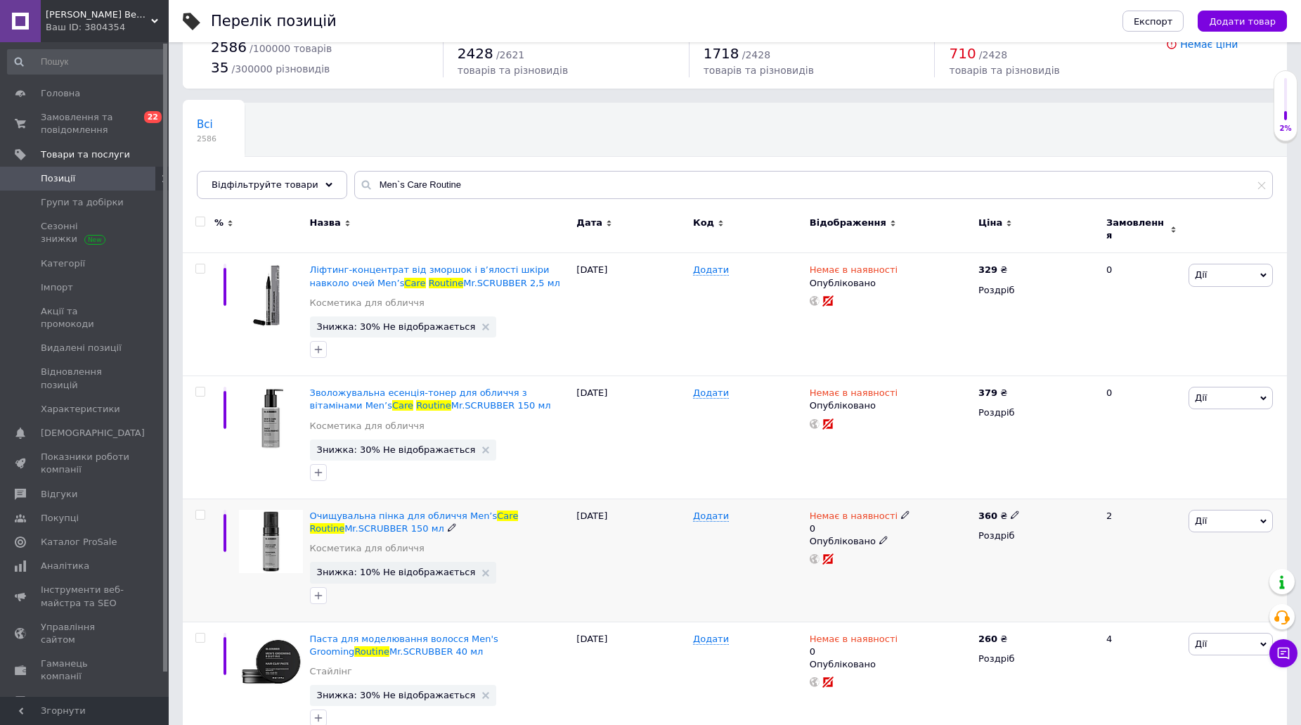
click at [901, 510] on icon at bounding box center [905, 514] width 8 height 8
click at [944, 563] on li "Готово до відправки" at bounding box center [979, 572] width 134 height 20
drag, startPoint x: 940, startPoint y: 557, endPoint x: 802, endPoint y: 552, distance: 137.9
click at [939, 557] on input "0" at bounding box center [965, 571] width 107 height 28
type input "1"
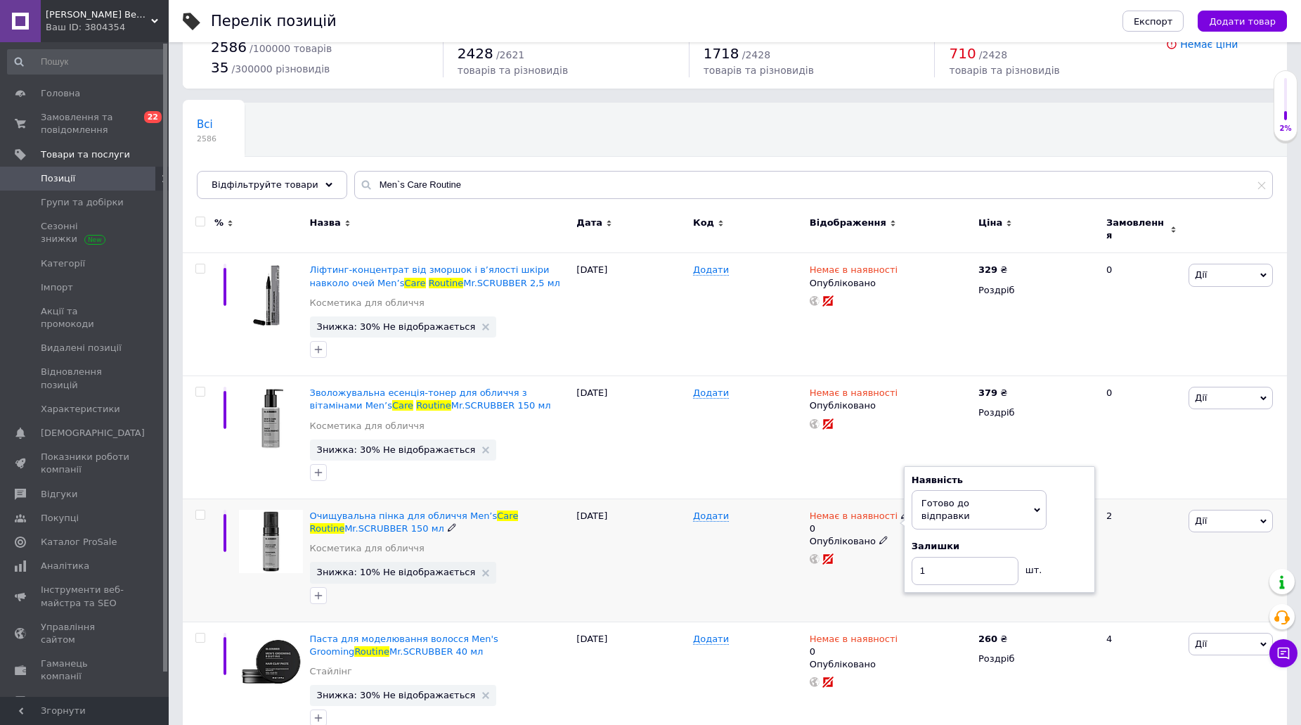
click at [650, 557] on div "[DATE]" at bounding box center [631, 559] width 117 height 123
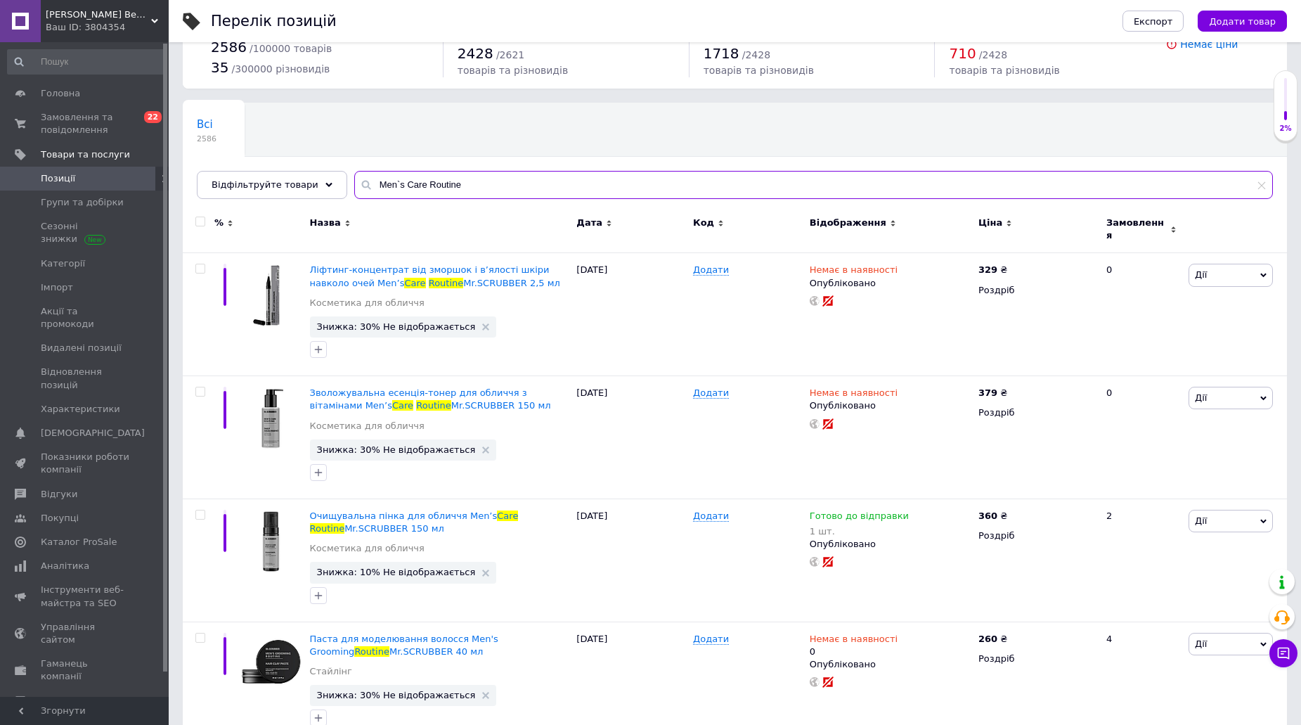
click at [449, 186] on input "Men`s Care Routine" at bounding box center [813, 185] width 919 height 28
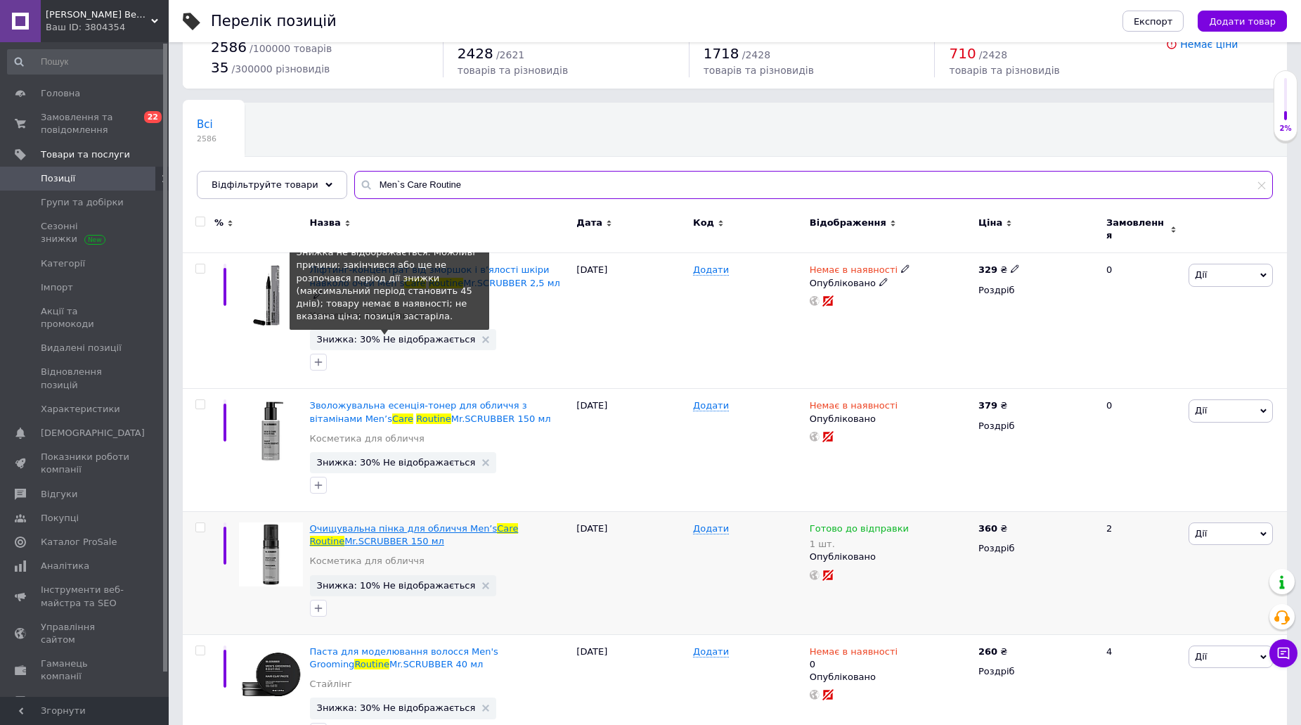
paste input "Croco Dino"
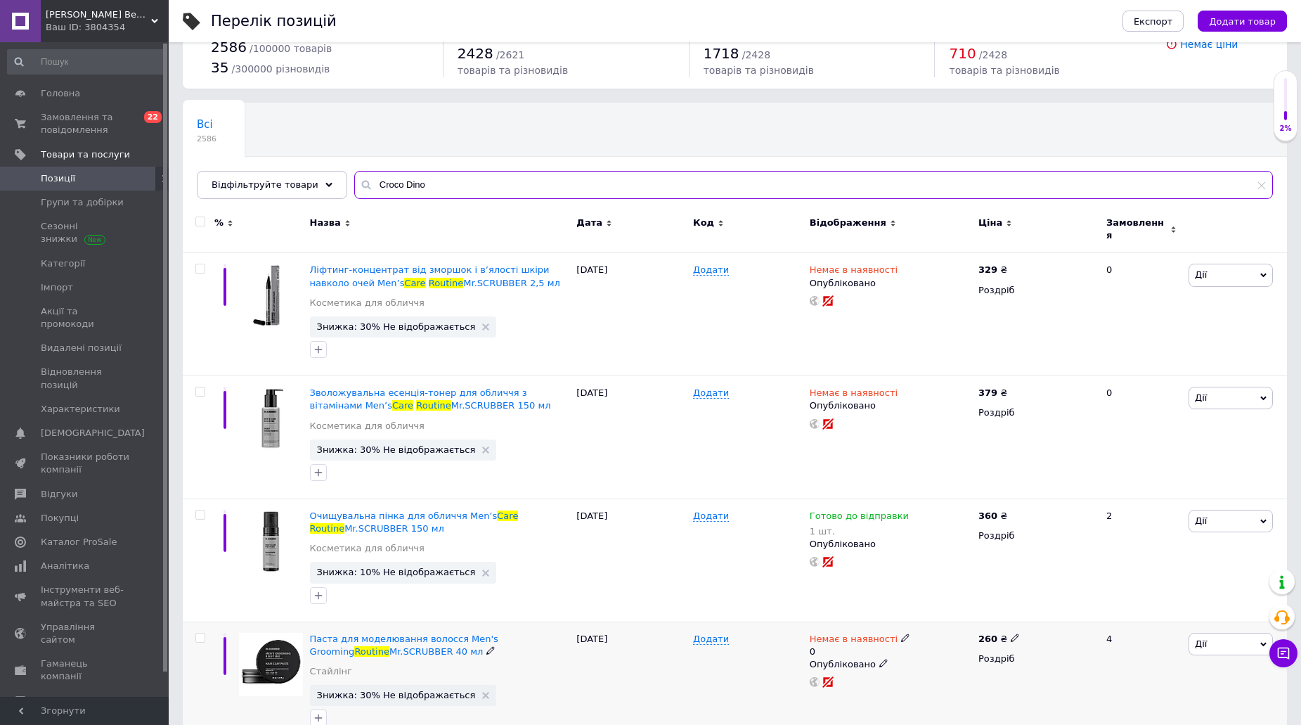
type input "Croco Dino"
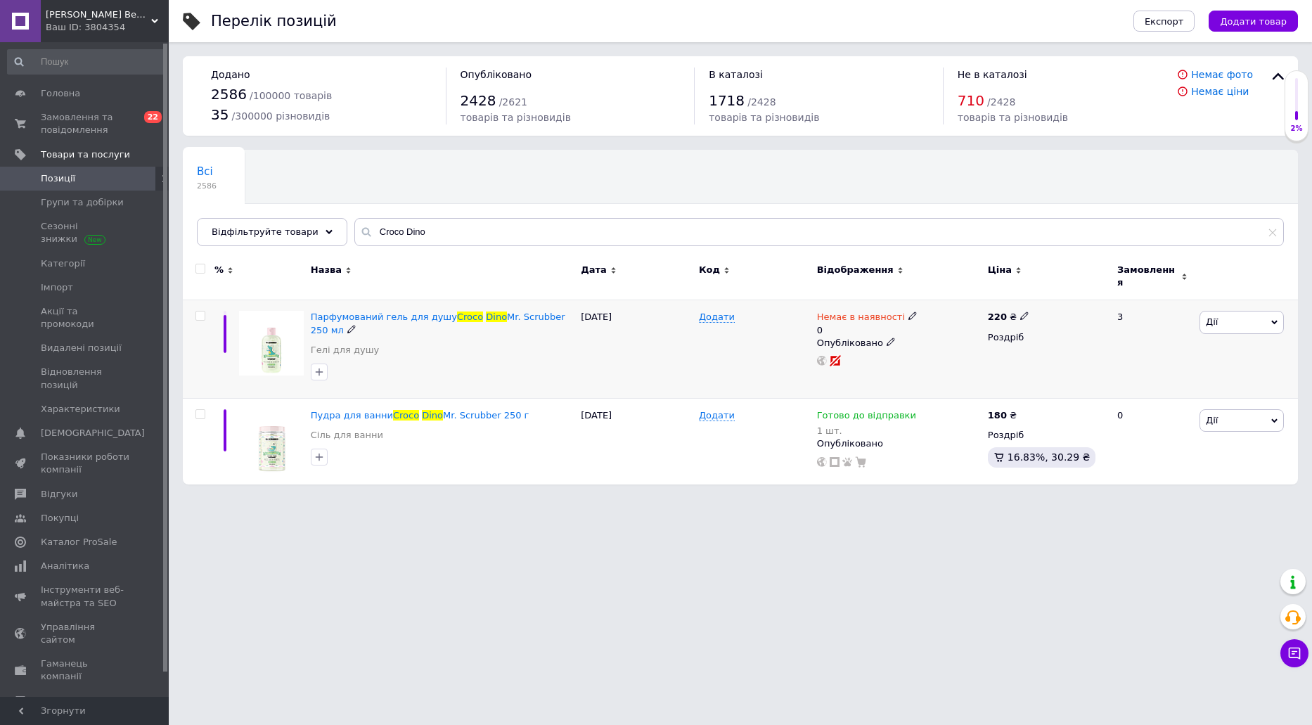
click at [906, 311] on div "Немає в наявності 0" at bounding box center [899, 323] width 164 height 25
click at [895, 311] on div "Немає в наявності" at bounding box center [867, 317] width 101 height 13
click at [908, 311] on icon at bounding box center [912, 315] width 8 height 8
click at [965, 362] on input "0" at bounding box center [972, 359] width 107 height 28
click at [949, 299] on span "Немає в наявності" at bounding box center [973, 304] width 88 height 11
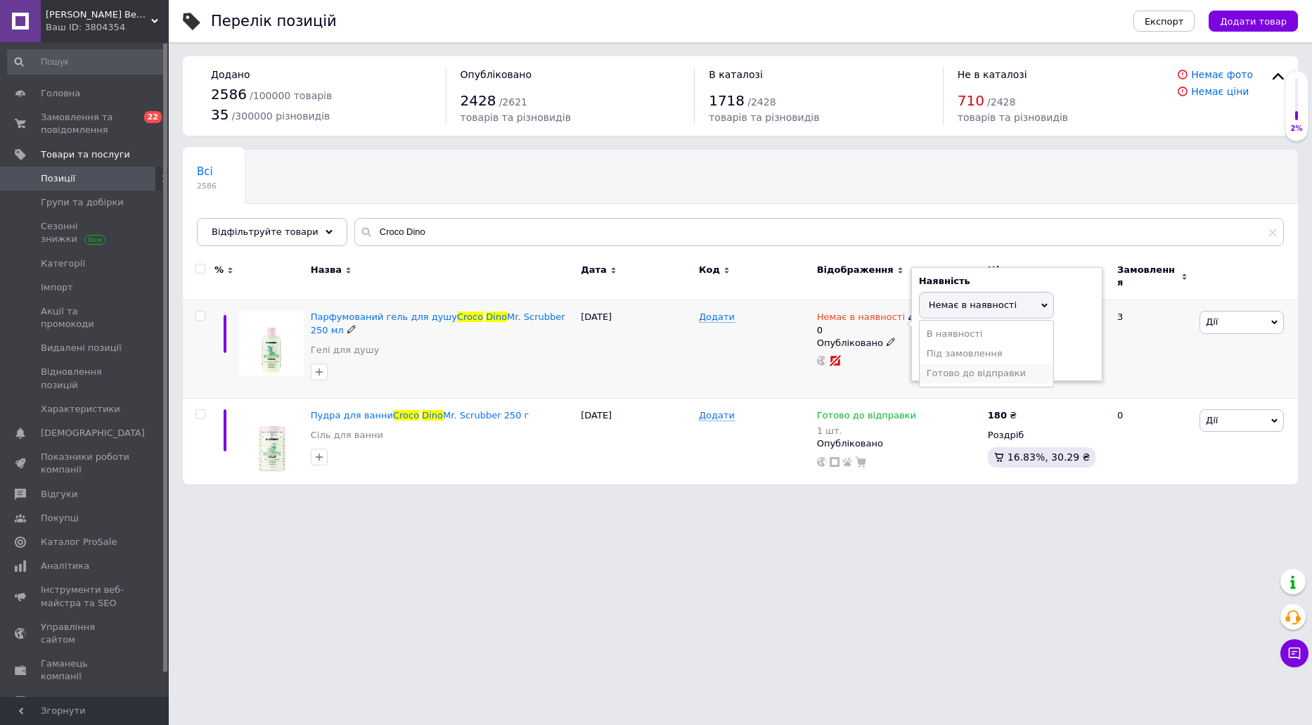
click at [950, 366] on li "Готово до відправки" at bounding box center [986, 373] width 134 height 20
click at [948, 358] on input "0" at bounding box center [972, 372] width 107 height 28
click at [948, 358] on input "1" at bounding box center [972, 372] width 107 height 28
type input "1"
click at [479, 240] on input "Croco Dino" at bounding box center [818, 232] width 929 height 28
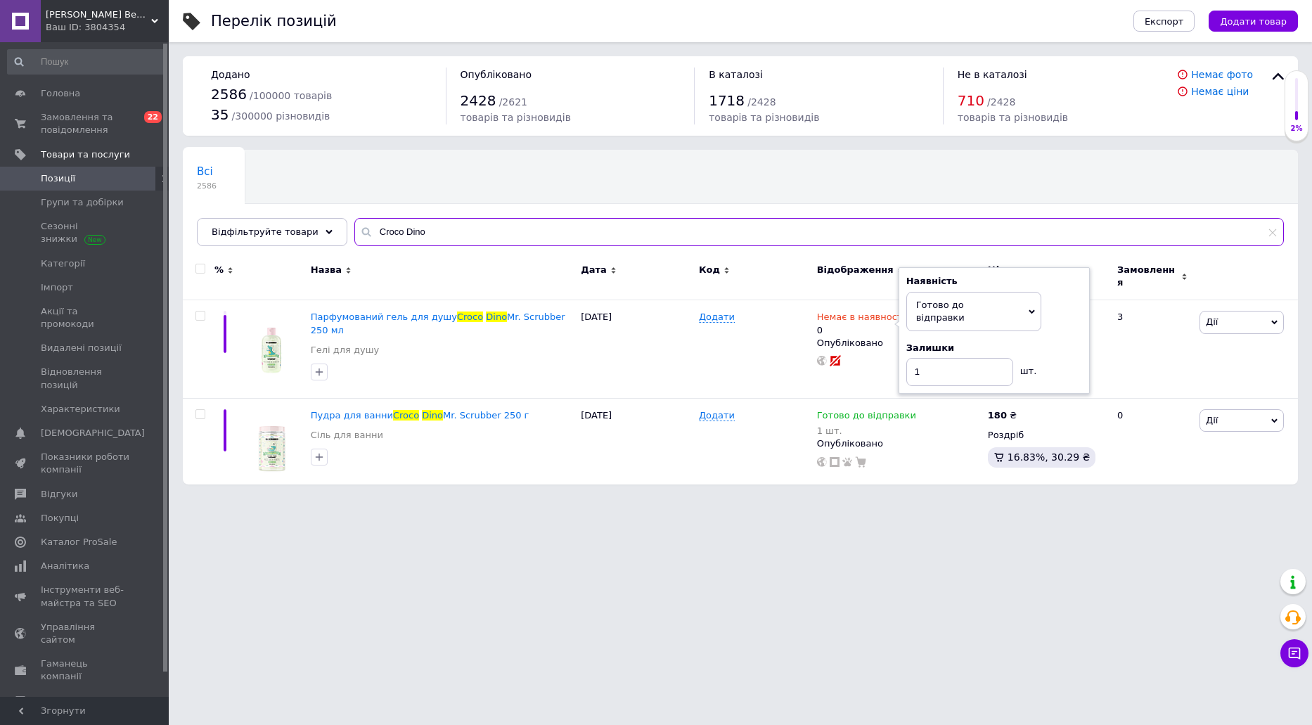
click at [479, 240] on input "Croco Dino" at bounding box center [818, 232] width 929 height 28
paste input "Magic Duck"
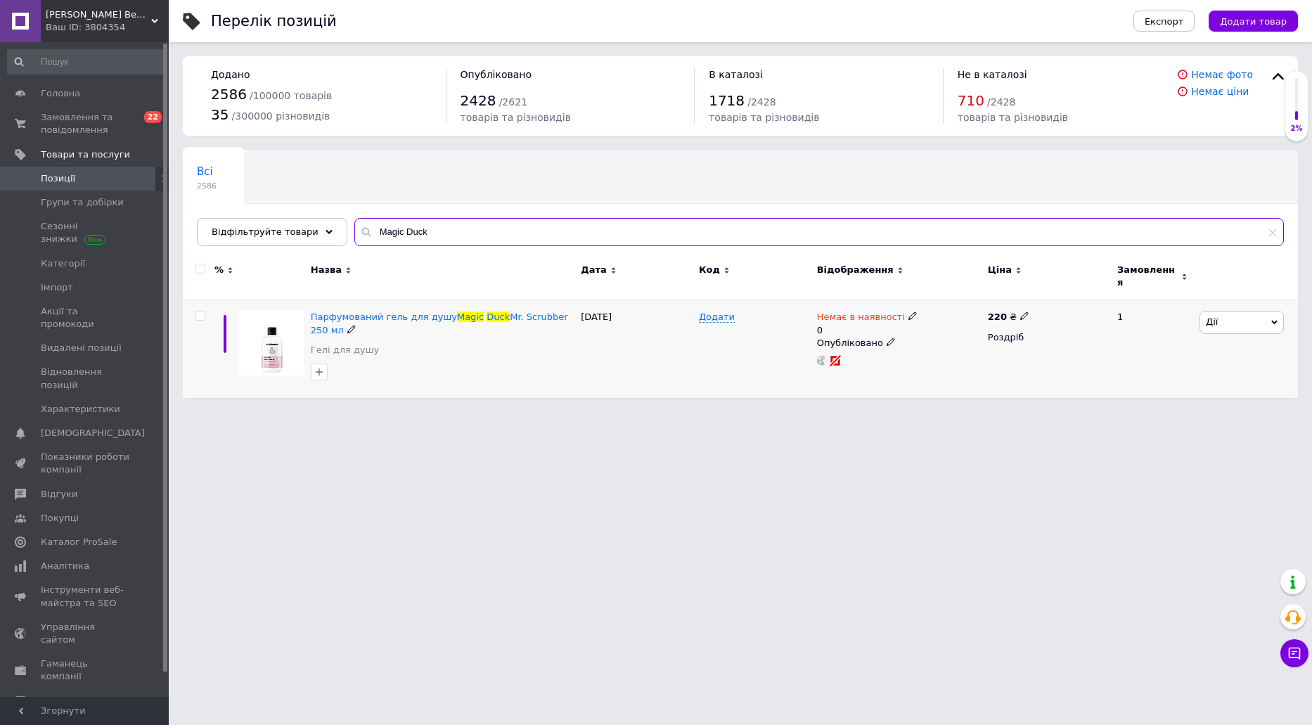
type input "Magic Duck"
click at [907, 311] on div "Немає в наявності 0" at bounding box center [899, 323] width 164 height 25
click at [908, 311] on span at bounding box center [912, 315] width 9 height 9
drag, startPoint x: 946, startPoint y: 367, endPoint x: 943, endPoint y: 357, distance: 10.2
click at [946, 368] on li "Готово до відправки" at bounding box center [986, 373] width 134 height 20
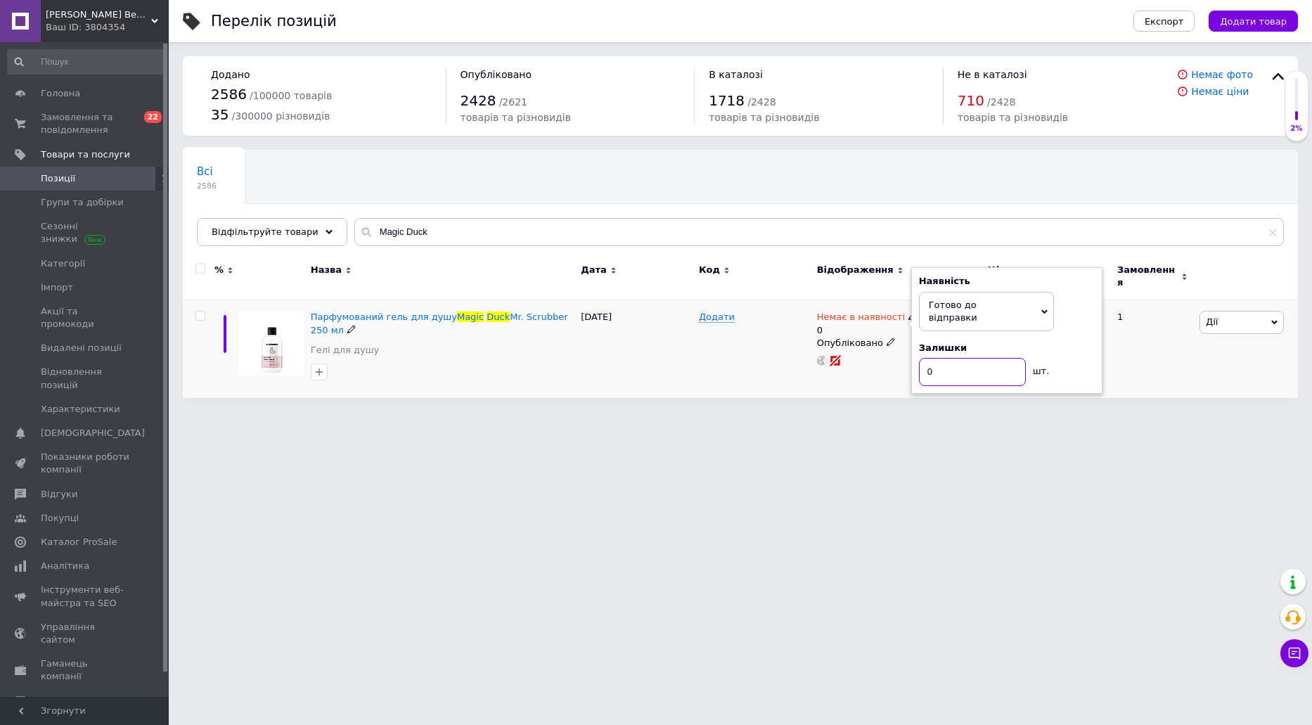
click at [943, 358] on input "0" at bounding box center [972, 372] width 107 height 28
type input "1"
click at [770, 382] on div "Додати" at bounding box center [754, 349] width 118 height 98
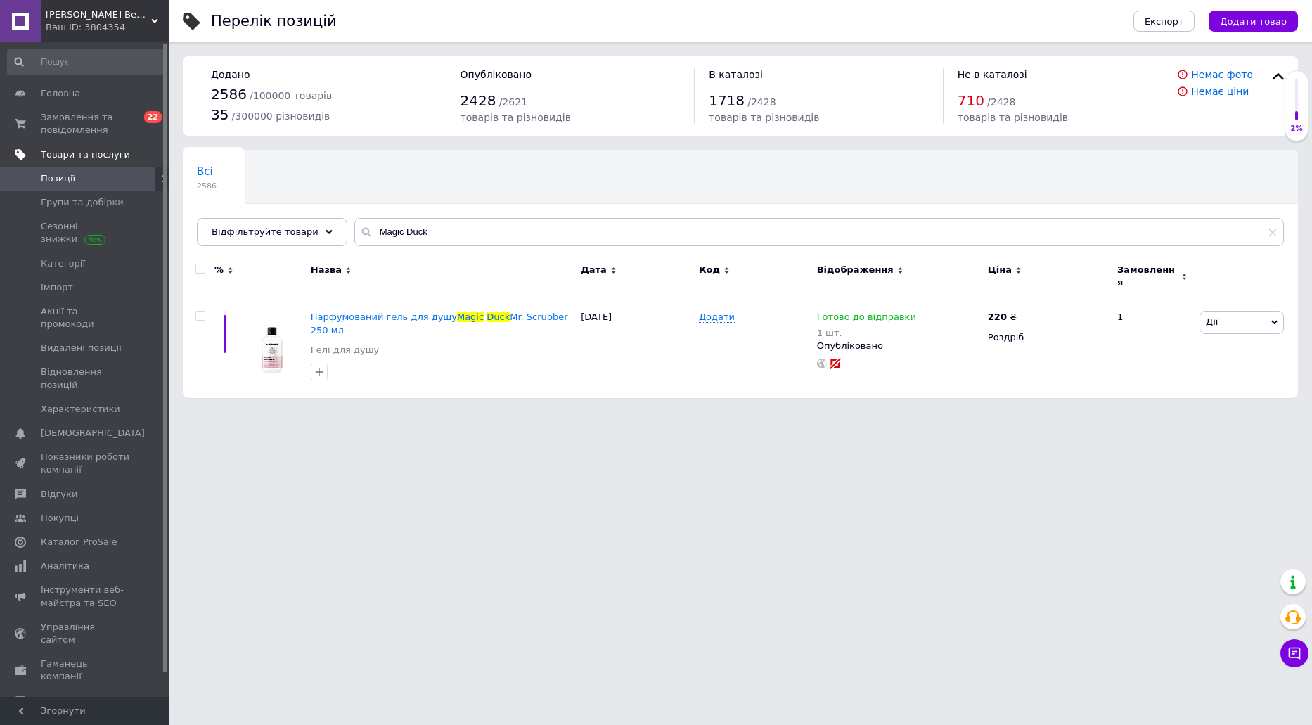
click at [96, 147] on link "Товари та послуги" at bounding box center [86, 155] width 173 height 24
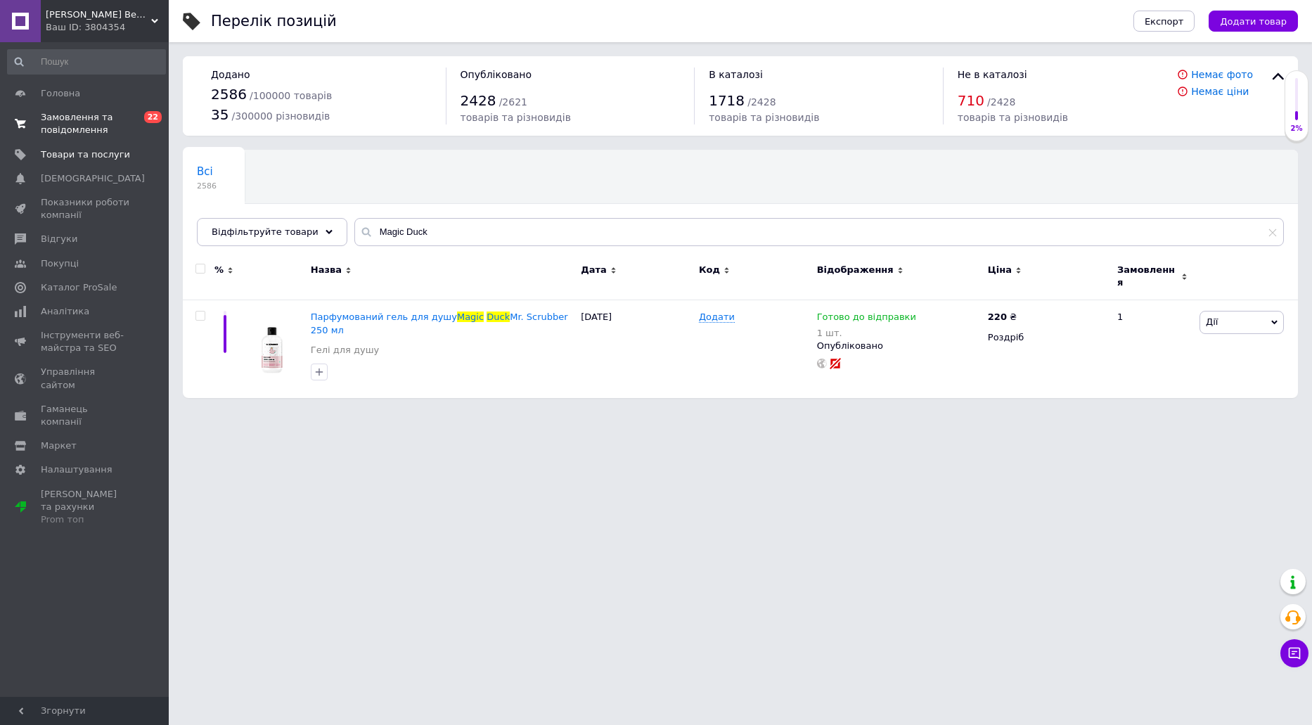
click at [89, 131] on span "Замовлення та повідомлення" at bounding box center [85, 123] width 89 height 25
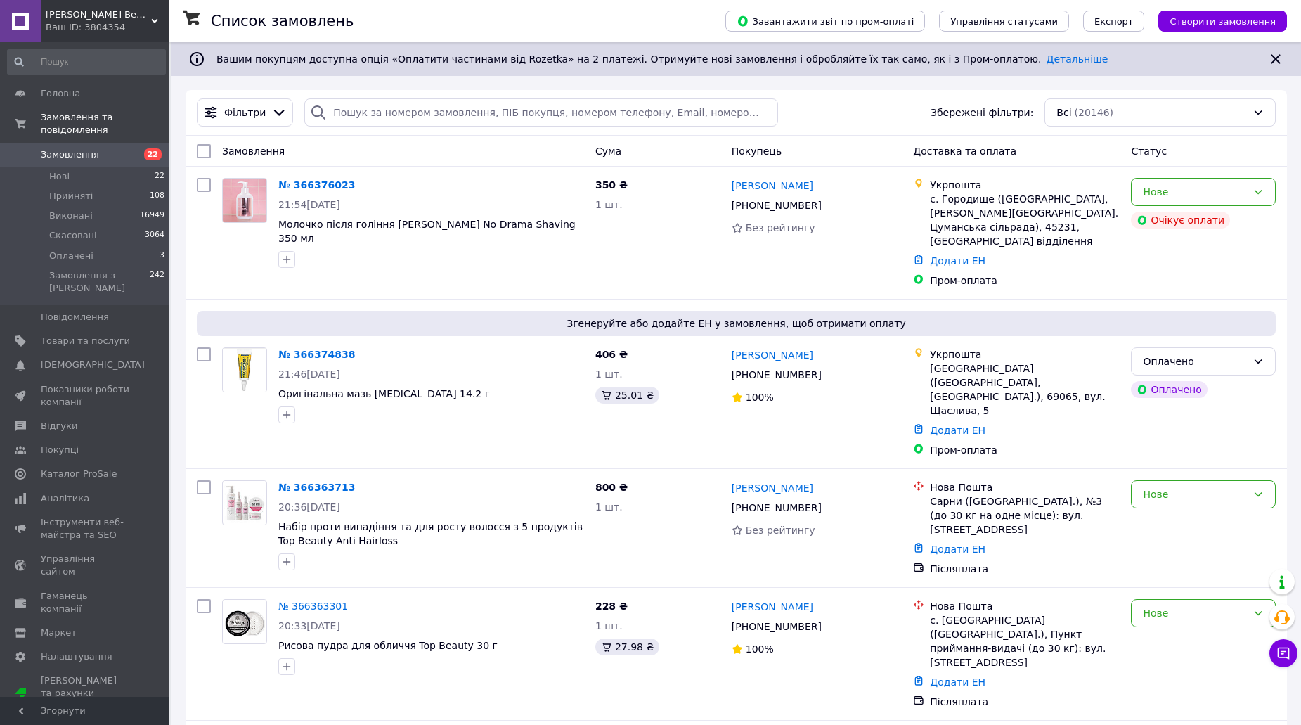
click at [96, 149] on link "Замовлення 22" at bounding box center [86, 155] width 173 height 24
click at [76, 486] on link "Аналітика" at bounding box center [86, 498] width 173 height 24
